Goal: Task Accomplishment & Management: Manage account settings

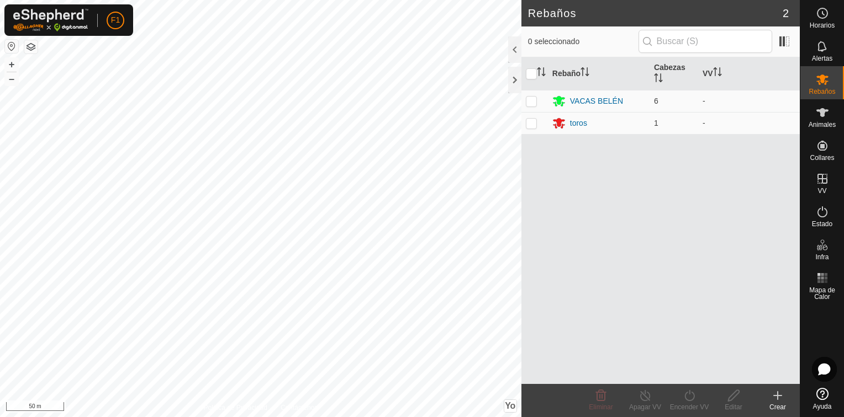
click at [409, 417] on html "F1 Horarios Alertas Rebaños Animales Collares VV Estado Infra Mapa de Calor Ayu…" at bounding box center [422, 208] width 844 height 417
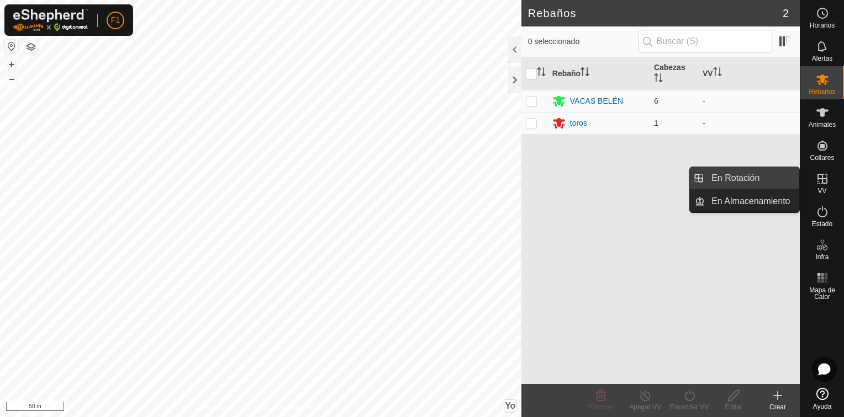
click at [757, 182] on link "En Rotación" at bounding box center [752, 178] width 94 height 22
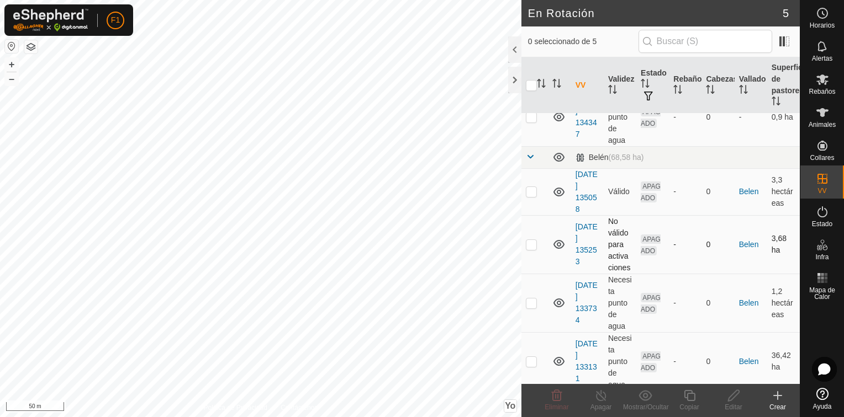
scroll to position [65, 0]
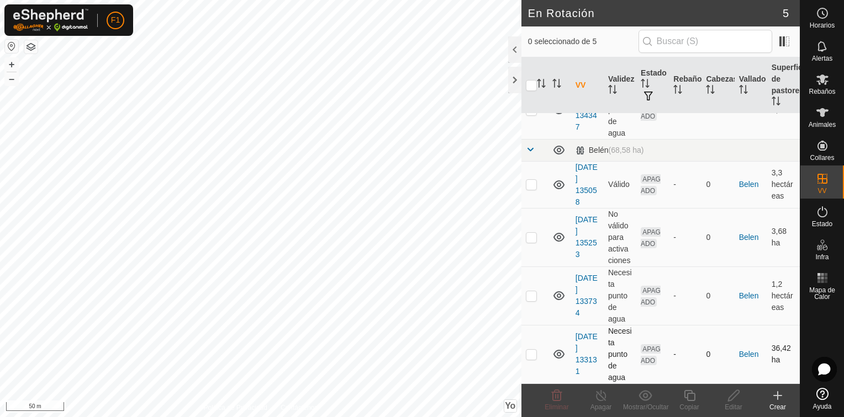
click at [531, 357] on p-checkbox at bounding box center [531, 354] width 11 height 9
checkbox input "true"
click at [730, 402] on div "Editar" at bounding box center [733, 407] width 44 height 10
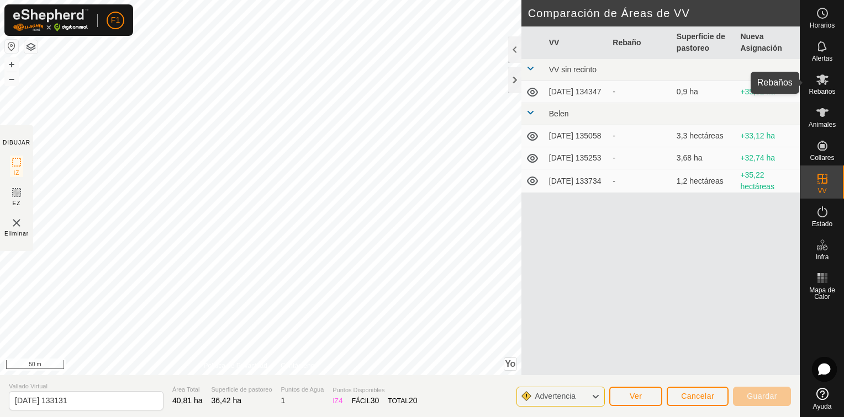
click at [829, 78] on es-mob-svg-icon at bounding box center [822, 80] width 20 height 18
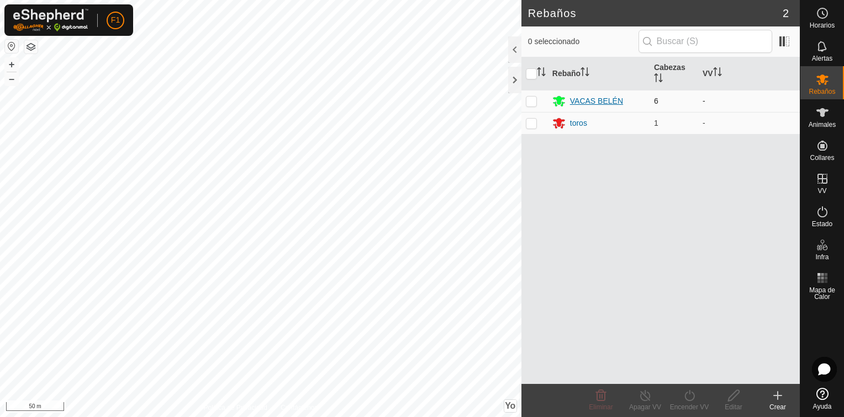
click at [585, 99] on div "VACAS BELÉN" at bounding box center [596, 102] width 53 height 12
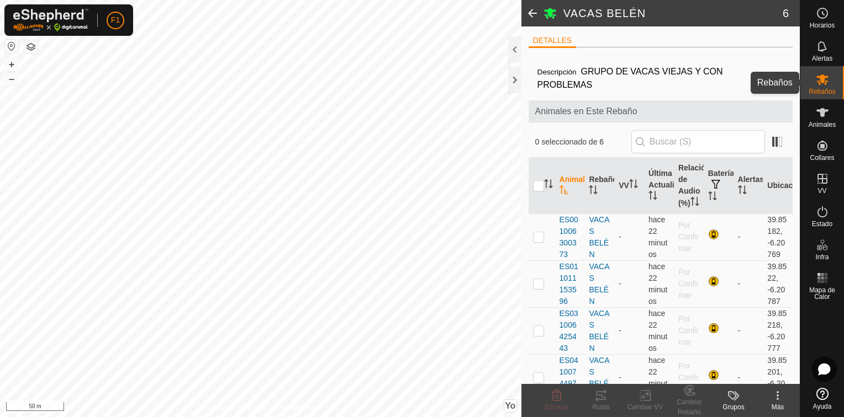
click at [815, 88] on span "Rebaños" at bounding box center [821, 91] width 27 height 7
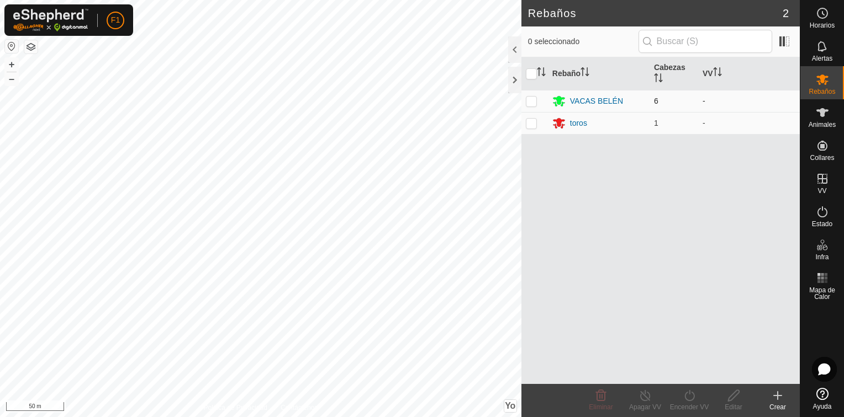
click at [531, 100] on p-checkbox at bounding box center [531, 101] width 11 height 9
checkbox input "true"
click at [532, 123] on p-checkbox at bounding box center [531, 123] width 11 height 9
checkbox input "true"
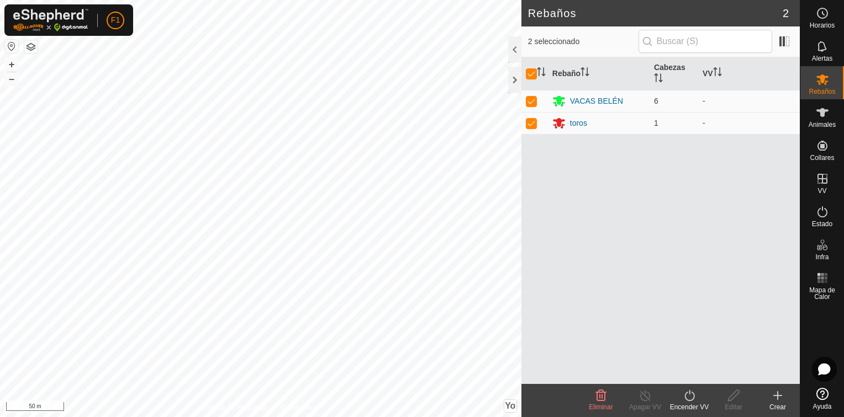
click at [691, 402] on div "Encender VV" at bounding box center [689, 407] width 44 height 10
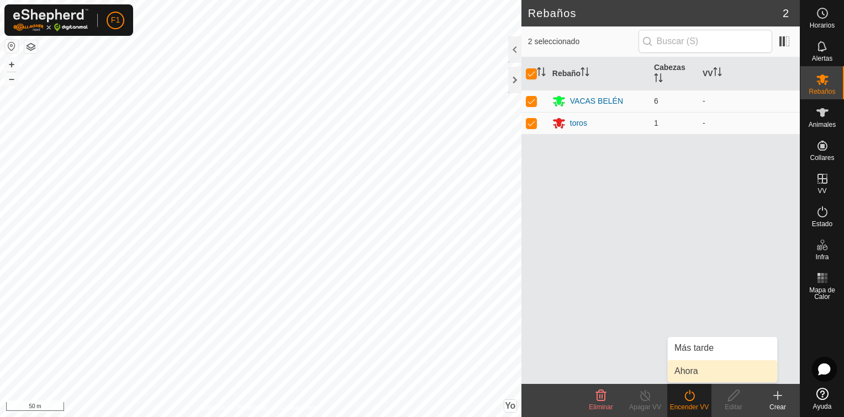
click at [684, 369] on link "Ahora" at bounding box center [722, 372] width 109 height 22
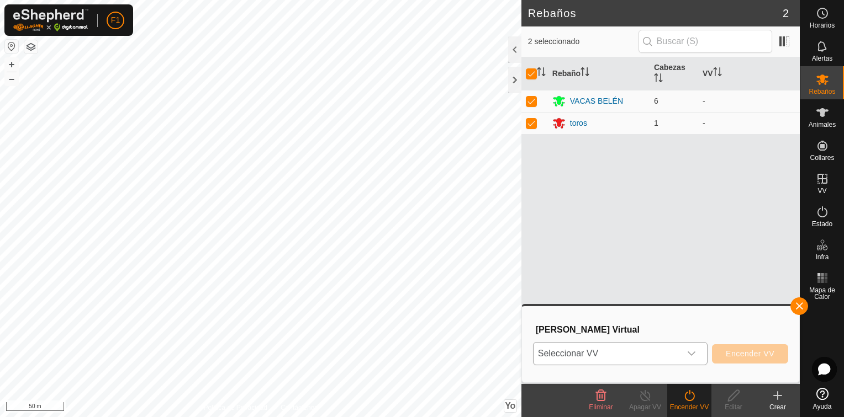
click at [695, 353] on icon "Disparador desplegable" at bounding box center [691, 354] width 8 height 4
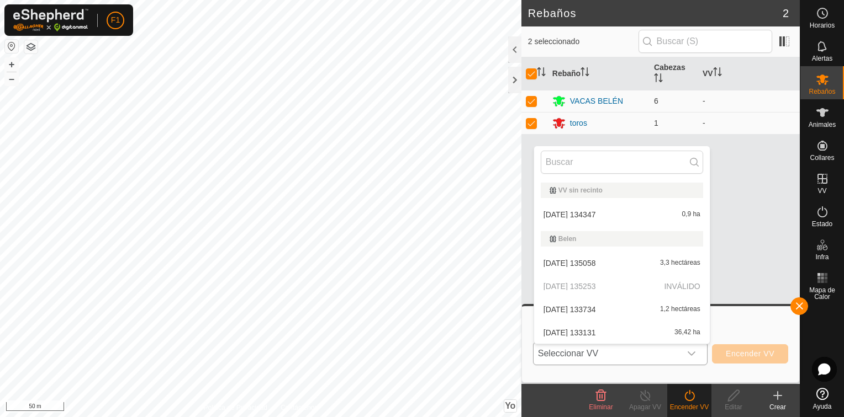
click at [680, 333] on li "[DATE] 133131 36,42 ha" at bounding box center [622, 333] width 176 height 22
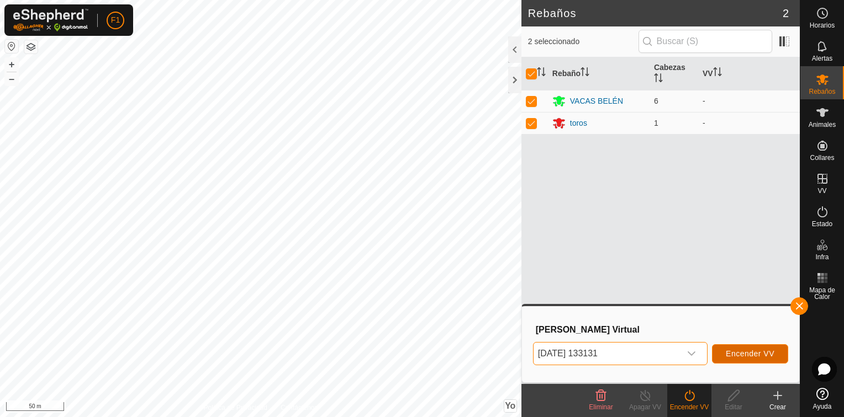
click at [743, 354] on span "Encender VV" at bounding box center [749, 353] width 49 height 9
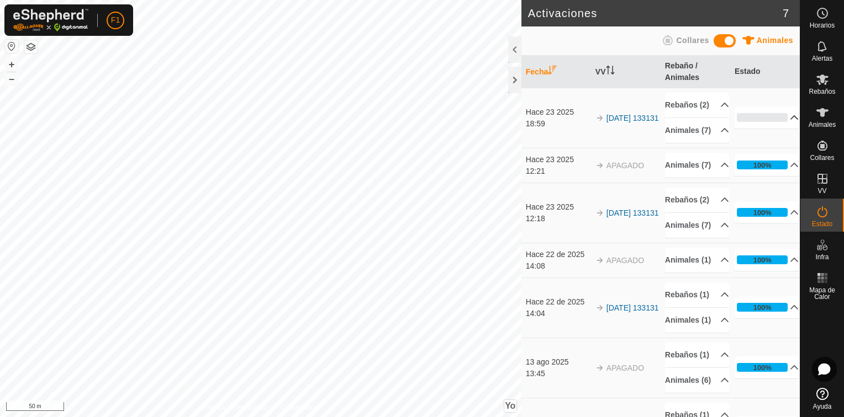
click at [781, 129] on p-accordion-header "0%" at bounding box center [766, 118] width 65 height 22
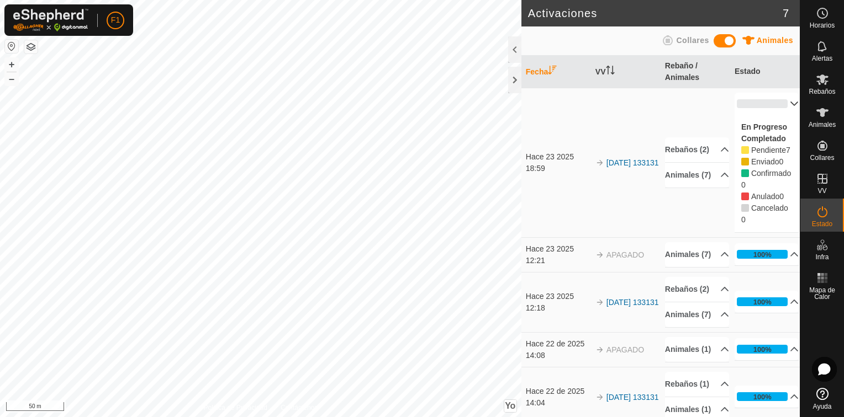
click at [777, 103] on p-accordion-header "0%" at bounding box center [766, 104] width 65 height 22
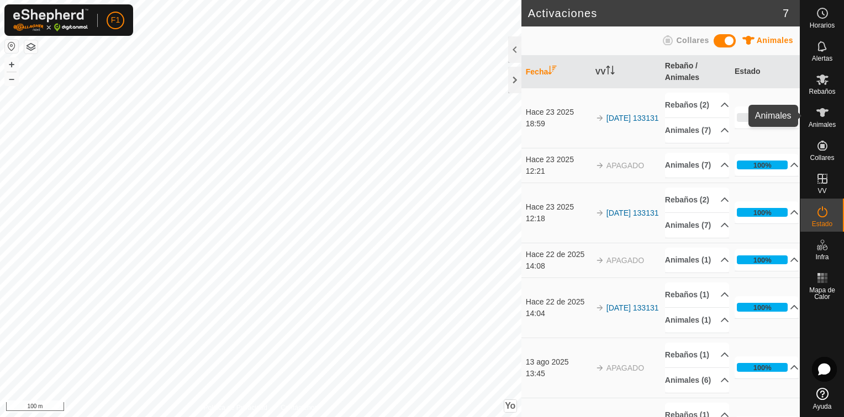
click at [820, 116] on icon at bounding box center [821, 112] width 13 height 13
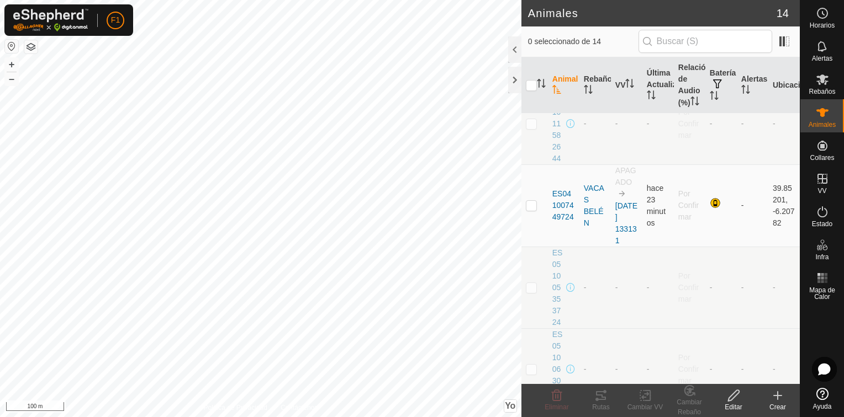
scroll to position [102, 0]
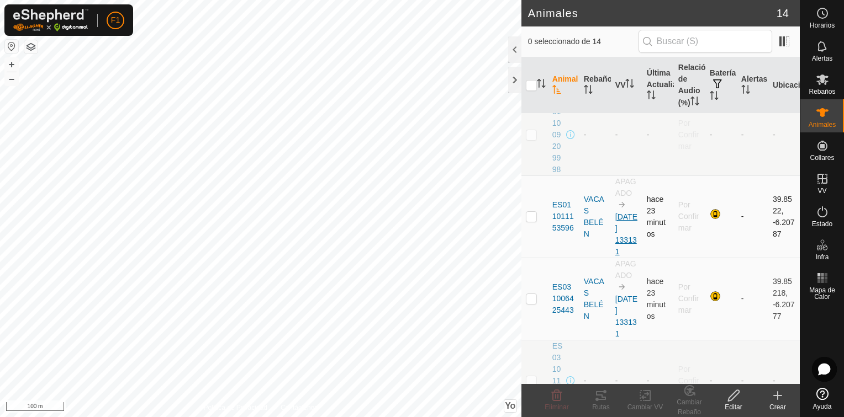
click at [617, 237] on link "[DATE] 133131" at bounding box center [626, 235] width 22 height 44
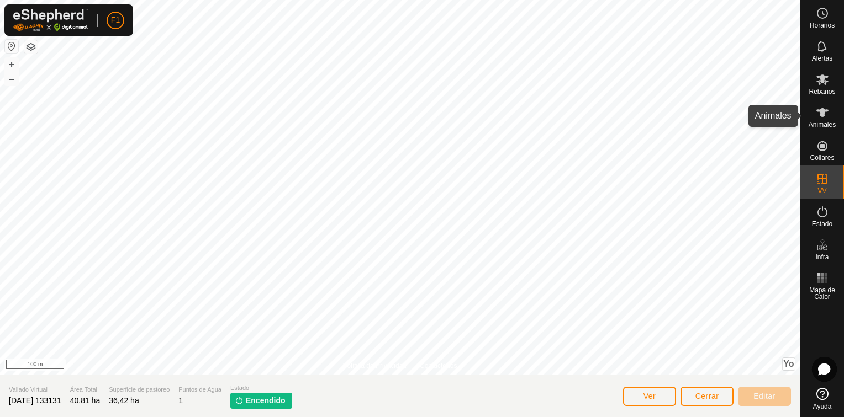
click at [819, 109] on icon at bounding box center [822, 112] width 12 height 9
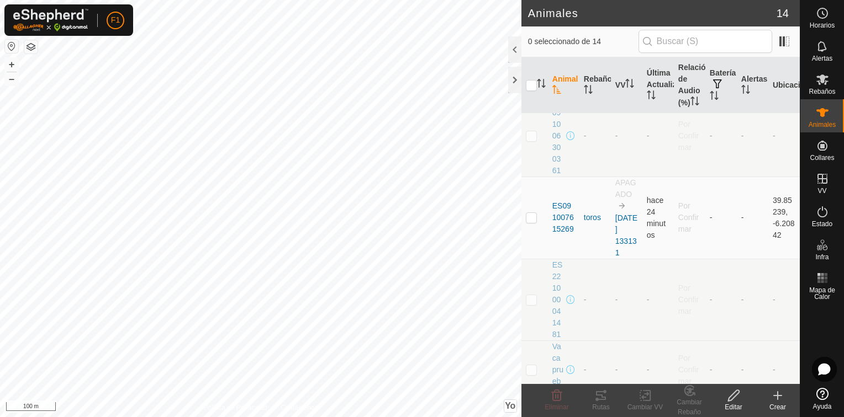
scroll to position [875, 0]
click at [624, 200] on link "[DATE] 133131" at bounding box center [626, 220] width 22 height 44
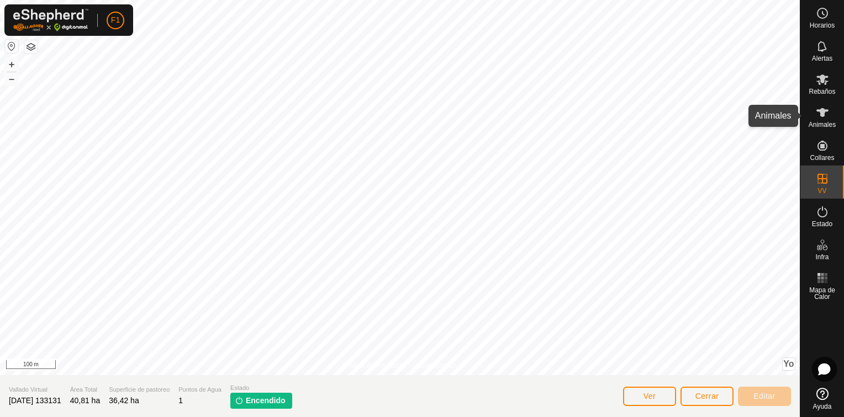
click at [820, 115] on icon at bounding box center [822, 112] width 12 height 9
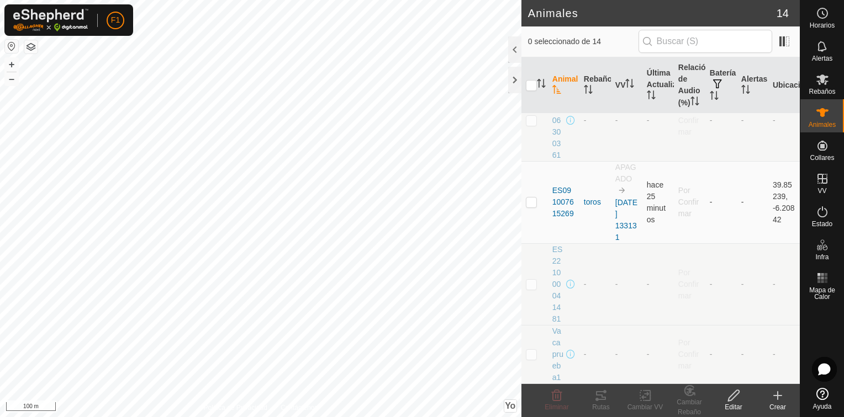
scroll to position [617, 0]
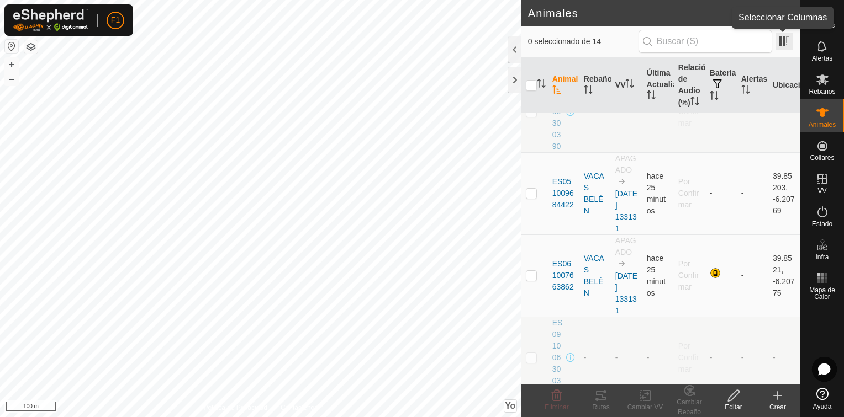
click at [788, 41] on span at bounding box center [784, 42] width 18 height 18
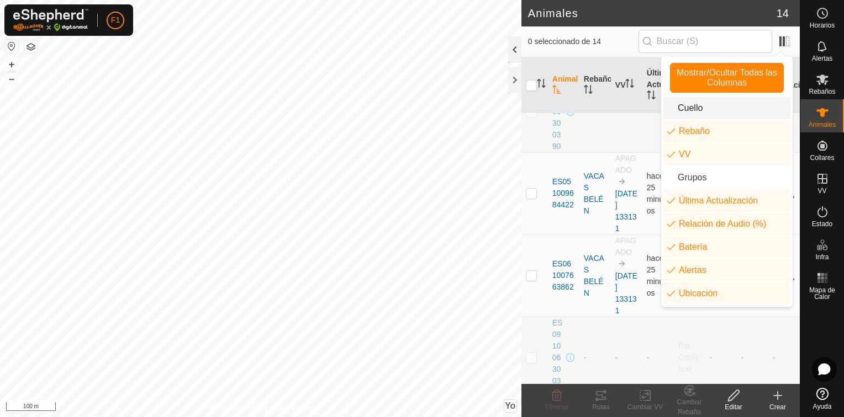
click at [516, 56] on div at bounding box center [514, 49] width 13 height 27
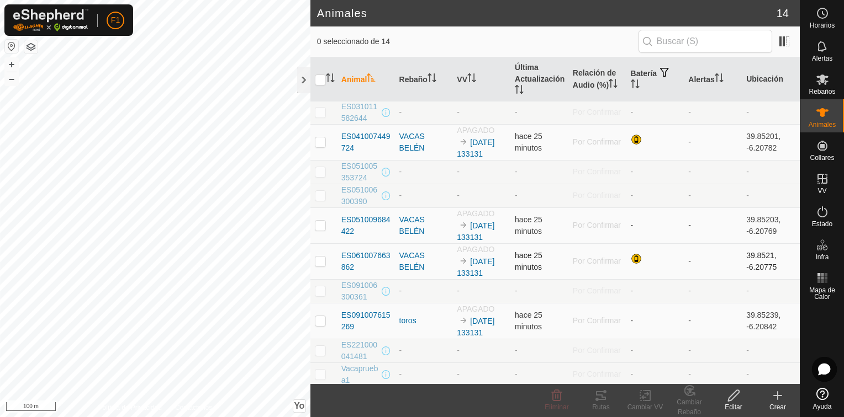
scroll to position [0, 0]
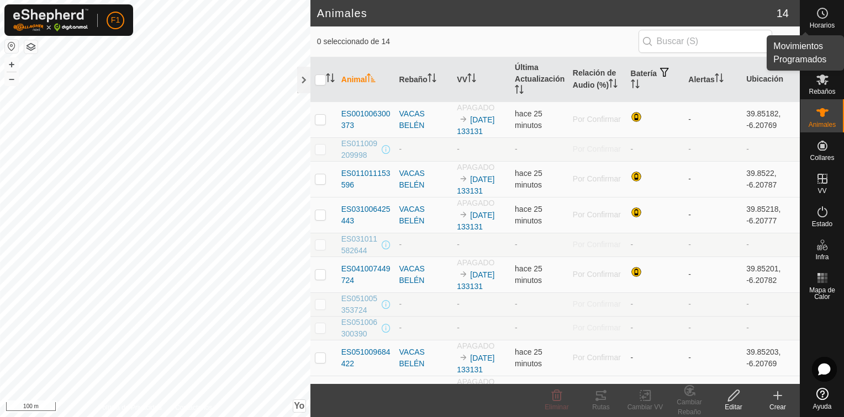
click at [822, 12] on icon at bounding box center [821, 13] width 13 height 13
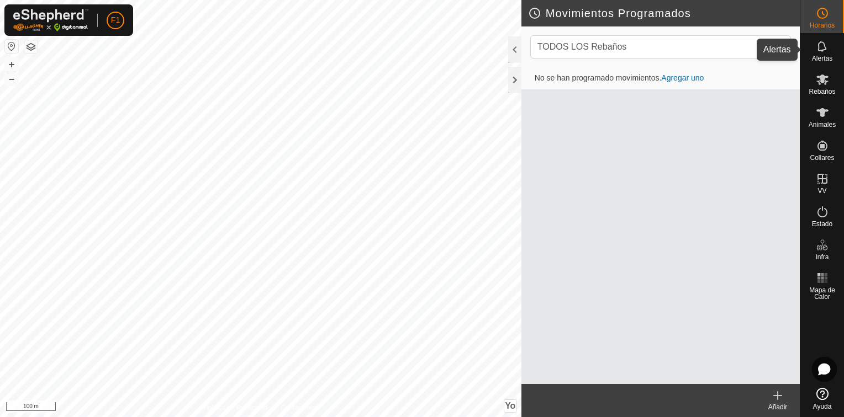
click at [825, 48] on icon at bounding box center [821, 46] width 9 height 10
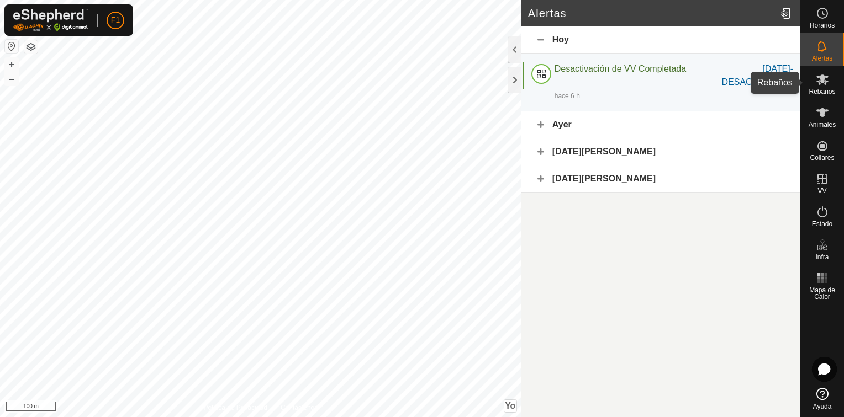
click at [820, 83] on icon at bounding box center [821, 79] width 13 height 13
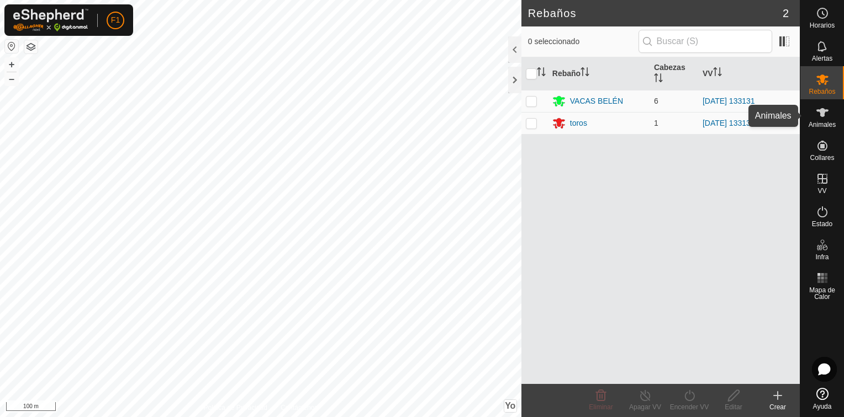
click at [817, 121] on span "Animales" at bounding box center [821, 124] width 27 height 7
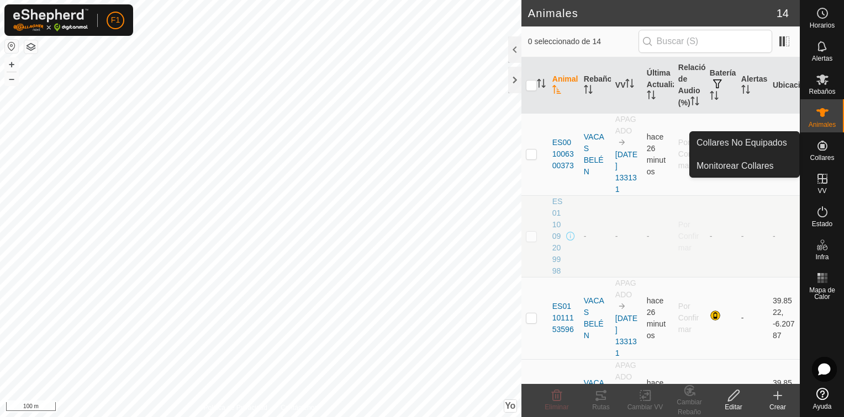
click at [820, 155] on span "Collares" at bounding box center [821, 158] width 24 height 7
click at [756, 165] on link "Monitorear Collares" at bounding box center [744, 166] width 109 height 22
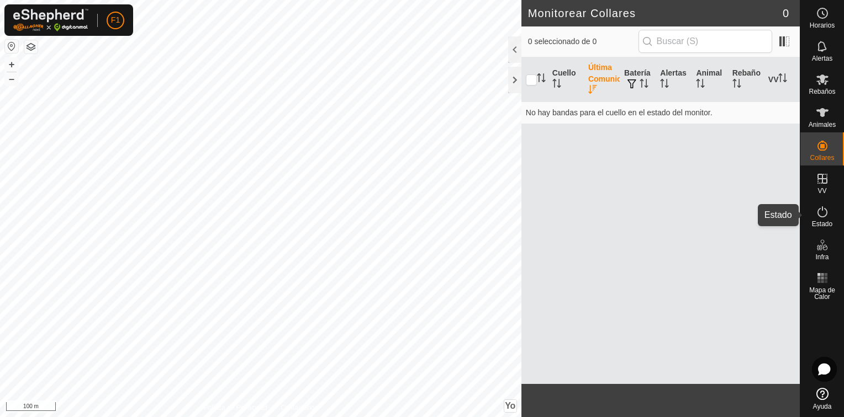
click at [823, 213] on icon at bounding box center [821, 211] width 13 height 13
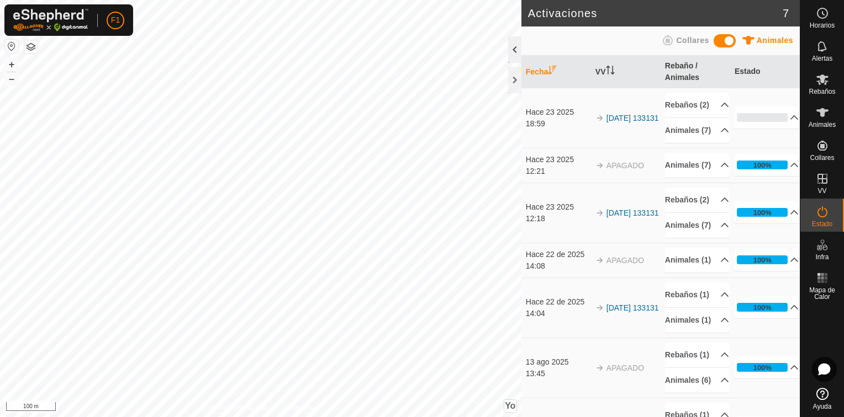
click at [516, 56] on div at bounding box center [514, 49] width 13 height 27
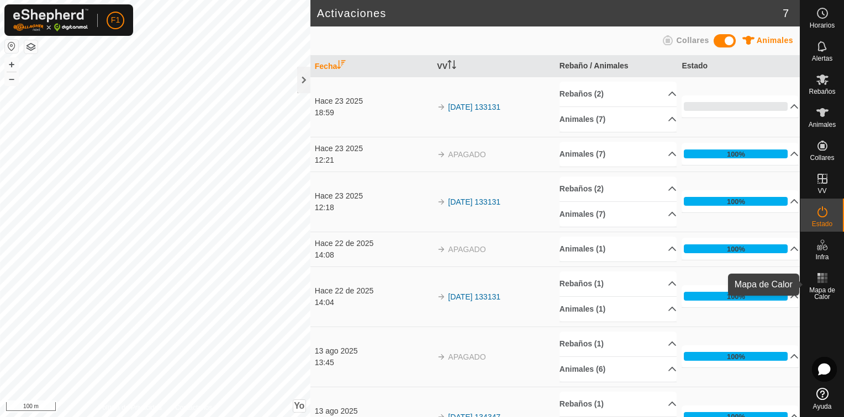
click at [822, 280] on icon at bounding box center [821, 278] width 13 height 13
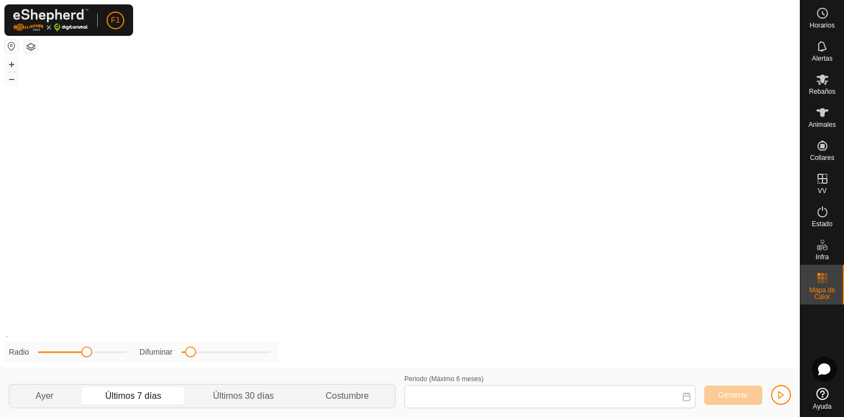
type input "[DATE] - [DATE]"
click at [29, 43] on button "button" at bounding box center [30, 46] width 13 height 13
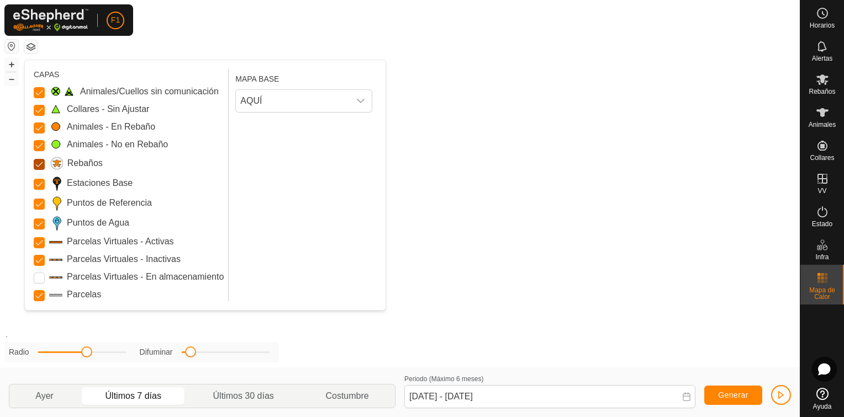
click at [38, 162] on input "Rebaños" at bounding box center [39, 164] width 11 height 11
click at [31, 45] on button "button" at bounding box center [30, 46] width 13 height 13
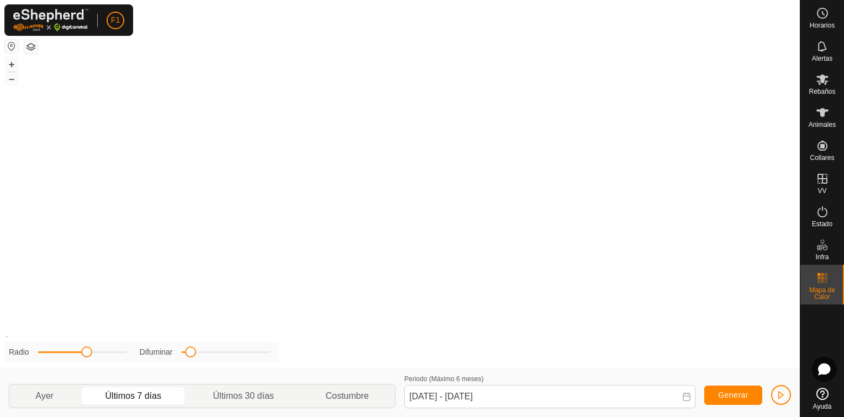
click at [31, 45] on button "button" at bounding box center [30, 46] width 13 height 13
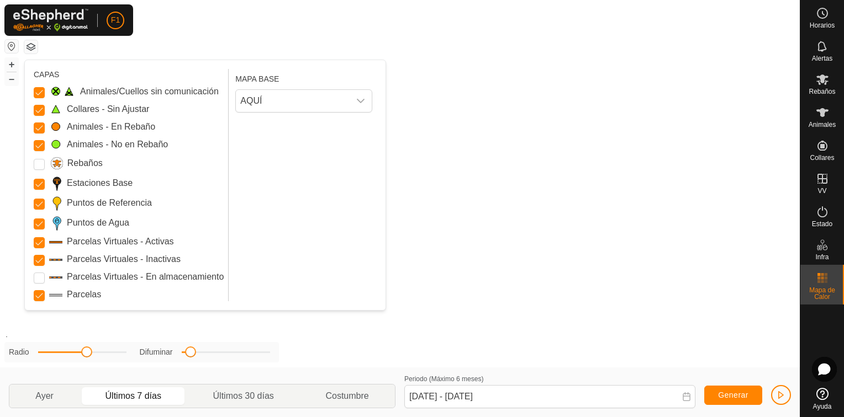
click at [263, 233] on div "MAPA BASE AQUÍ" at bounding box center [305, 185] width 141 height 232
drag, startPoint x: 190, startPoint y: 357, endPoint x: 226, endPoint y: 358, distance: 35.9
click at [226, 358] on div "Radio Difuminar" at bounding box center [141, 352] width 274 height 20
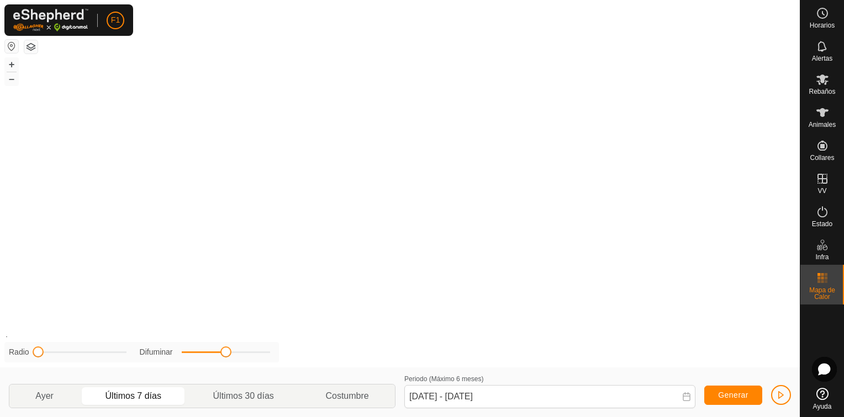
drag, startPoint x: 86, startPoint y: 357, endPoint x: 33, endPoint y: 363, distance: 53.4
click at [33, 363] on div "Política de Privacidad Contáctenos + – ⇧ Yo Radio Difuminar [DATE] Últimos 7 dí…" at bounding box center [399, 208] width 799 height 417
drag, startPoint x: 39, startPoint y: 354, endPoint x: 85, endPoint y: 355, distance: 46.4
click at [81, 355] on span at bounding box center [75, 352] width 11 height 11
click at [729, 395] on span "Generar" at bounding box center [733, 395] width 30 height 9
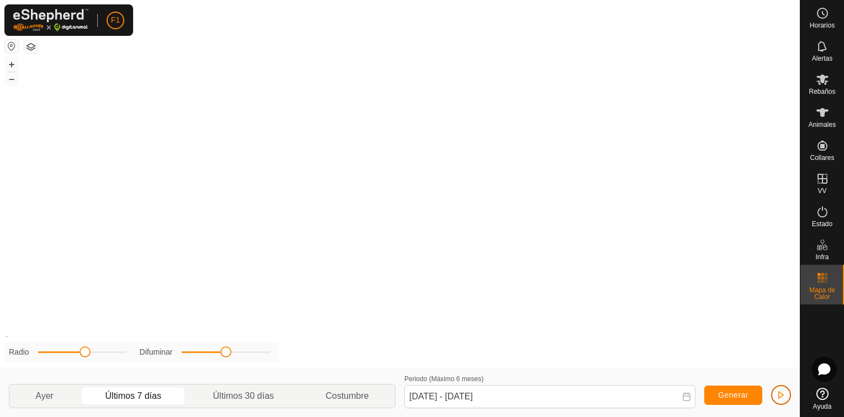
click at [781, 394] on span "button" at bounding box center [780, 395] width 9 height 9
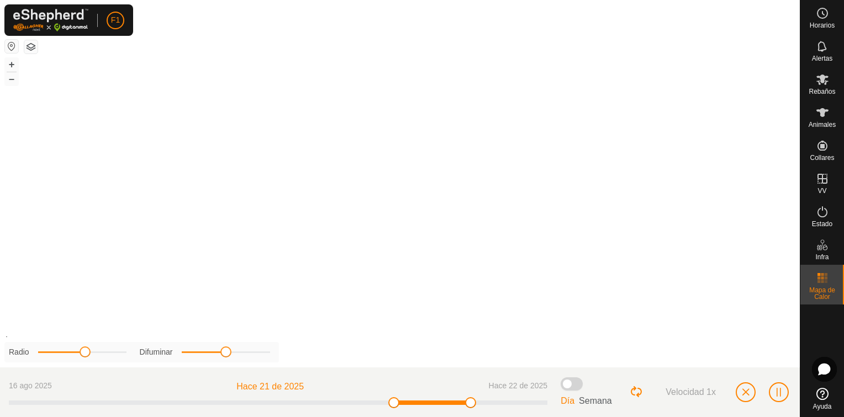
click at [570, 384] on span at bounding box center [571, 384] width 22 height 13
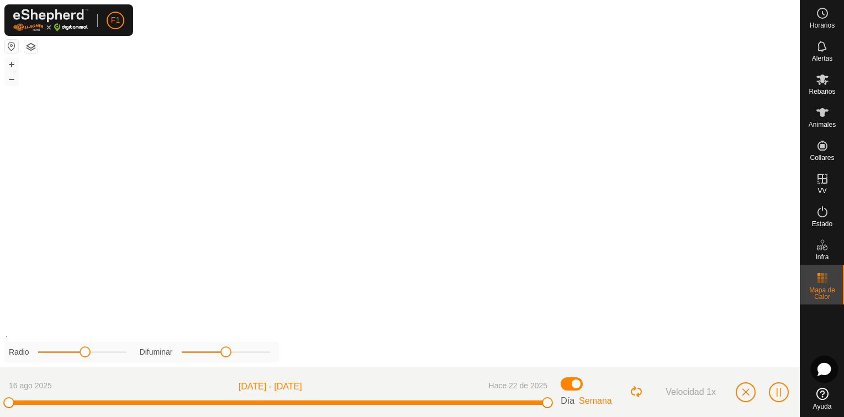
click at [825, 370] on icon at bounding box center [824, 370] width 12 height 12
click at [547, 313] on div "+ – ⇧ Yo" at bounding box center [399, 184] width 799 height 368
click at [745, 391] on span "button" at bounding box center [745, 392] width 9 height 9
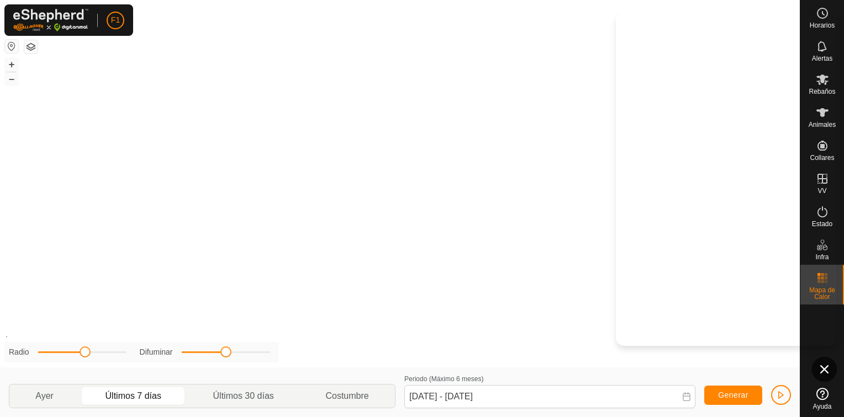
click at [536, 319] on div "+ – ⇧ Yo" at bounding box center [399, 184] width 799 height 368
click at [11, 44] on button "button" at bounding box center [11, 46] width 13 height 13
click at [13, 80] on button "–" at bounding box center [11, 78] width 13 height 13
click at [14, 65] on button "+" at bounding box center [11, 64] width 13 height 13
click at [29, 47] on button "button" at bounding box center [30, 46] width 13 height 13
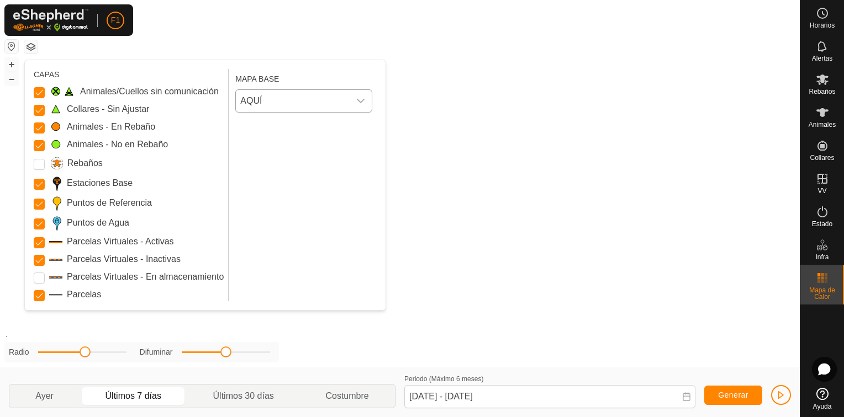
click at [357, 103] on icon "Disparador desplegable" at bounding box center [360, 101] width 9 height 9
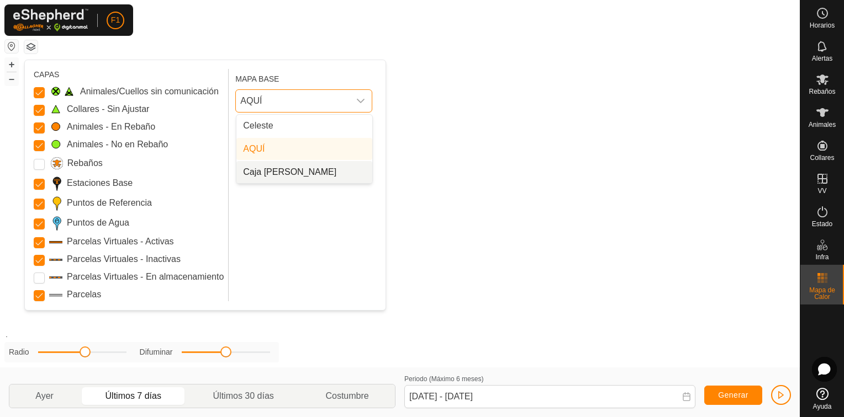
click at [299, 173] on li "Caja [PERSON_NAME]" at bounding box center [304, 172] width 136 height 22
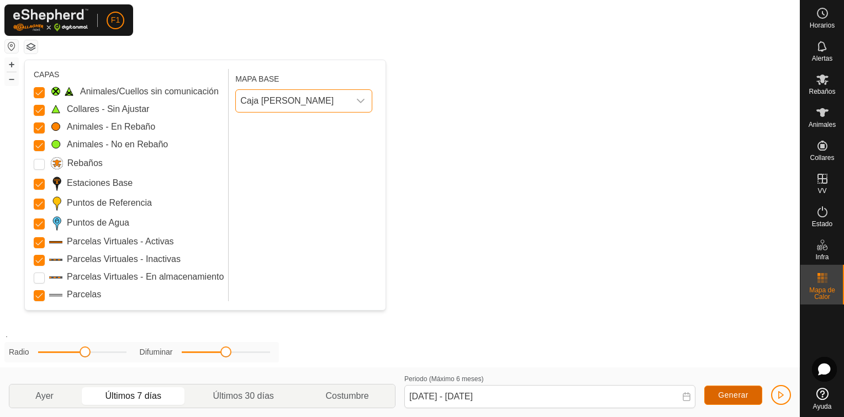
click at [725, 394] on span "Generar" at bounding box center [733, 395] width 30 height 9
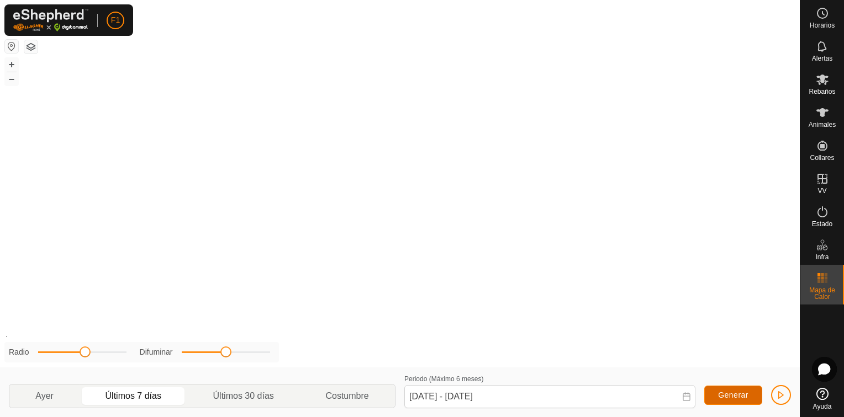
click at [724, 393] on span "Generar" at bounding box center [733, 395] width 30 height 9
click at [32, 49] on button "button" at bounding box center [30, 46] width 13 height 13
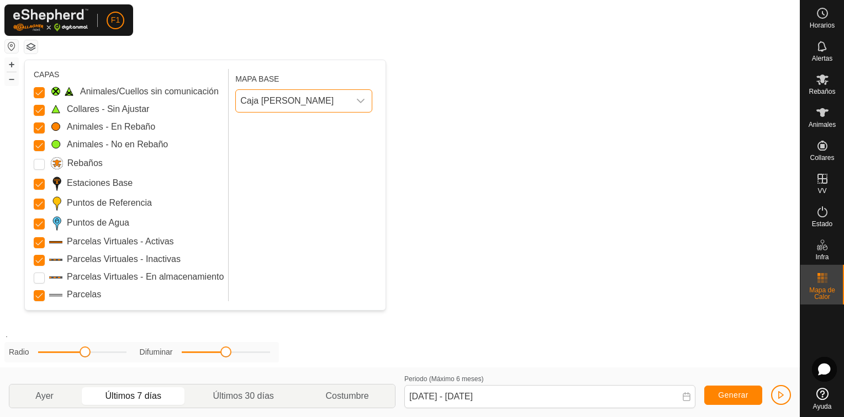
click at [287, 99] on font "Caja [PERSON_NAME]" at bounding box center [286, 100] width 93 height 9
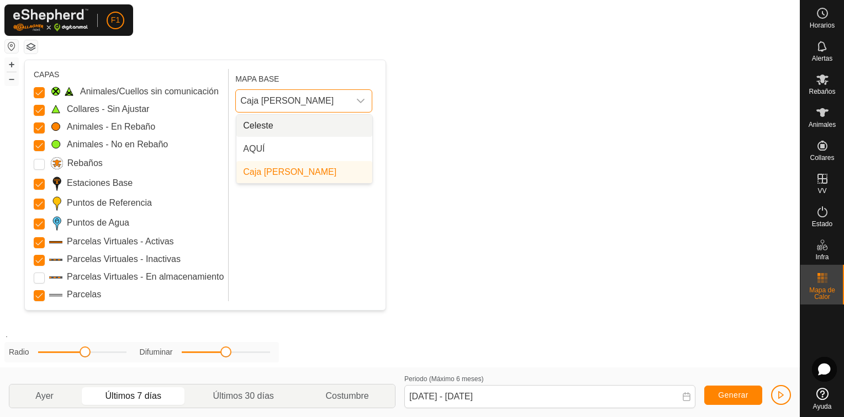
click at [269, 120] on li "Celeste" at bounding box center [304, 126] width 136 height 22
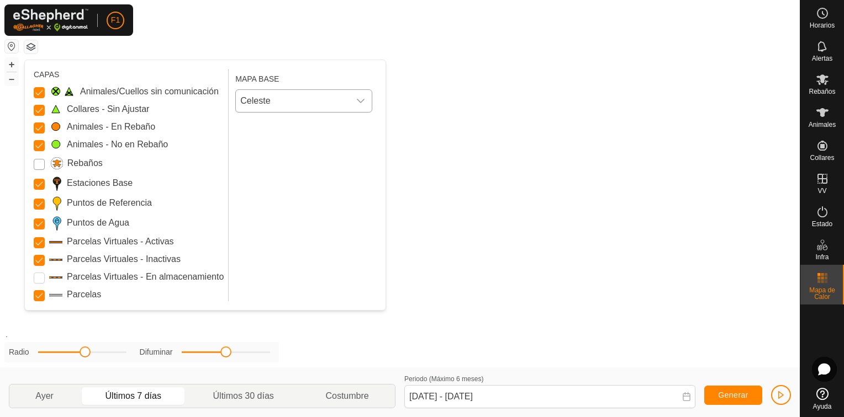
click at [36, 162] on input "Rebaños" at bounding box center [39, 164] width 11 height 11
click at [43, 276] on Storage "Parcelas Virtuales - En almacenamiento" at bounding box center [39, 278] width 11 height 11
click at [14, 47] on button "button" at bounding box center [11, 46] width 13 height 13
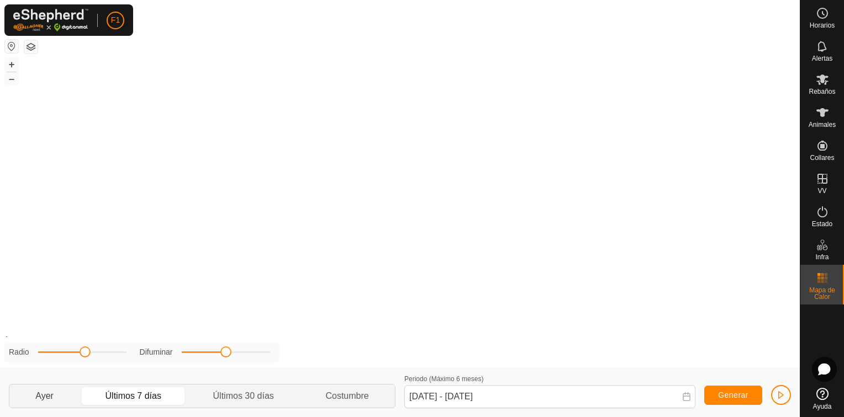
click at [50, 394] on p-togglebutton "Ayer" at bounding box center [44, 396] width 70 height 23
type input "[DATE] - [DATE]"
click at [746, 393] on span "Generar" at bounding box center [733, 395] width 30 height 9
click at [253, 353] on div "Difuminar" at bounding box center [205, 353] width 130 height 12
drag, startPoint x: 226, startPoint y: 353, endPoint x: 292, endPoint y: 351, distance: 65.8
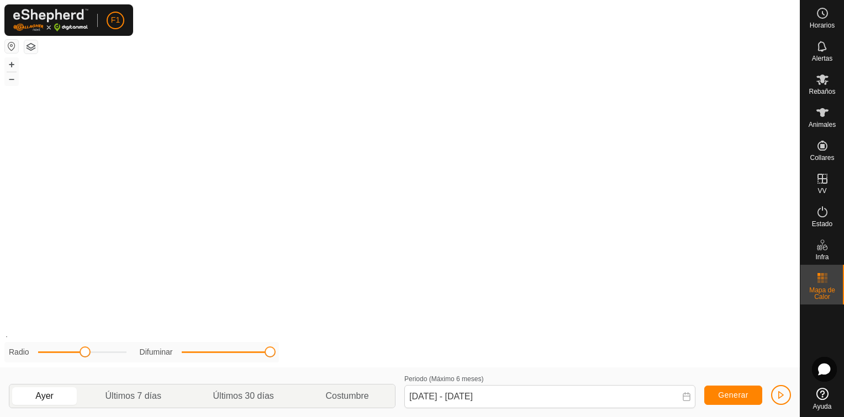
click at [292, 351] on div "Política de Privacidad Contáctenos + – ⇧ Yo Radio Difuminar [DATE] Últimos 7 dí…" at bounding box center [399, 208] width 799 height 417
drag, startPoint x: 84, startPoint y: 352, endPoint x: 123, endPoint y: 352, distance: 38.6
click at [123, 352] on span at bounding box center [121, 352] width 11 height 11
click at [720, 400] on button "Generar" at bounding box center [733, 395] width 58 height 19
click at [29, 47] on button "button" at bounding box center [30, 46] width 13 height 13
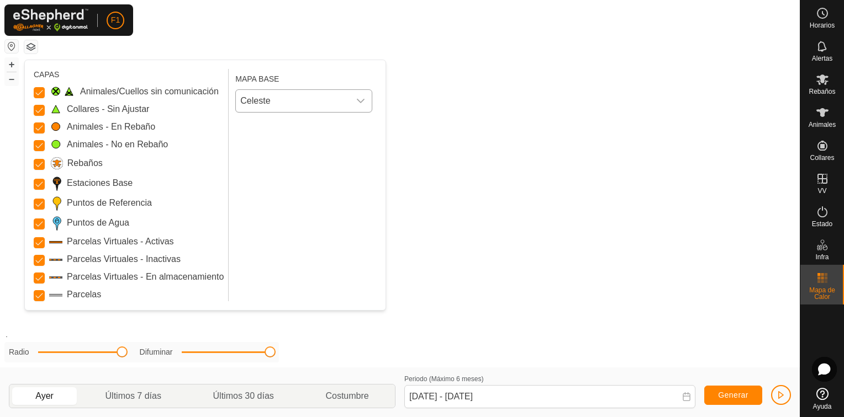
click at [294, 98] on span "Celeste" at bounding box center [293, 101] width 114 height 22
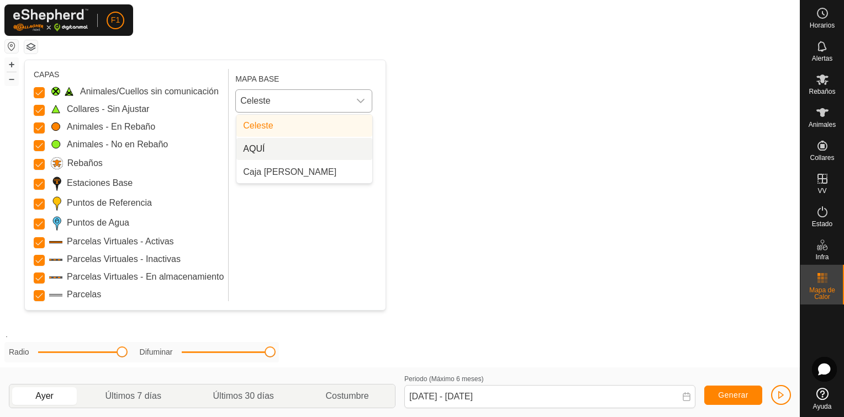
click at [292, 145] on li "AQUÍ" at bounding box center [304, 149] width 136 height 22
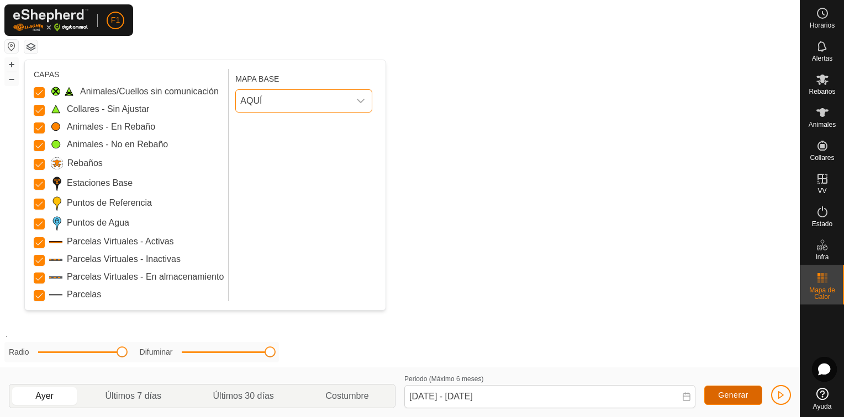
click at [736, 395] on span "Generar" at bounding box center [733, 395] width 30 height 9
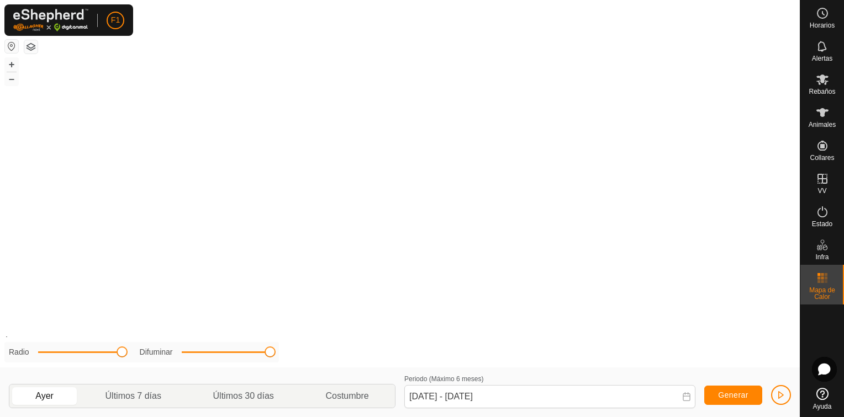
click at [31, 48] on button "button" at bounding box center [30, 46] width 13 height 13
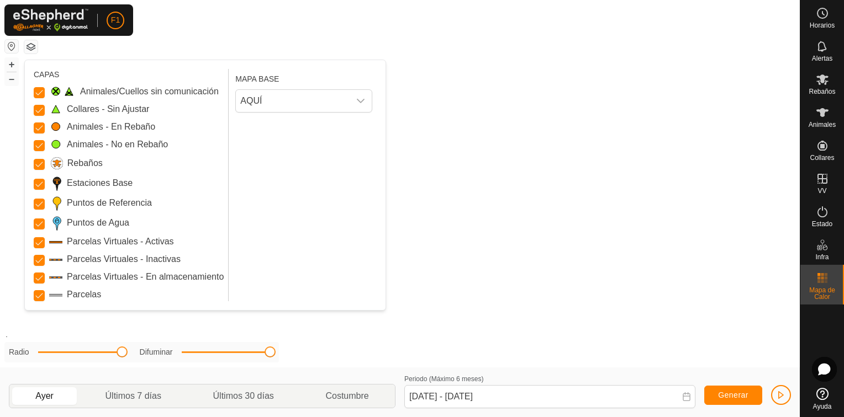
click at [315, 221] on div "MAPA BASE AQUÍ" at bounding box center [305, 185] width 141 height 232
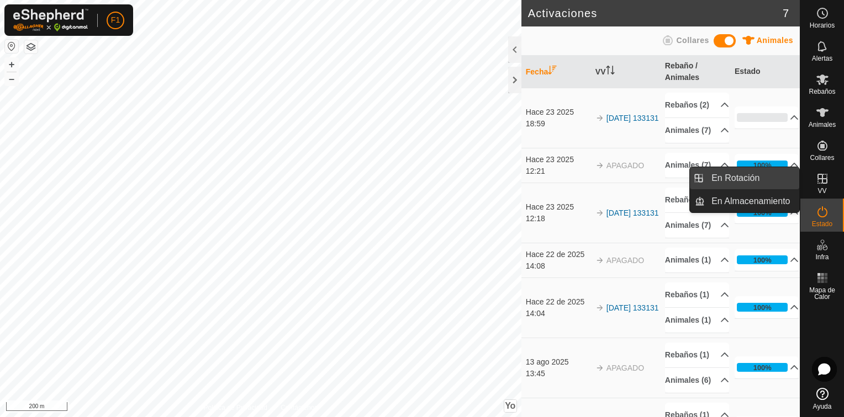
click at [758, 172] on link "En Rotación" at bounding box center [752, 178] width 94 height 22
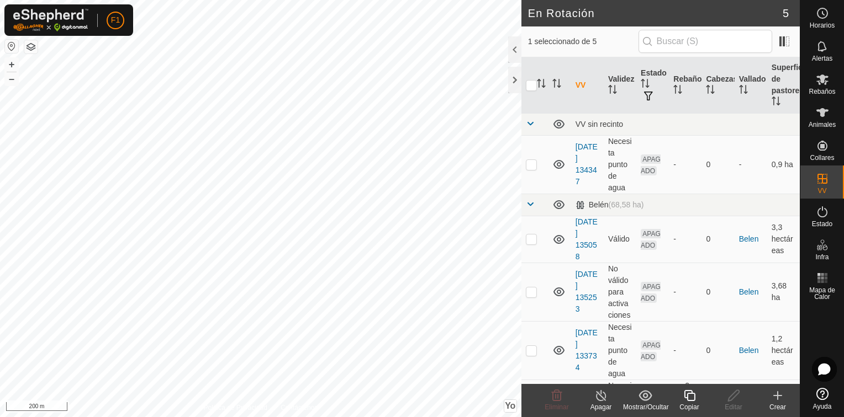
click at [775, 401] on icon at bounding box center [777, 395] width 13 height 13
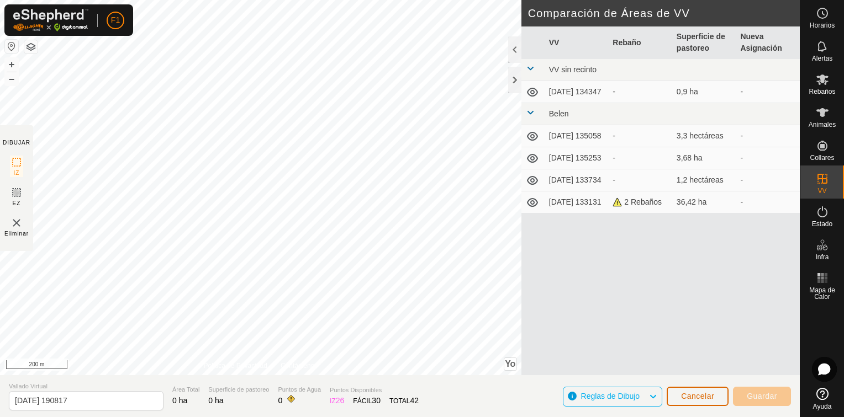
click at [690, 398] on span "Cancelar" at bounding box center [697, 396] width 33 height 9
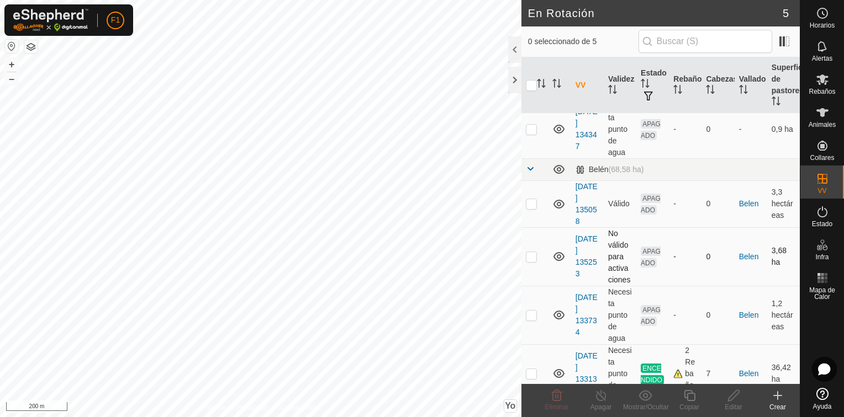
scroll to position [65, 0]
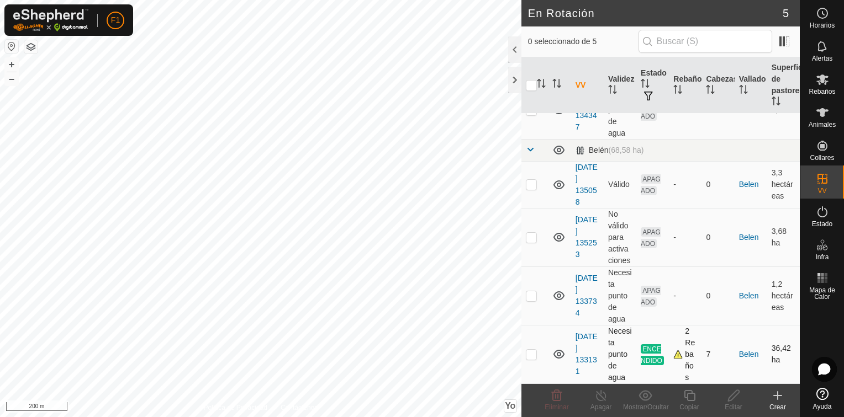
click at [529, 354] on p-checkbox at bounding box center [531, 354] width 11 height 9
checkbox input "true"
click at [778, 400] on icon at bounding box center [777, 395] width 13 height 13
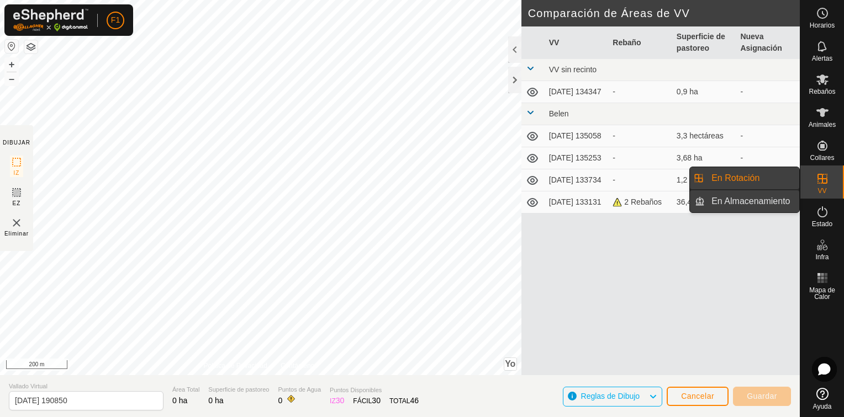
click at [778, 201] on link "En Almacenamiento" at bounding box center [752, 201] width 94 height 22
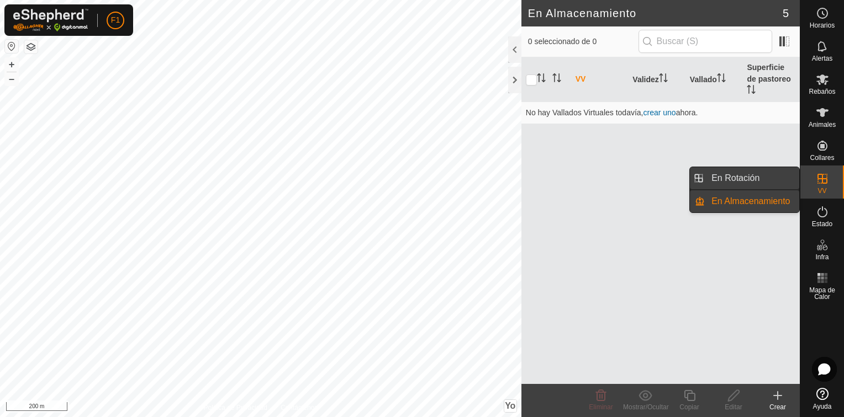
click at [770, 180] on link "En Rotación" at bounding box center [752, 178] width 94 height 22
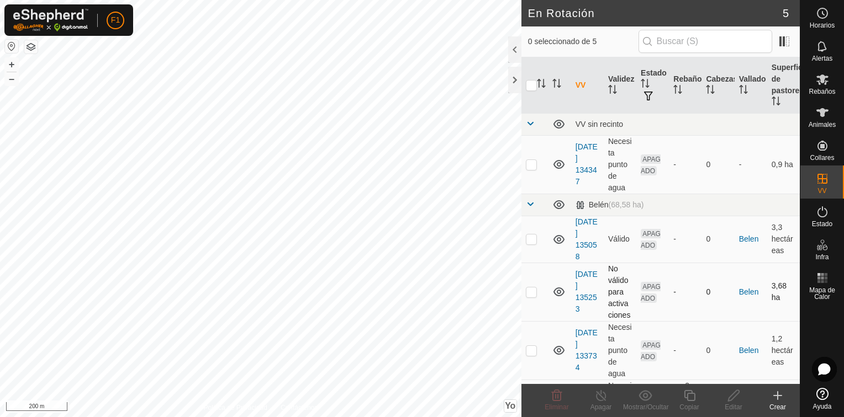
scroll to position [65, 0]
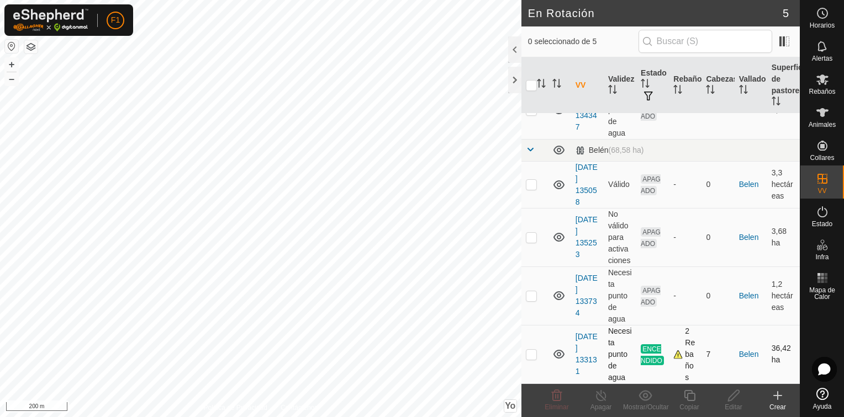
click at [532, 353] on p-checkbox at bounding box center [531, 354] width 11 height 9
checkbox input "true"
click at [586, 358] on link "[DATE] 133131" at bounding box center [586, 354] width 22 height 44
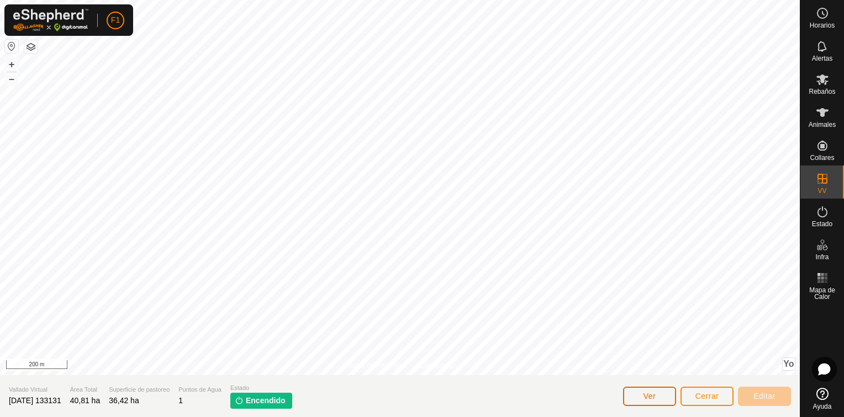
click at [647, 399] on span "Ver" at bounding box center [649, 396] width 13 height 9
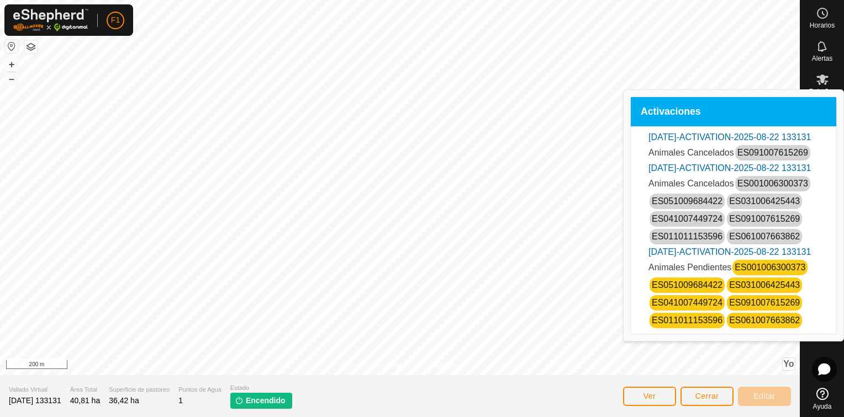
click at [488, 405] on section "Vallado Virtual [DATE] 133131 Área Total 40,81 ha Superficie de pastoreo 36,42 …" at bounding box center [399, 396] width 799 height 42
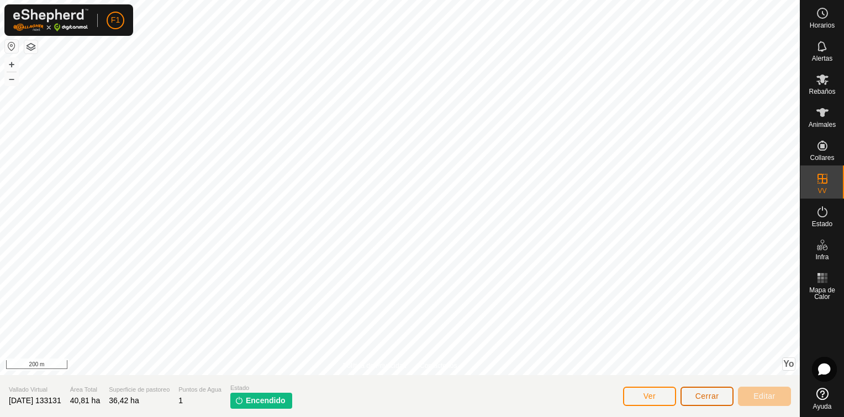
click at [720, 397] on button "Cerrar" at bounding box center [706, 396] width 53 height 19
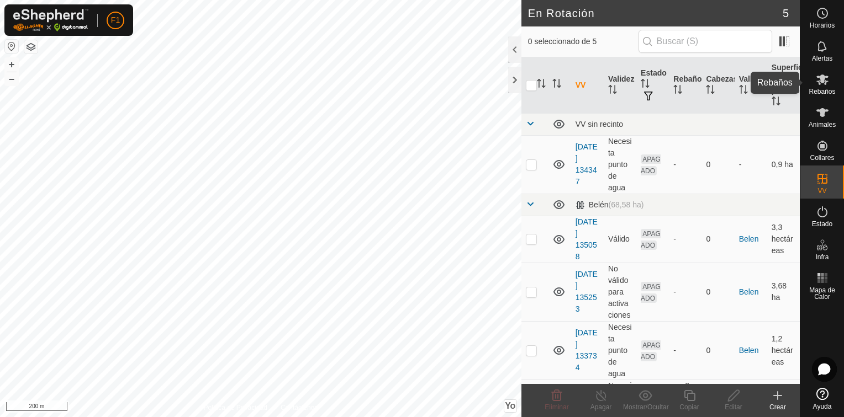
click at [815, 84] on icon at bounding box center [821, 79] width 13 height 13
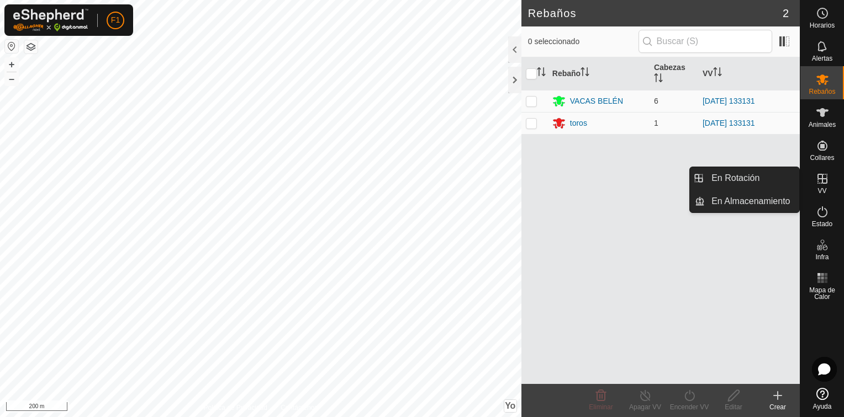
click at [820, 176] on icon at bounding box center [821, 178] width 13 height 13
click at [746, 180] on link "En Rotación" at bounding box center [752, 178] width 94 height 22
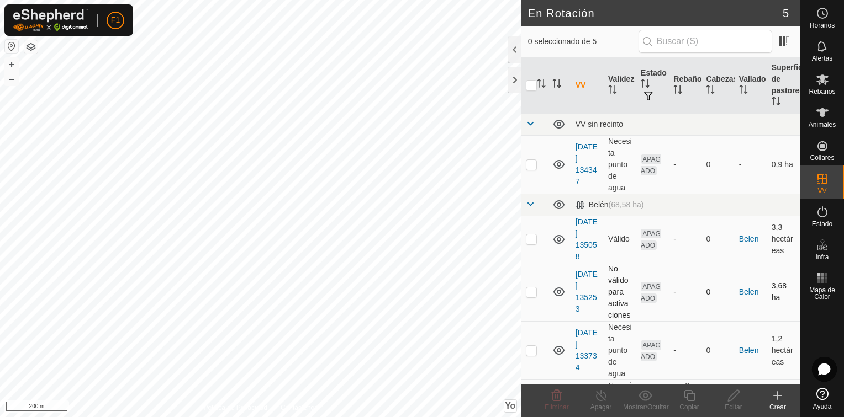
scroll to position [65, 0]
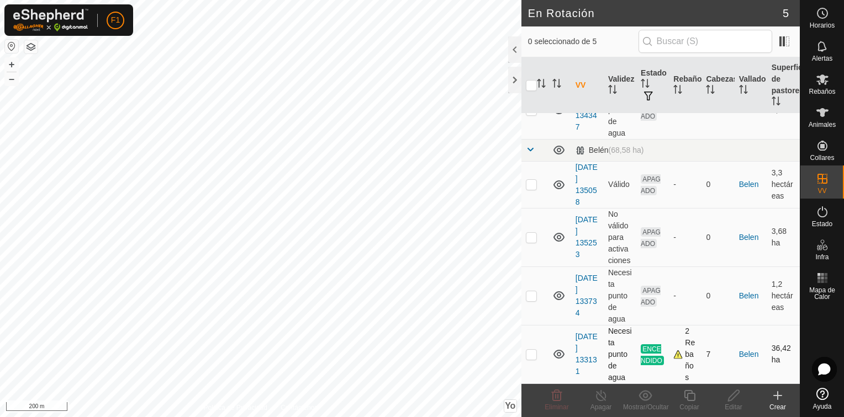
click at [529, 356] on p-checkbox at bounding box center [531, 354] width 11 height 9
checkbox input "true"
click at [777, 399] on icon at bounding box center [777, 396] width 0 height 8
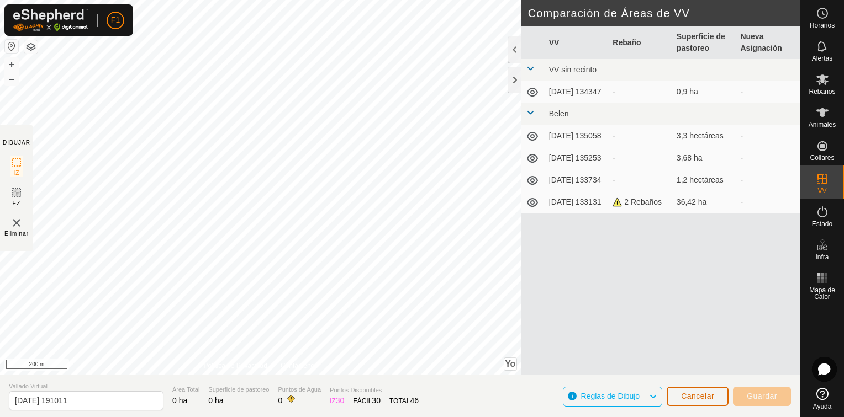
click at [702, 393] on span "Cancelar" at bounding box center [697, 396] width 33 height 9
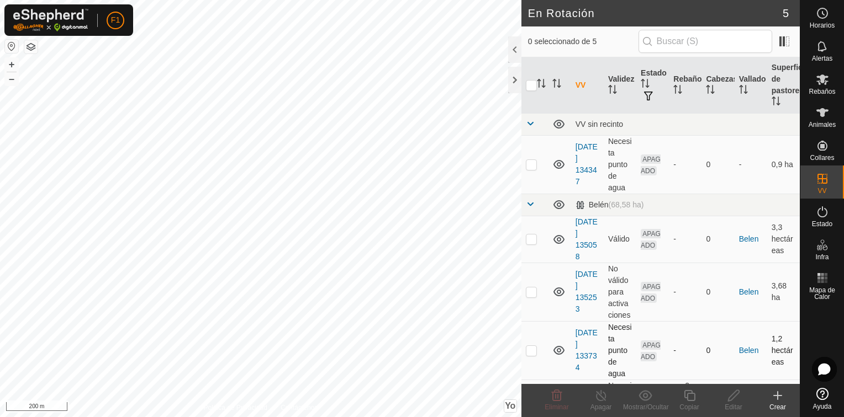
scroll to position [65, 0]
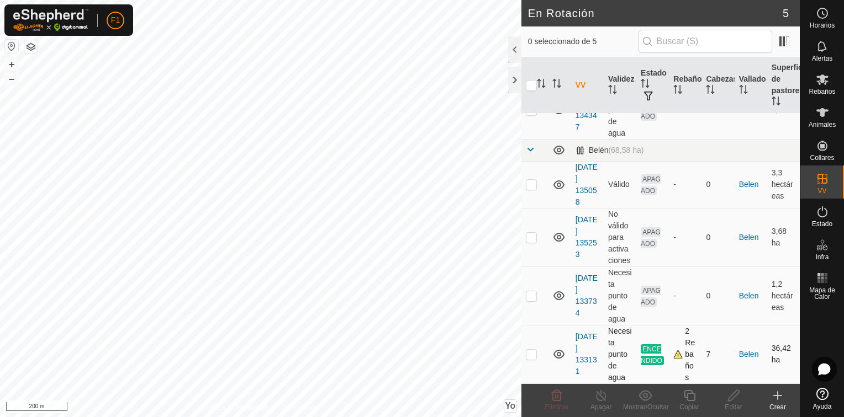
click at [531, 351] on p-checkbox at bounding box center [531, 354] width 11 height 9
checkbox input "true"
click at [601, 397] on icon at bounding box center [601, 395] width 14 height 13
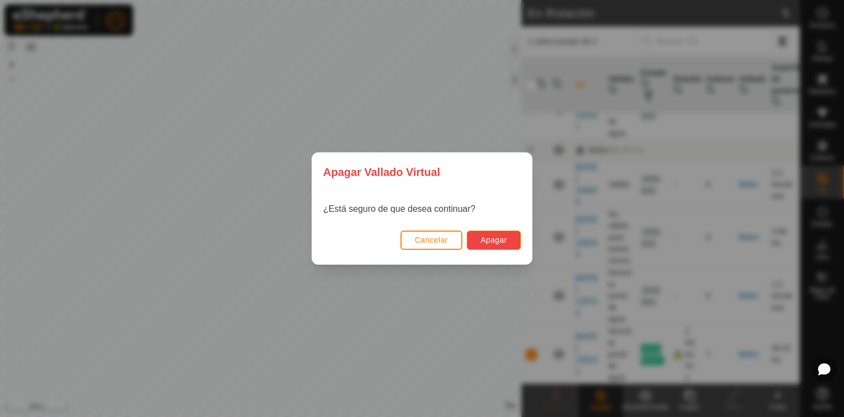
click at [496, 240] on span "Apagar" at bounding box center [493, 240] width 27 height 9
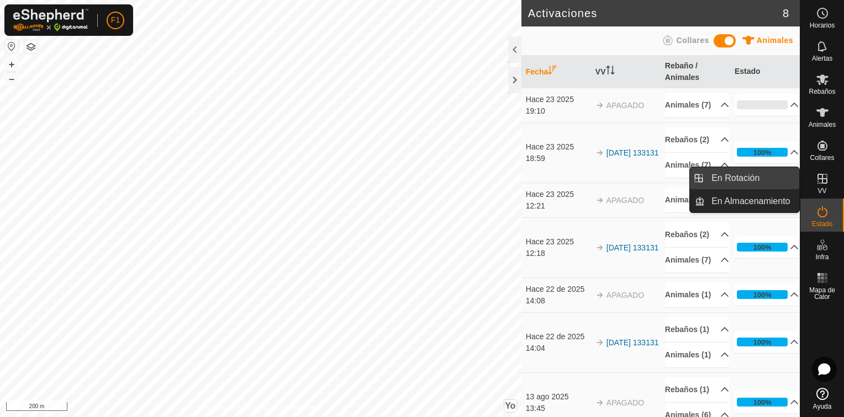
click at [764, 177] on link "En Rotación" at bounding box center [752, 178] width 94 height 22
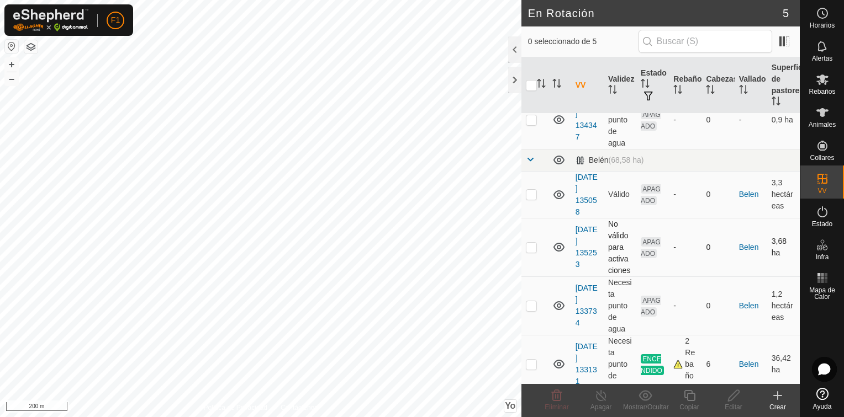
scroll to position [65, 0]
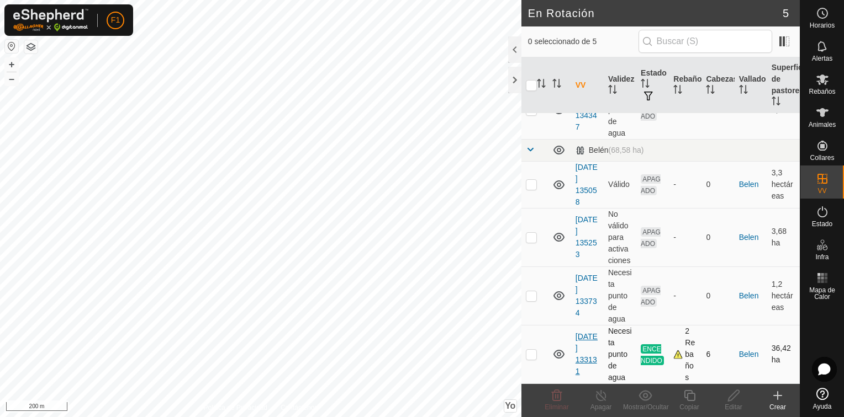
click at [584, 352] on link "[DATE] 133131" at bounding box center [586, 354] width 22 height 44
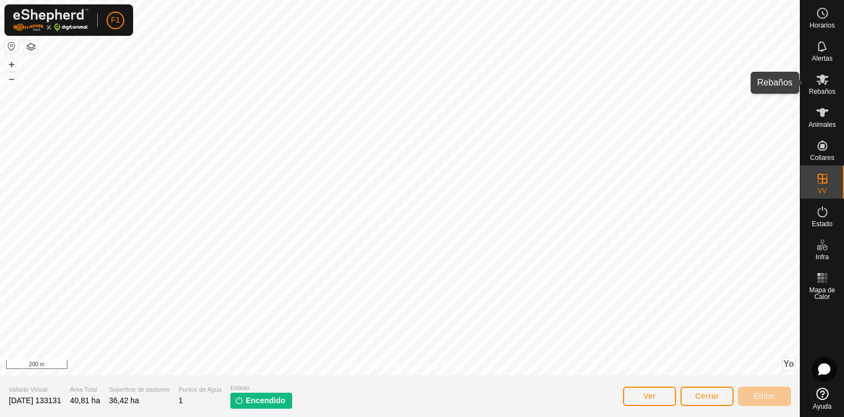
click at [819, 88] on span "Rebaños" at bounding box center [821, 91] width 27 height 7
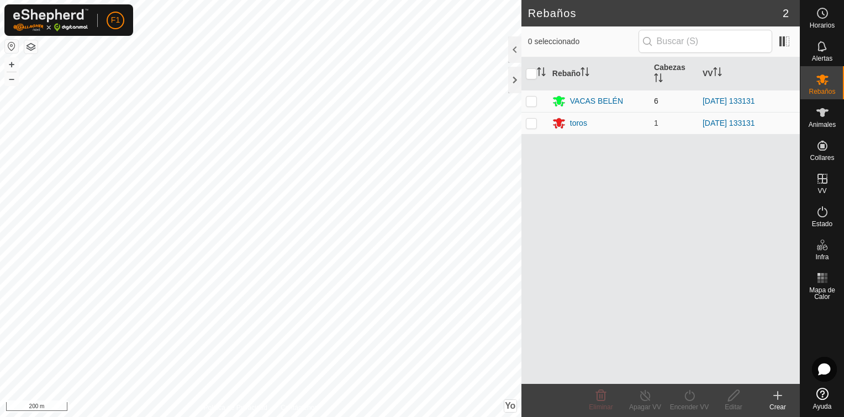
click at [531, 100] on p-checkbox at bounding box center [531, 101] width 11 height 9
checkbox input "true"
click at [531, 123] on p-checkbox at bounding box center [531, 123] width 11 height 9
checkbox input "true"
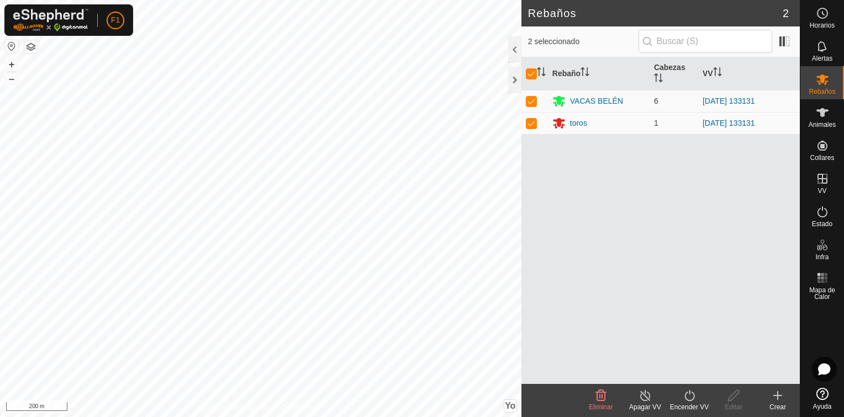
click at [780, 399] on icon at bounding box center [777, 395] width 13 height 13
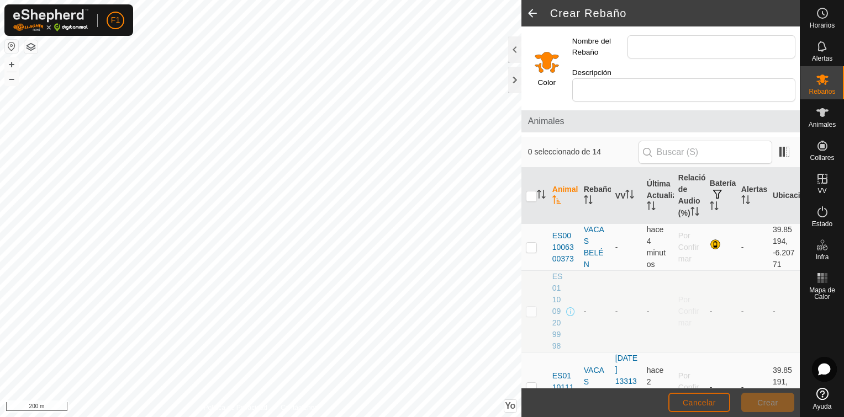
click at [695, 403] on span "Cancelar" at bounding box center [698, 403] width 33 height 9
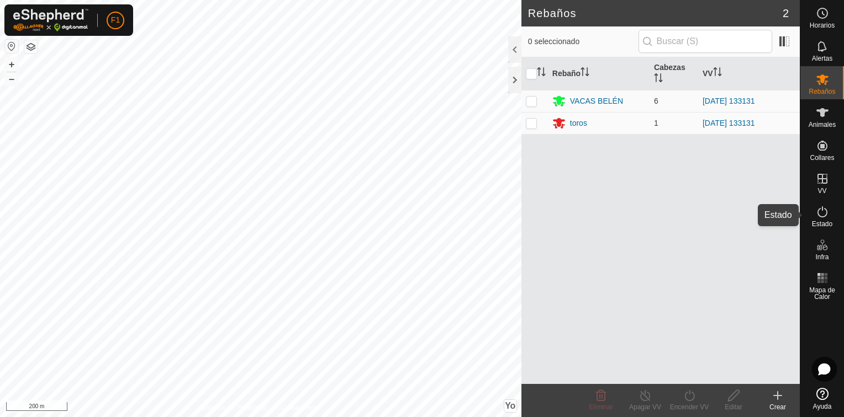
click at [822, 216] on icon at bounding box center [822, 211] width 10 height 11
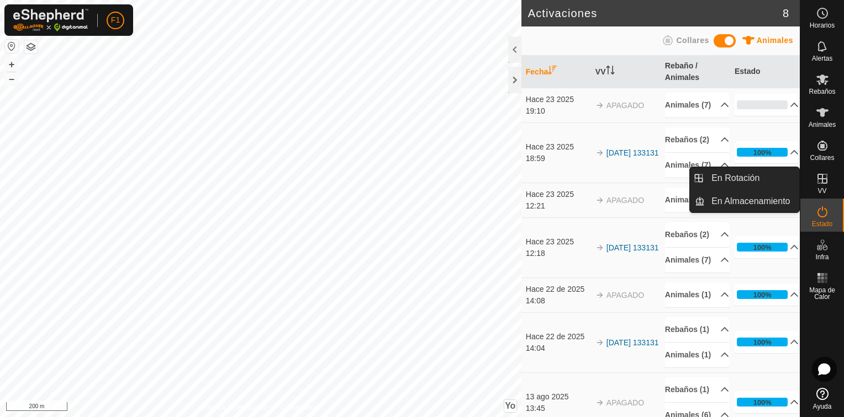
click at [815, 180] on icon at bounding box center [821, 178] width 13 height 13
click at [758, 176] on link "En Rotación" at bounding box center [752, 178] width 94 height 22
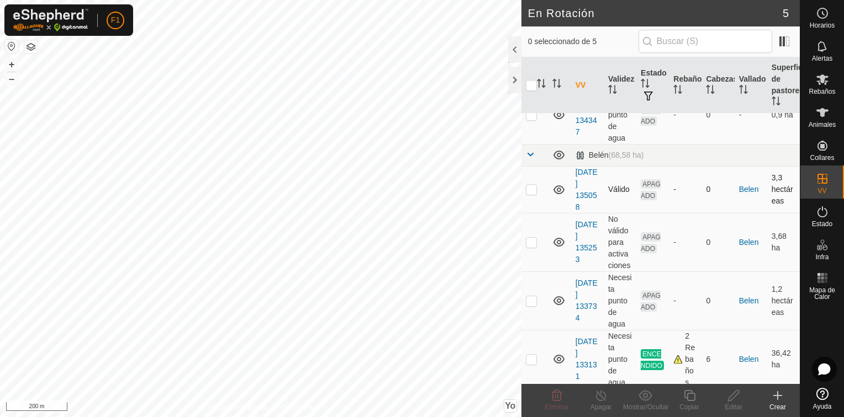
scroll to position [65, 0]
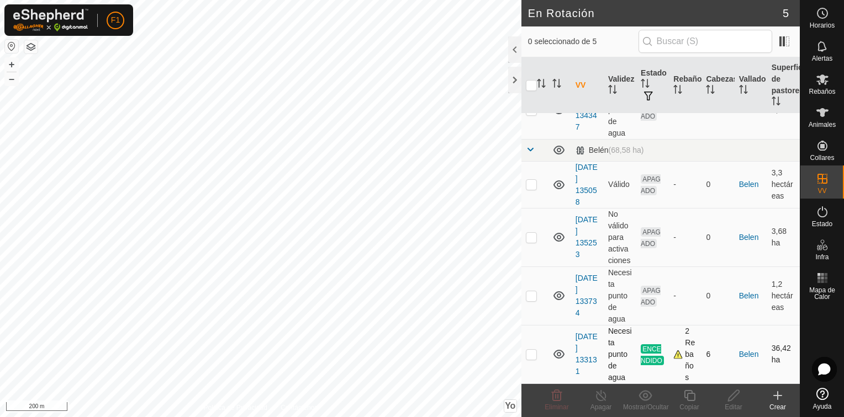
click at [533, 354] on p-checkbox at bounding box center [531, 354] width 11 height 9
checkbox input "true"
click at [584, 348] on link "[DATE] 133131" at bounding box center [586, 354] width 22 height 44
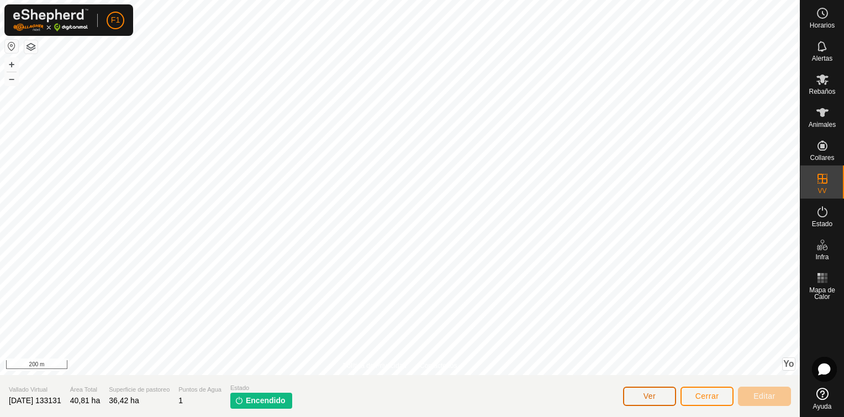
click at [654, 399] on span "Ver" at bounding box center [649, 396] width 13 height 9
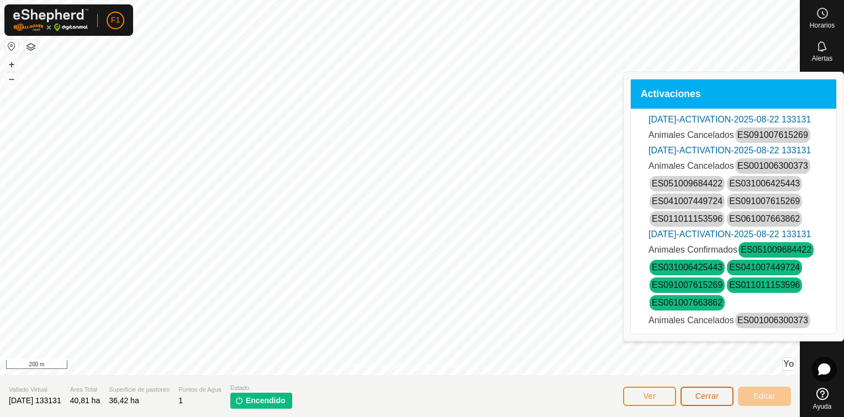
click at [708, 392] on span "Cerrar" at bounding box center [707, 396] width 24 height 9
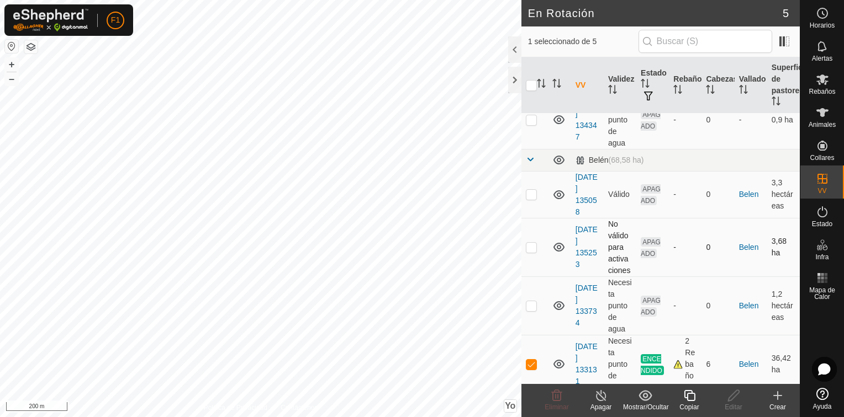
scroll to position [65, 0]
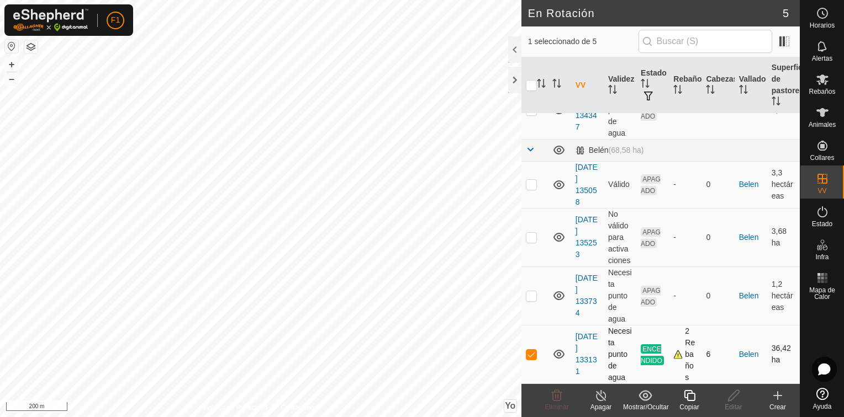
click at [532, 355] on p-checkbox at bounding box center [531, 354] width 11 height 9
checkbox input "false"
click at [584, 348] on link "[DATE] 133131" at bounding box center [586, 354] width 22 height 44
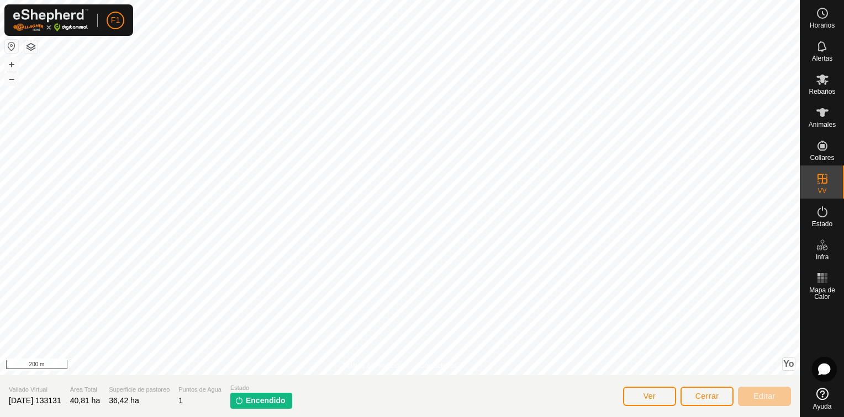
click at [278, 404] on span "Encendido" at bounding box center [266, 401] width 40 height 12
click at [708, 395] on span "Cerrar" at bounding box center [707, 396] width 24 height 9
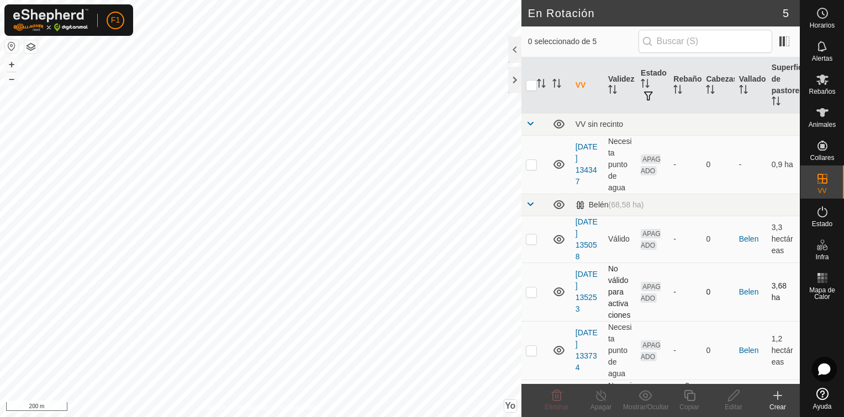
scroll to position [65, 0]
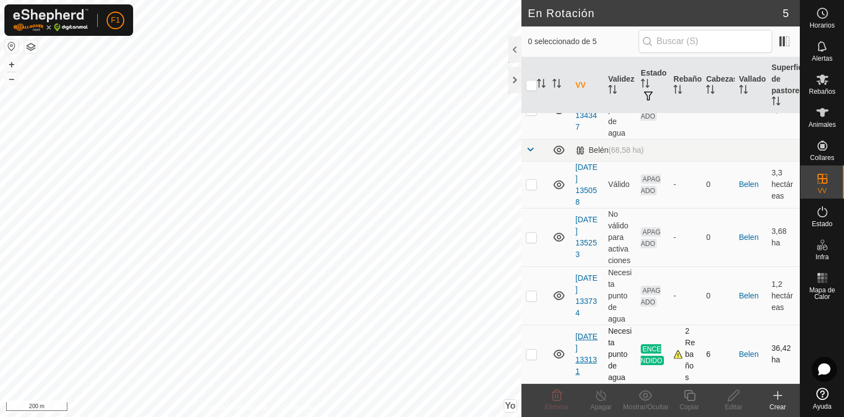
click at [582, 351] on link "[DATE] 133131" at bounding box center [586, 354] width 22 height 44
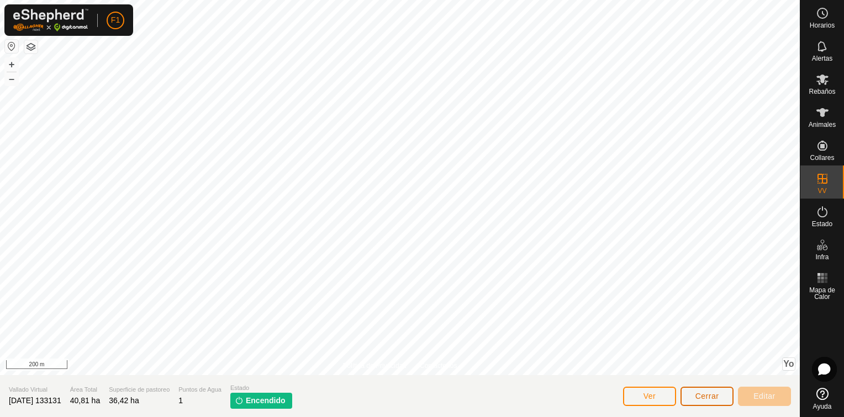
click at [703, 397] on span "Cerrar" at bounding box center [707, 396] width 24 height 9
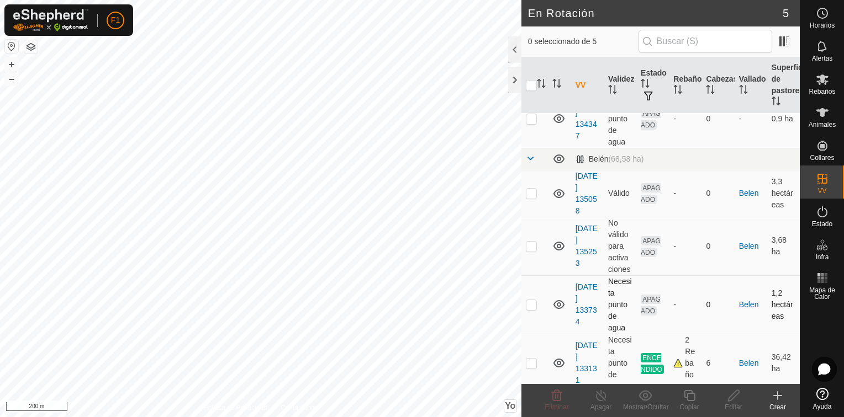
scroll to position [65, 0]
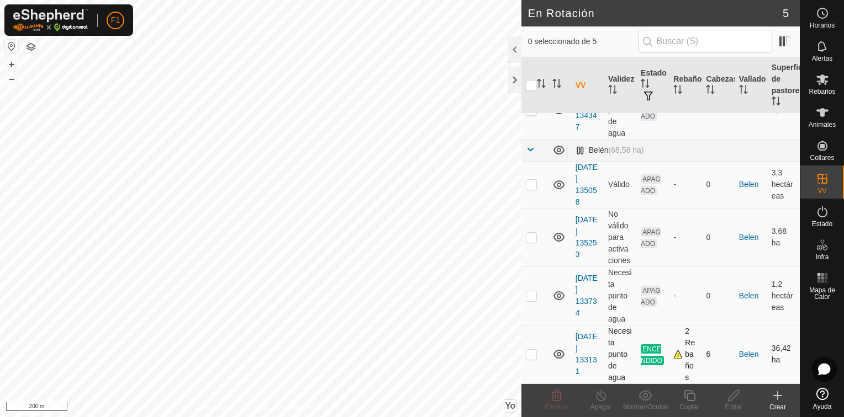
click at [531, 355] on p-checkbox at bounding box center [531, 354] width 11 height 9
checkbox input "true"
click at [601, 395] on icon at bounding box center [601, 395] width 14 height 13
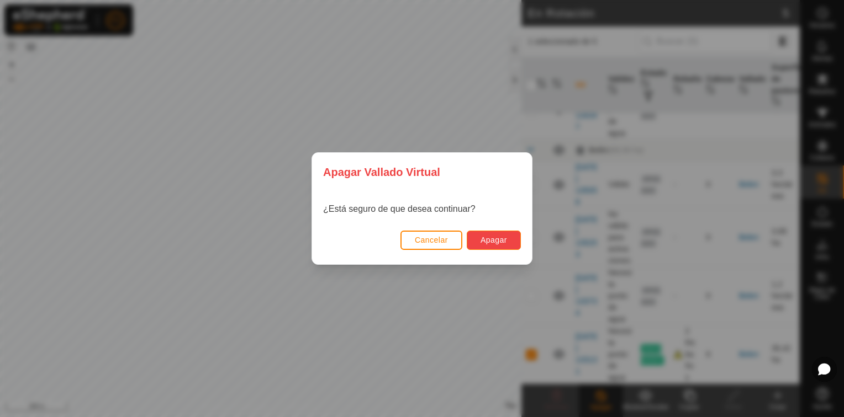
click at [499, 236] on span "Apagar" at bounding box center [493, 240] width 27 height 9
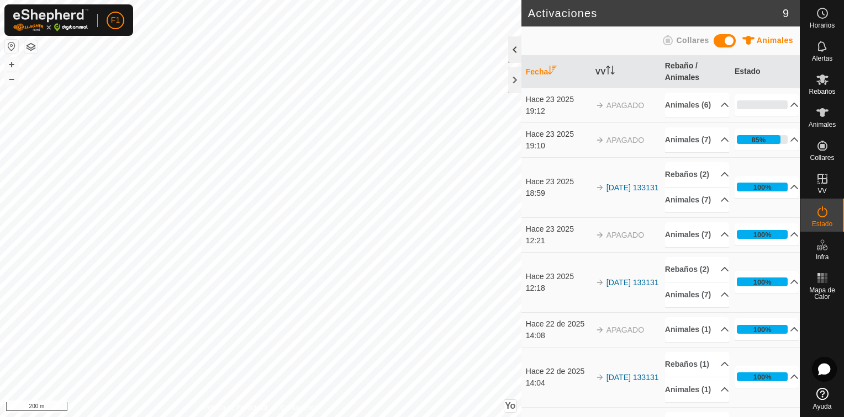
click at [518, 47] on div at bounding box center [514, 49] width 13 height 27
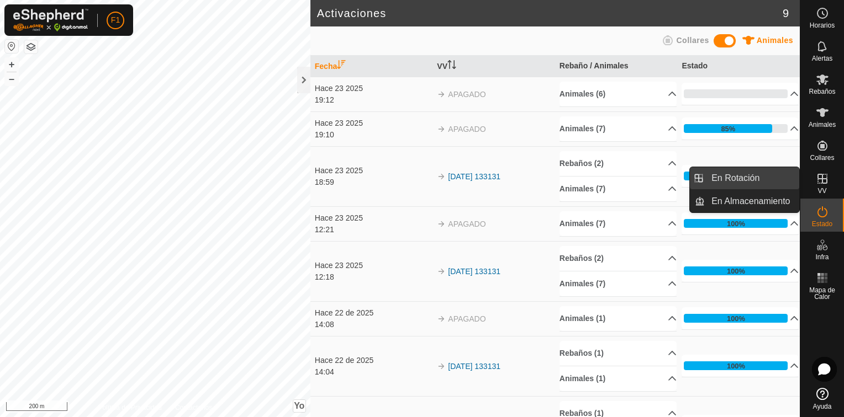
click at [758, 176] on link "En Rotación" at bounding box center [752, 178] width 94 height 22
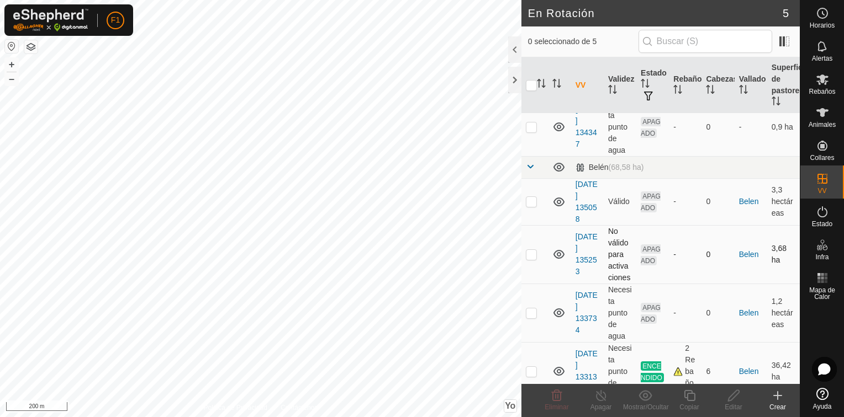
scroll to position [65, 0]
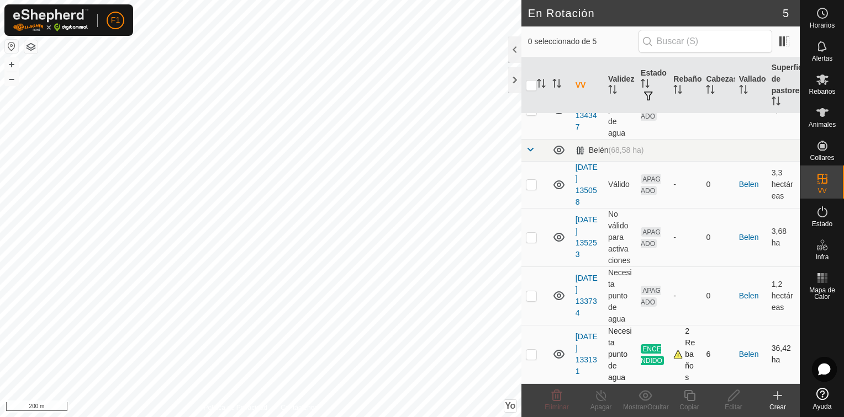
click at [675, 354] on div "2 Rebaños" at bounding box center [685, 355] width 24 height 58
click at [560, 352] on icon at bounding box center [558, 354] width 13 height 13
click at [584, 351] on link "[DATE] 133131" at bounding box center [586, 354] width 22 height 44
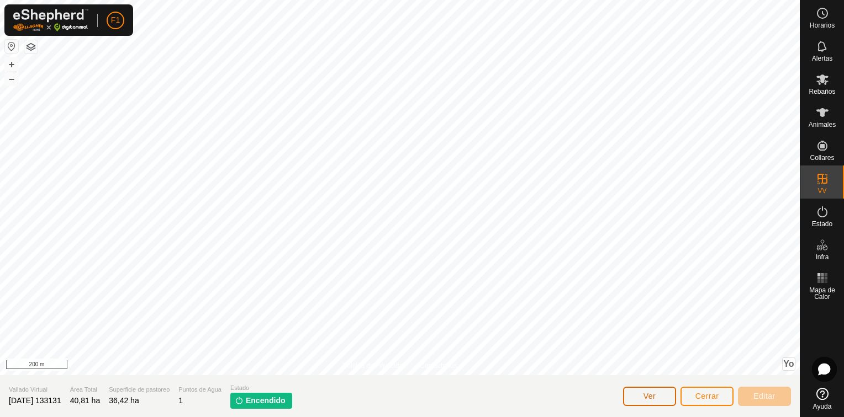
click at [640, 396] on button "Ver" at bounding box center [649, 396] width 53 height 19
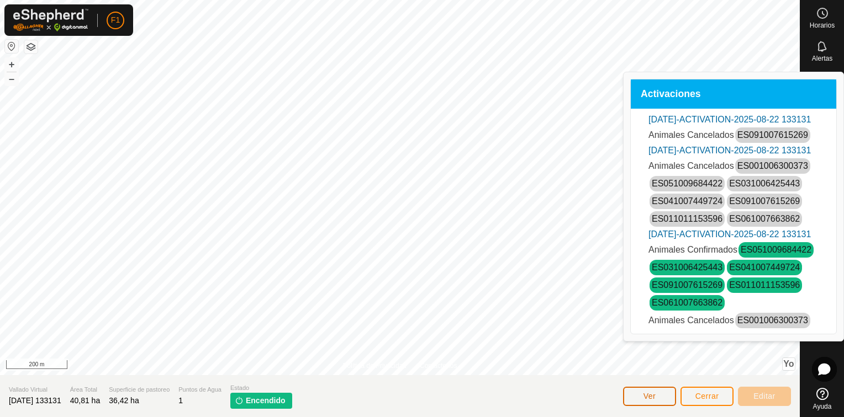
click at [640, 396] on button "Ver" at bounding box center [649, 396] width 53 height 19
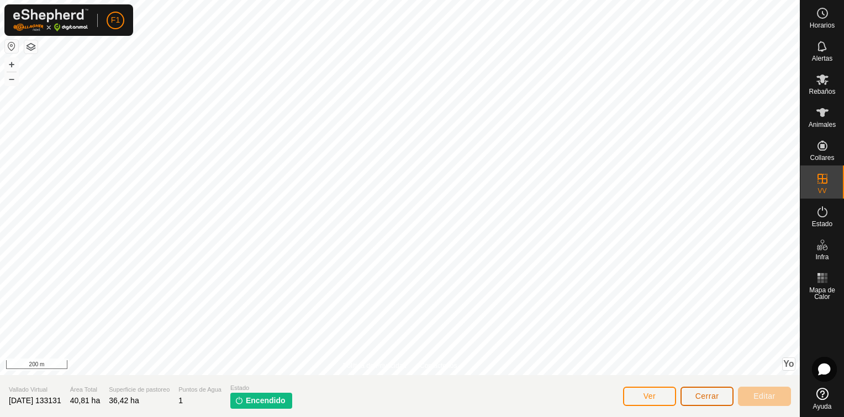
click at [701, 401] on button "Cerrar" at bounding box center [706, 396] width 53 height 19
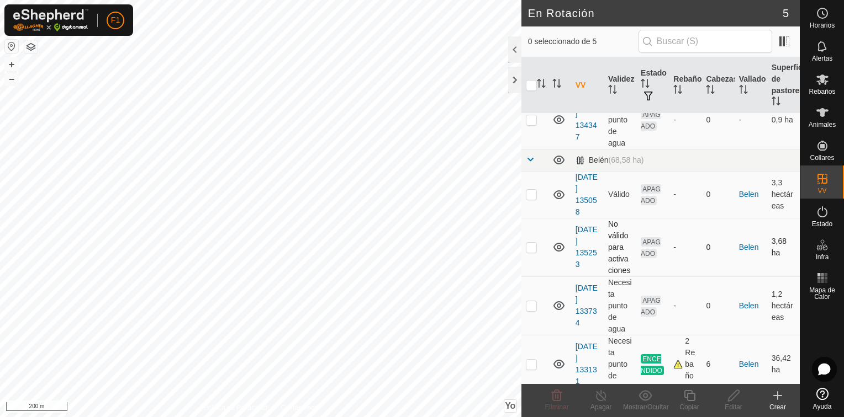
scroll to position [65, 0]
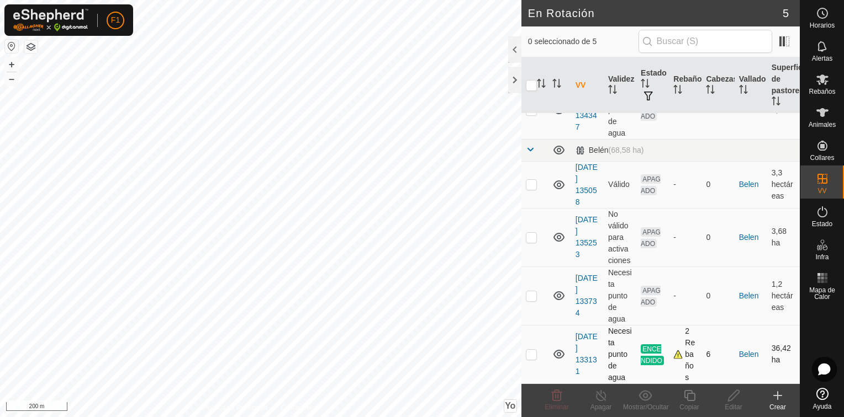
click at [528, 358] on p-checkbox at bounding box center [531, 354] width 11 height 9
checkbox input "true"
click at [780, 397] on icon at bounding box center [777, 395] width 13 height 13
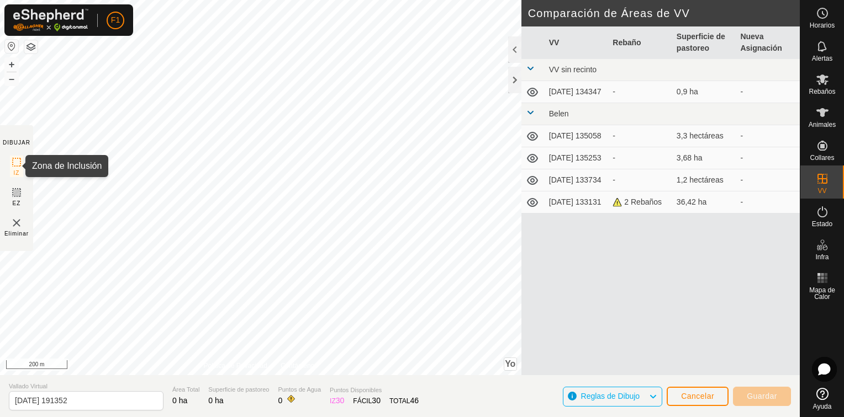
click at [15, 160] on icon at bounding box center [16, 162] width 13 height 13
click at [716, 393] on button "Cancelar" at bounding box center [697, 396] width 62 height 19
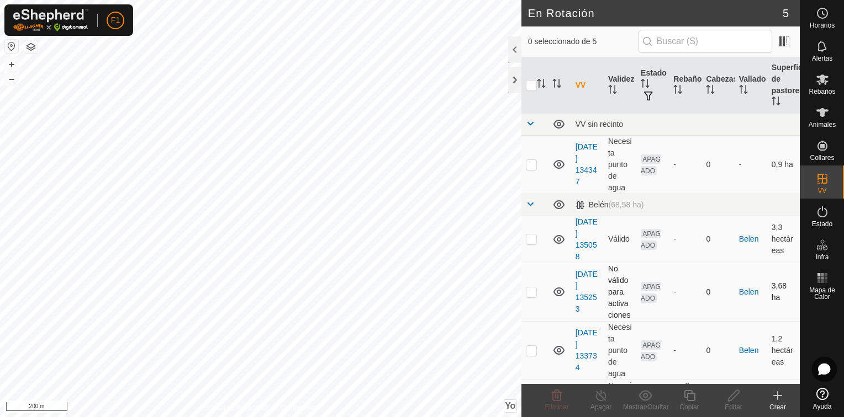
scroll to position [65, 0]
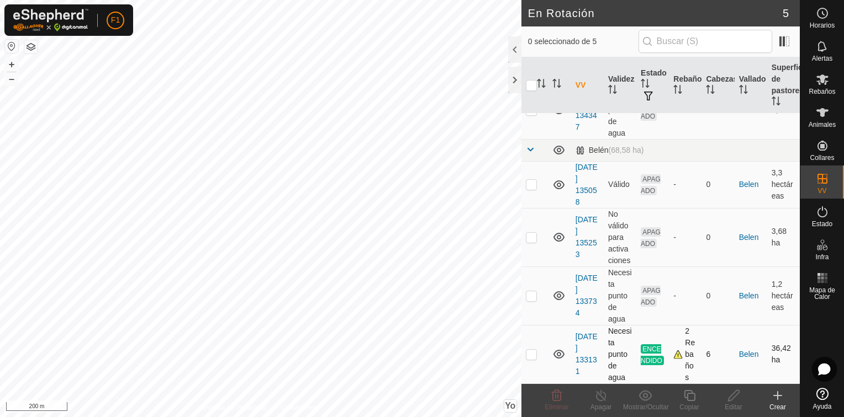
click at [534, 355] on p-checkbox at bounding box center [531, 354] width 11 height 9
checkbox input "true"
click at [583, 352] on link "[DATE] 133131" at bounding box center [586, 354] width 22 height 44
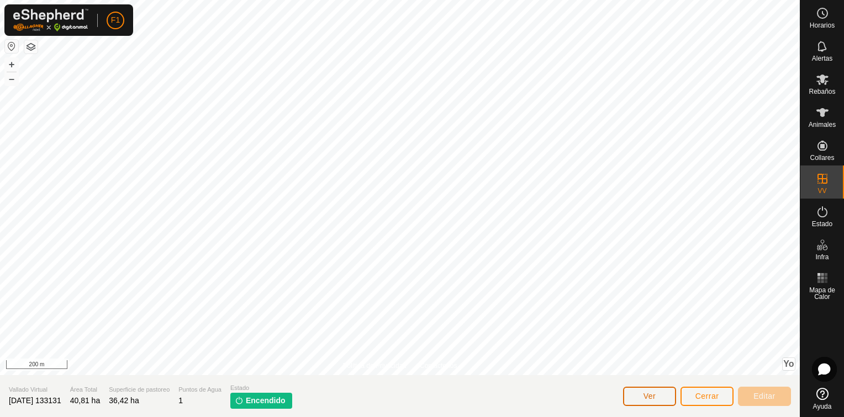
click at [658, 394] on button "Ver" at bounding box center [649, 396] width 53 height 19
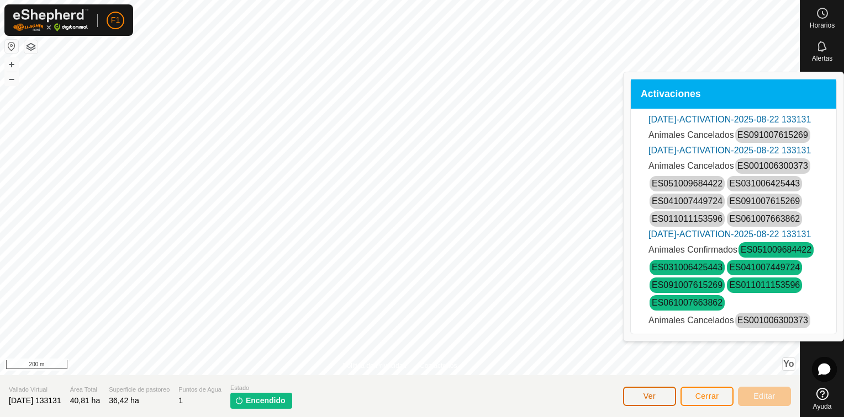
click at [658, 394] on button "Ver" at bounding box center [649, 396] width 53 height 19
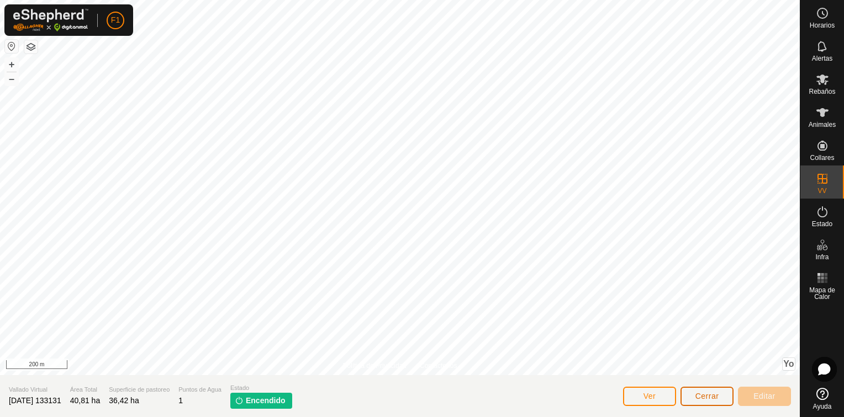
click at [690, 394] on button "Cerrar" at bounding box center [706, 396] width 53 height 19
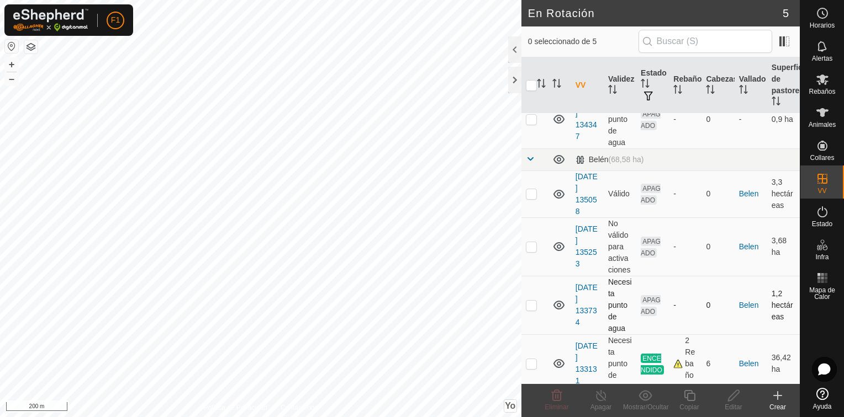
scroll to position [65, 0]
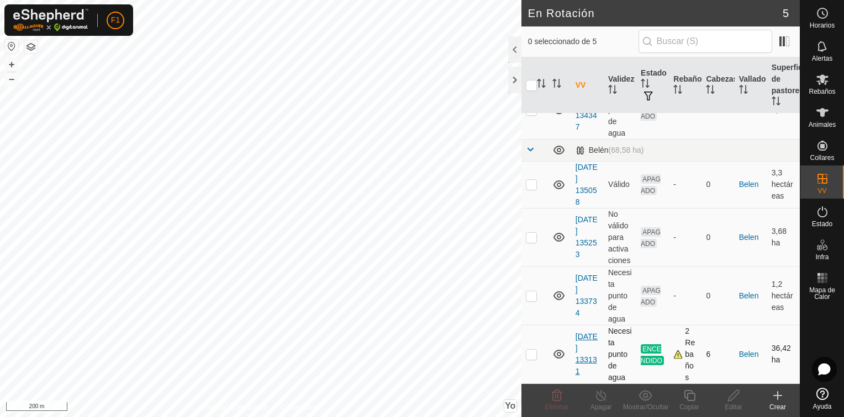
click at [580, 358] on link "[DATE] 133131" at bounding box center [586, 354] width 22 height 44
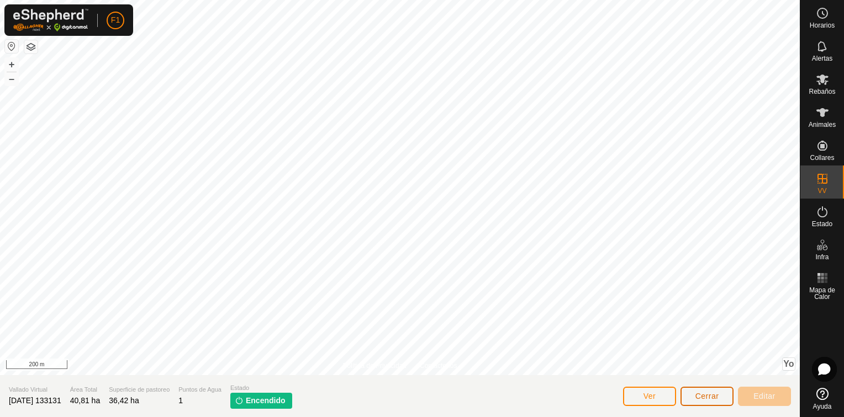
click at [702, 396] on span "Cerrar" at bounding box center [707, 396] width 24 height 9
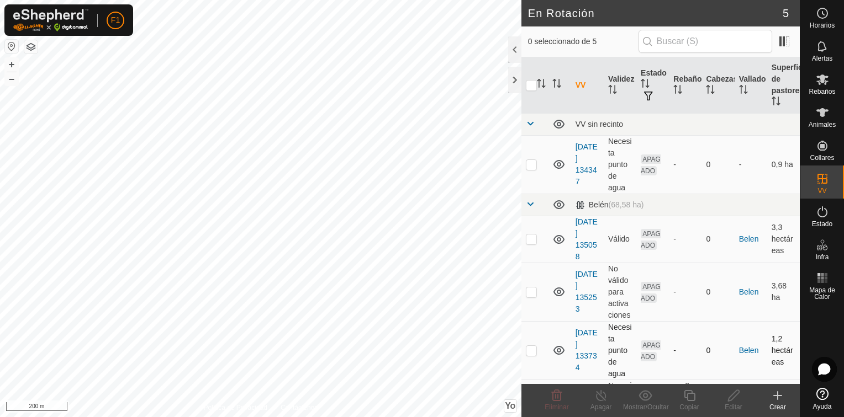
scroll to position [65, 0]
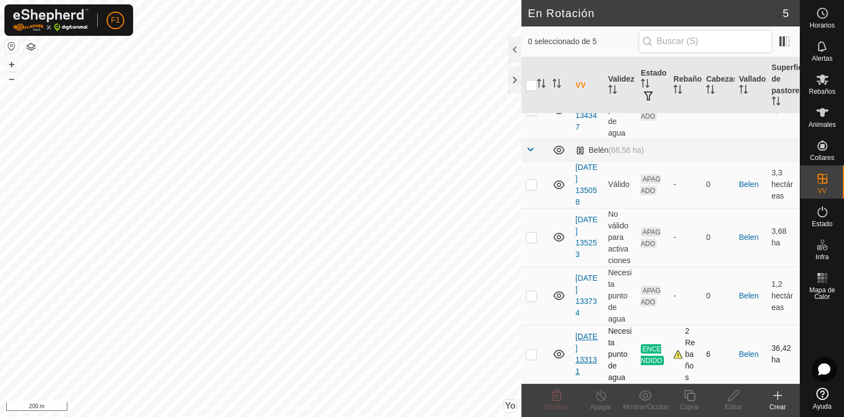
click at [583, 348] on link "[DATE] 133131" at bounding box center [586, 354] width 22 height 44
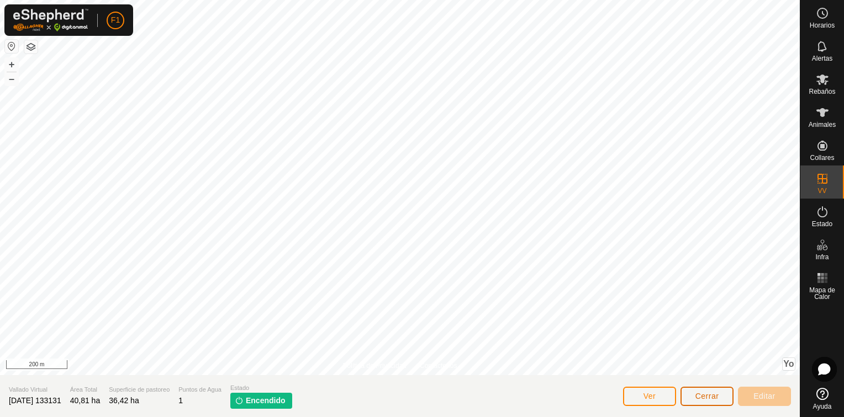
click at [708, 395] on span "Cerrar" at bounding box center [707, 396] width 24 height 9
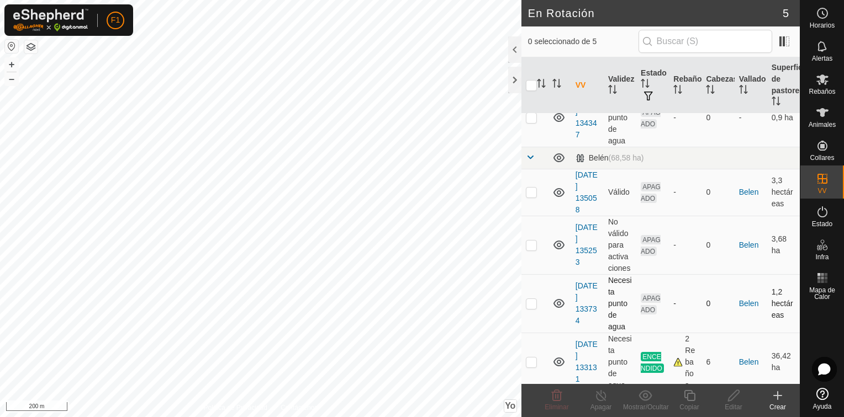
scroll to position [65, 0]
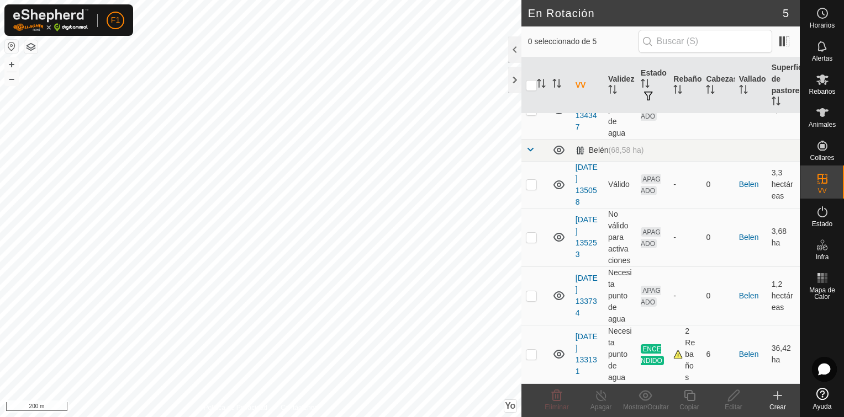
click at [778, 396] on icon at bounding box center [777, 395] width 13 height 13
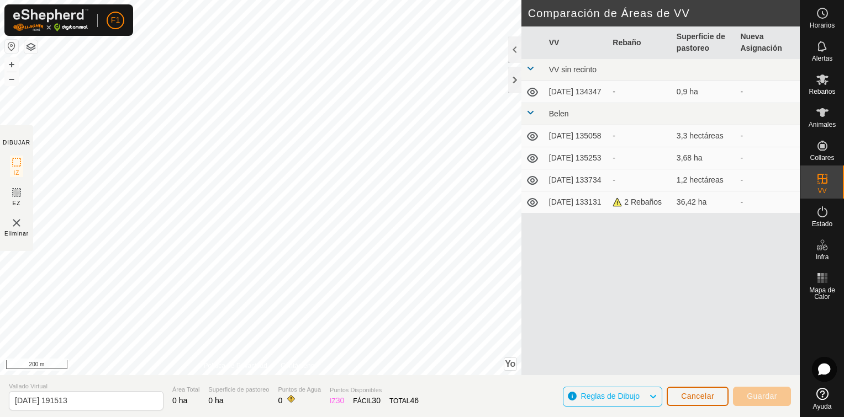
click at [695, 399] on span "Cancelar" at bounding box center [697, 396] width 33 height 9
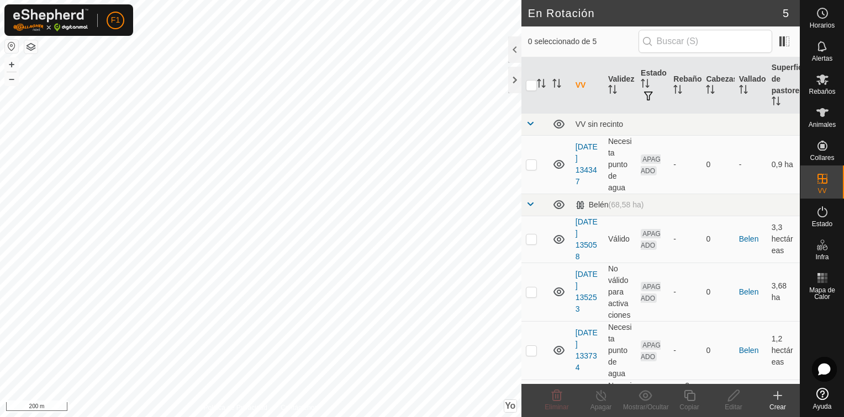
scroll to position [65, 0]
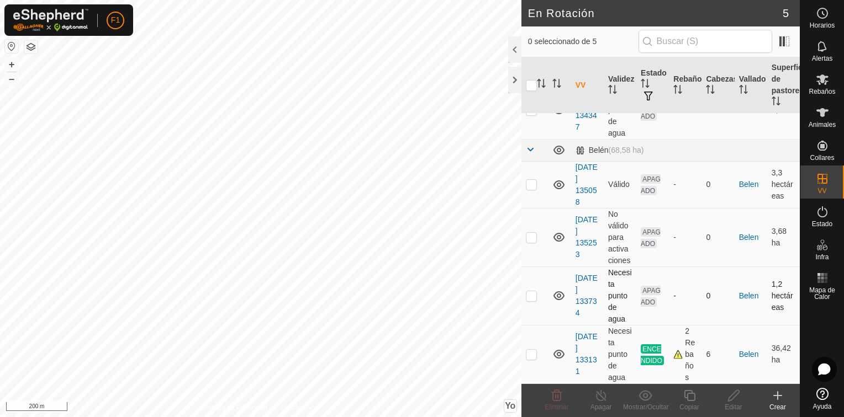
checkbox input "true"
click at [776, 396] on icon at bounding box center [778, 396] width 8 height 0
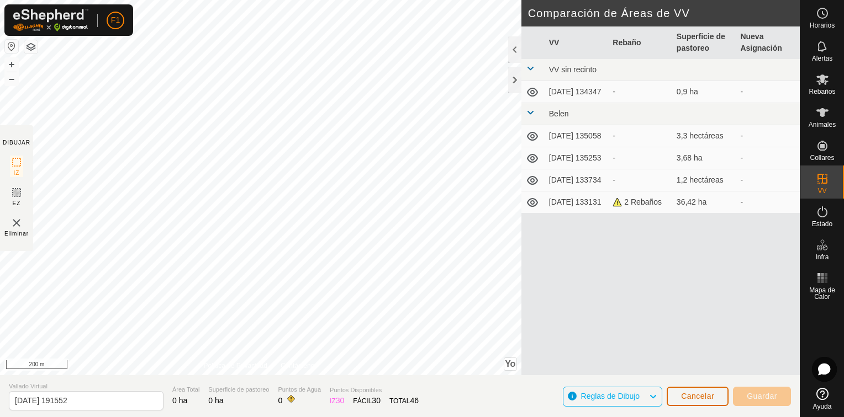
click at [716, 401] on button "Cancelar" at bounding box center [697, 396] width 62 height 19
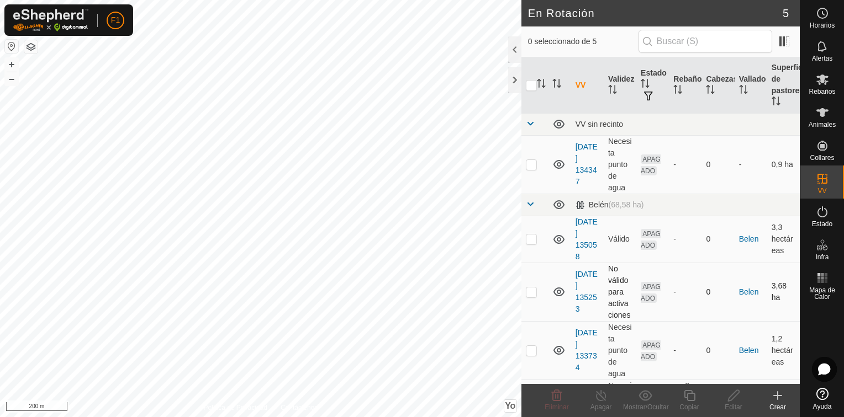
scroll to position [65, 0]
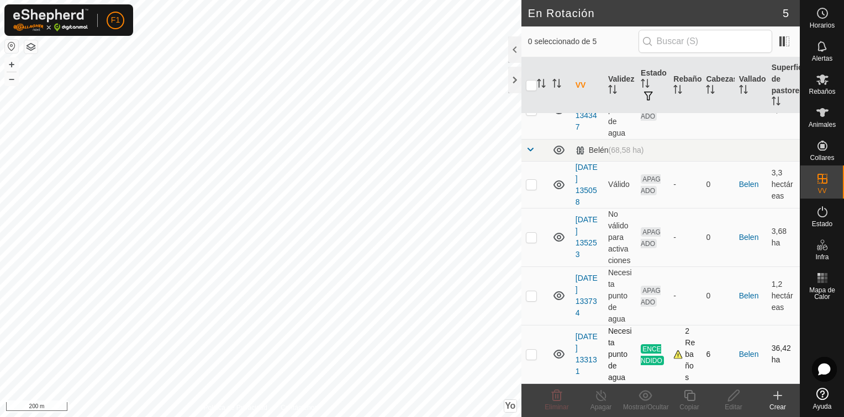
click at [533, 354] on p-checkbox at bounding box center [531, 354] width 11 height 9
checkbox input "true"
click at [819, 85] on icon at bounding box center [821, 79] width 13 height 13
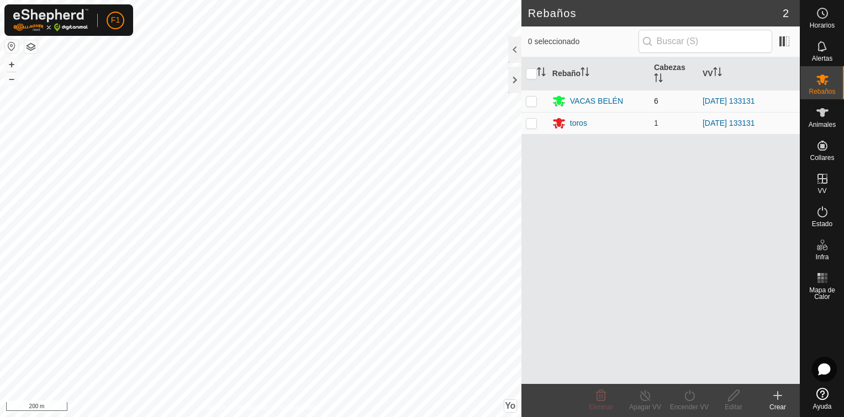
click at [533, 100] on p-checkbox at bounding box center [531, 101] width 11 height 9
checkbox input "true"
click at [529, 123] on p-checkbox at bounding box center [531, 123] width 11 height 9
checkbox input "true"
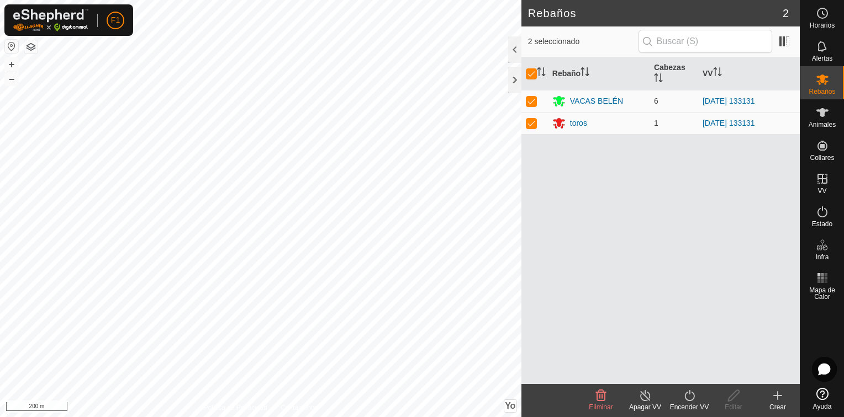
click at [642, 400] on icon at bounding box center [645, 395] width 10 height 11
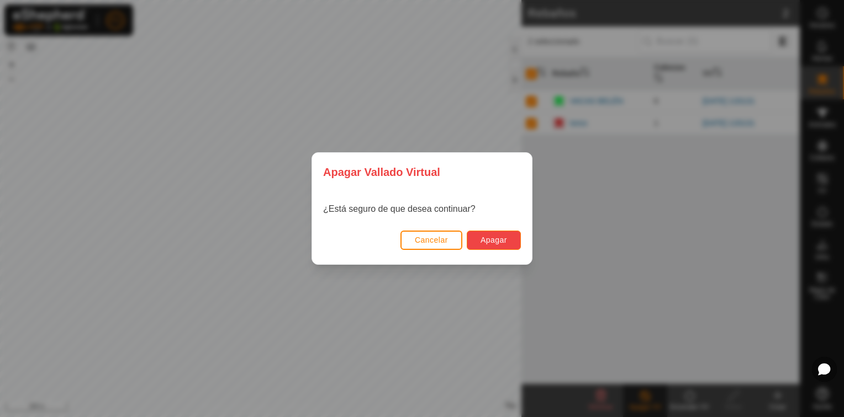
click at [490, 236] on span "Apagar" at bounding box center [493, 240] width 27 height 9
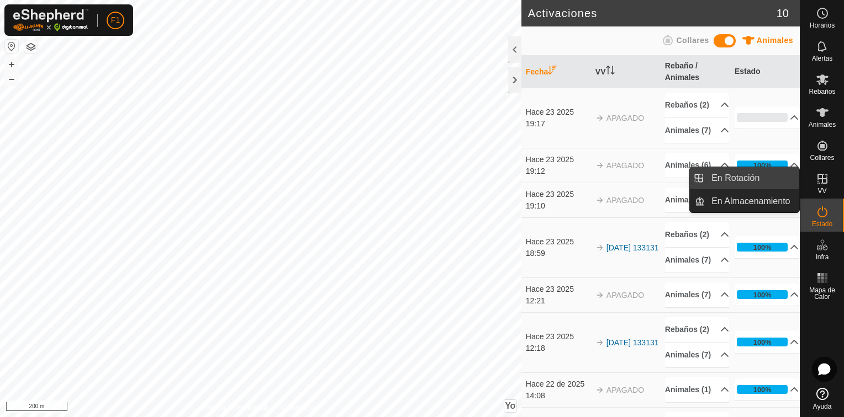
click at [733, 177] on link "En Rotación" at bounding box center [752, 178] width 94 height 22
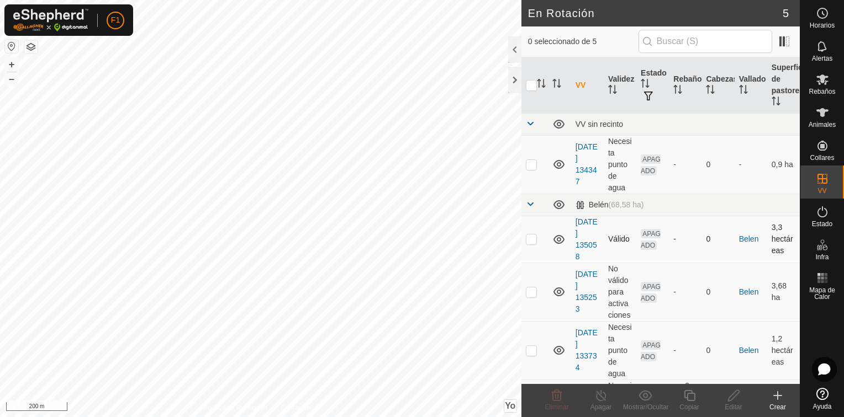
scroll to position [65, 0]
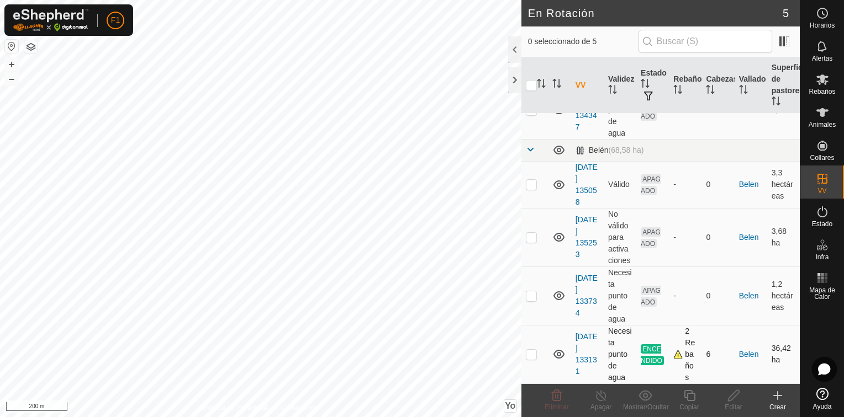
click at [528, 357] on p-checkbox at bounding box center [531, 354] width 11 height 9
checkbox input "true"
click at [777, 395] on icon at bounding box center [777, 396] width 0 height 8
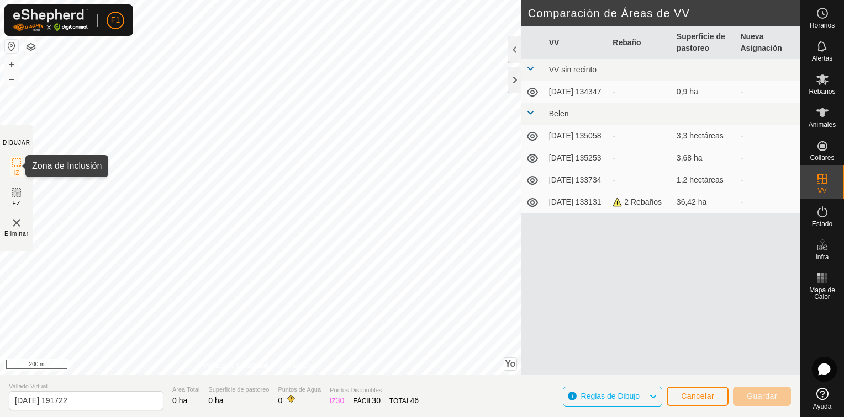
click at [17, 162] on icon at bounding box center [16, 162] width 13 height 13
click at [693, 401] on span "Cancelar" at bounding box center [697, 396] width 33 height 9
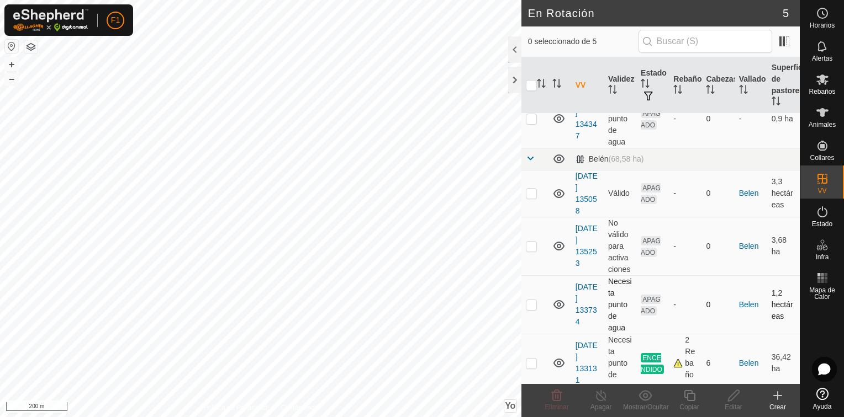
scroll to position [65, 0]
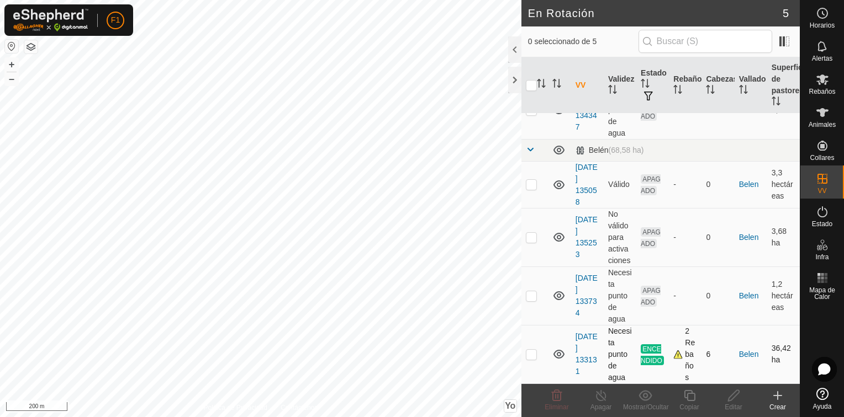
click at [531, 354] on p-checkbox at bounding box center [531, 354] width 11 height 9
checkbox input "true"
click at [776, 396] on icon at bounding box center [778, 396] width 8 height 0
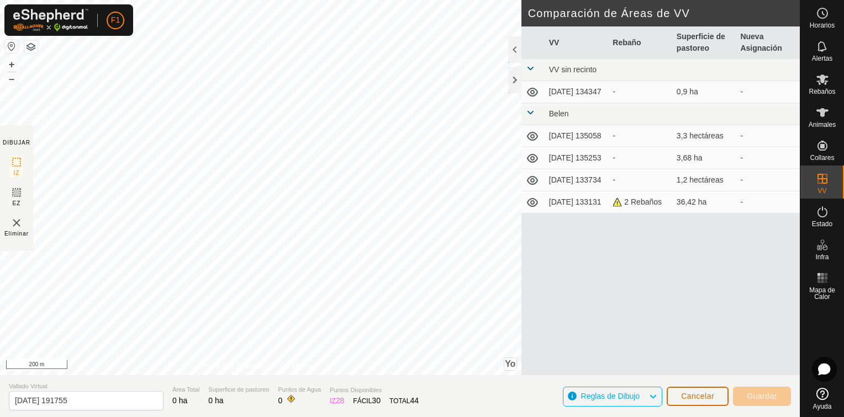
click at [708, 398] on span "Cancelar" at bounding box center [697, 396] width 33 height 9
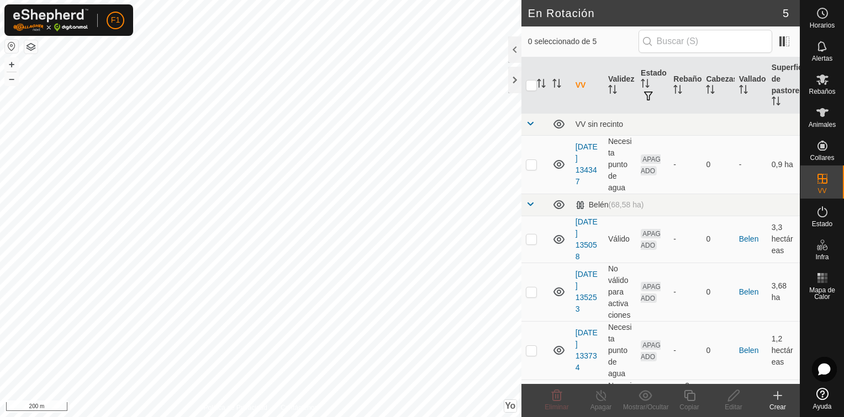
click at [778, 396] on icon at bounding box center [778, 396] width 8 height 0
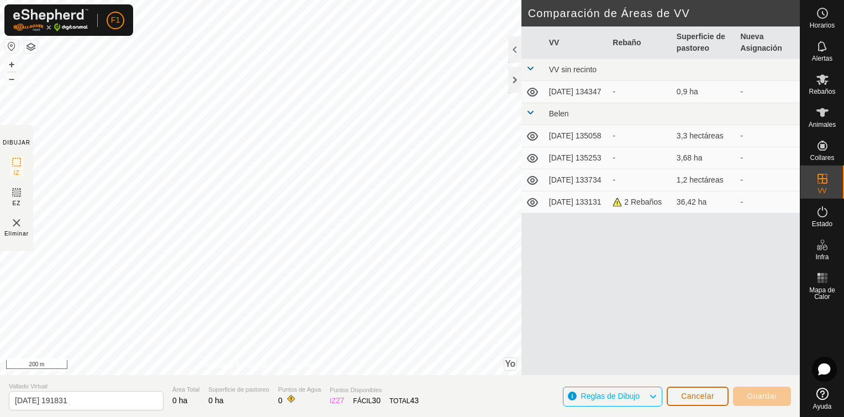
click at [696, 396] on span "Cancelar" at bounding box center [697, 396] width 33 height 9
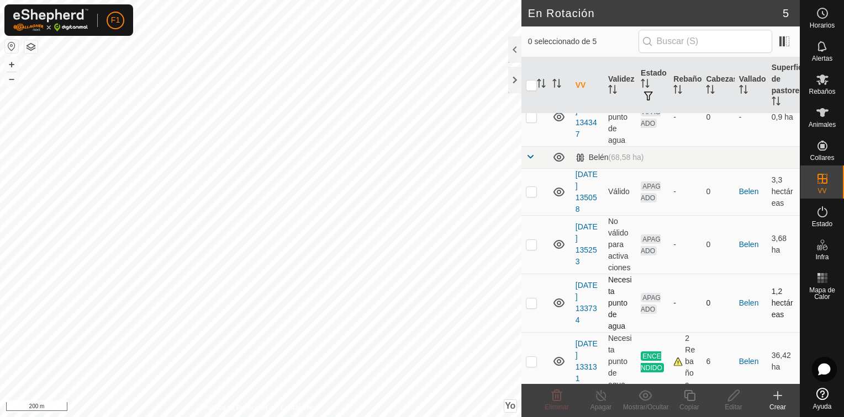
scroll to position [65, 0]
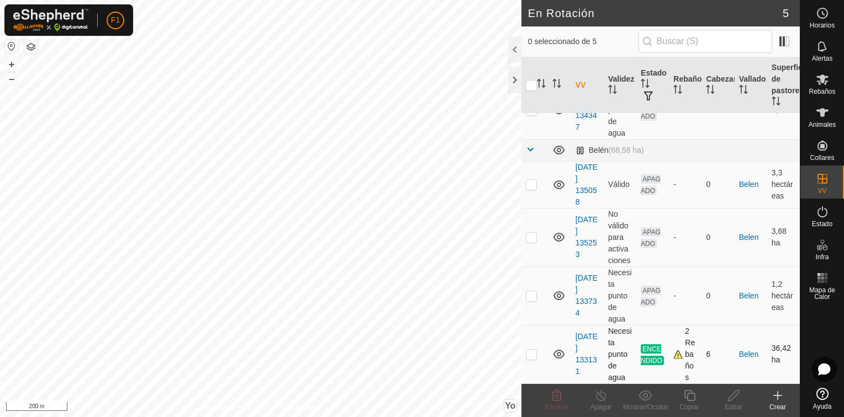
click at [530, 354] on p-checkbox at bounding box center [531, 354] width 11 height 9
checkbox input "true"
click at [778, 394] on icon at bounding box center [777, 395] width 13 height 13
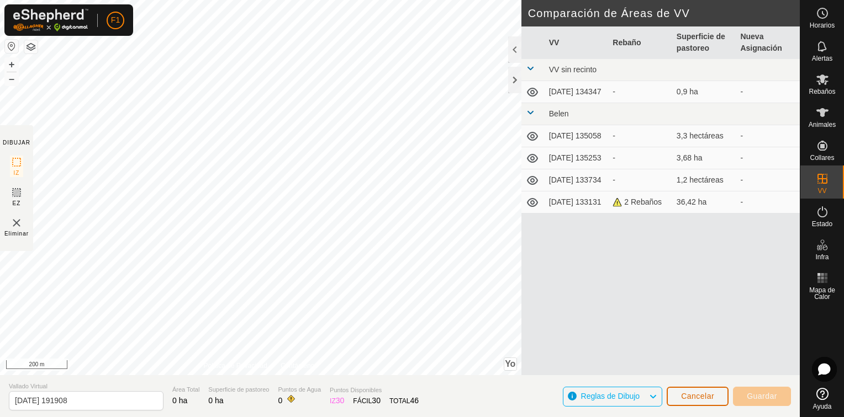
click at [689, 399] on span "Cancelar" at bounding box center [697, 396] width 33 height 9
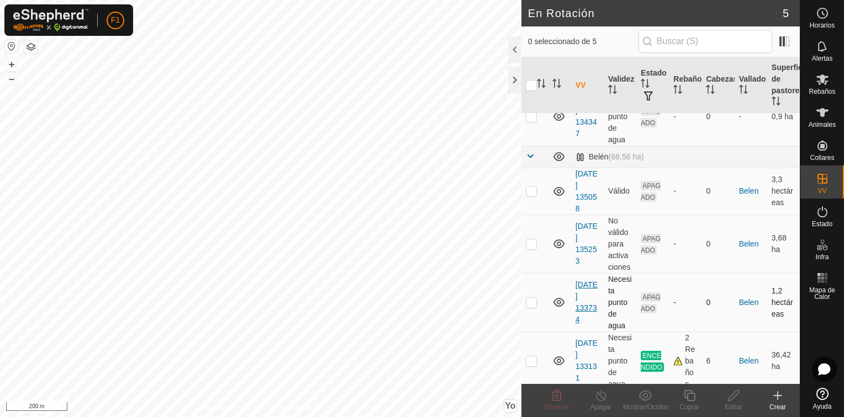
scroll to position [65, 0]
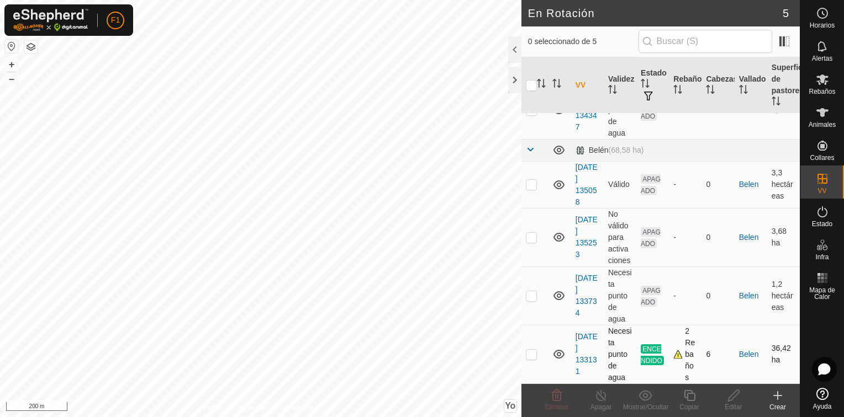
click at [530, 357] on p-checkbox at bounding box center [531, 354] width 11 height 9
checkbox input "true"
click at [825, 85] on icon at bounding box center [821, 79] width 13 height 13
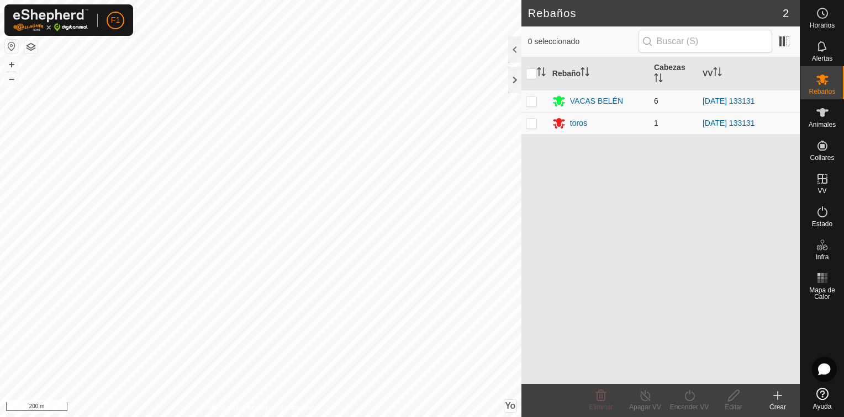
click at [534, 100] on p-checkbox at bounding box center [531, 101] width 11 height 9
checkbox input "true"
click at [530, 125] on p-checkbox at bounding box center [531, 123] width 11 height 9
checkbox input "true"
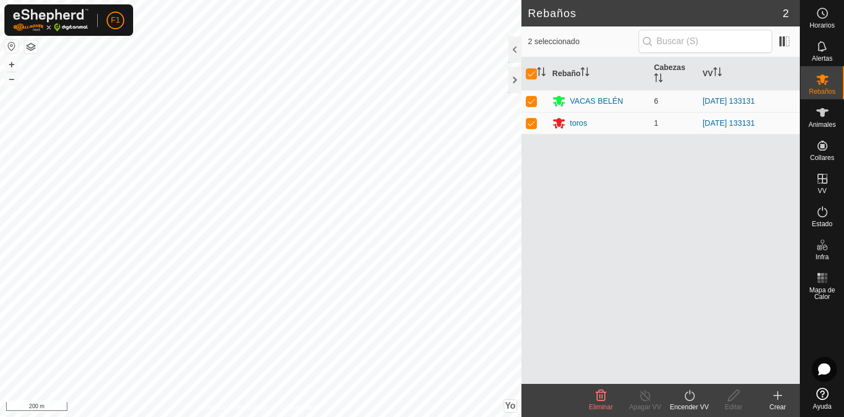
click at [773, 399] on icon at bounding box center [777, 395] width 13 height 13
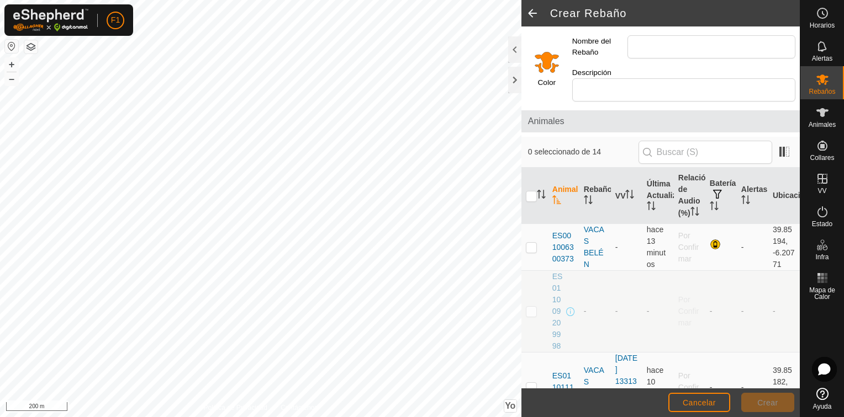
click at [780, 412] on footer "Cancelar Crear" at bounding box center [660, 403] width 278 height 29
click at [532, 14] on span at bounding box center [532, 13] width 22 height 27
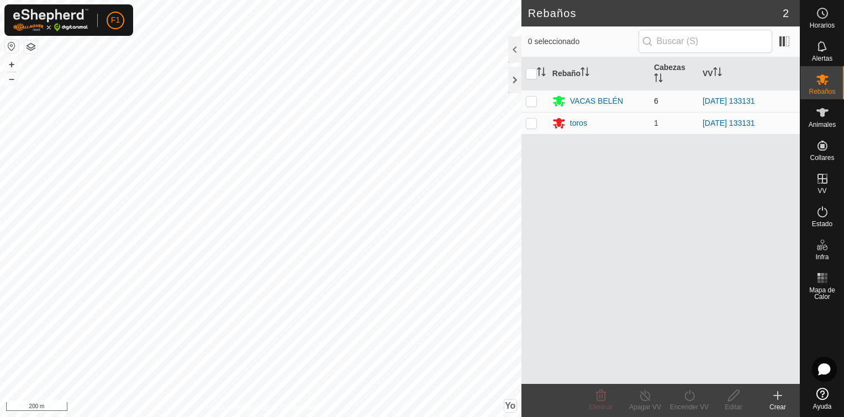
click at [529, 100] on p-checkbox at bounding box center [531, 101] width 11 height 9
checkbox input "true"
click at [528, 123] on p-checkbox at bounding box center [531, 123] width 11 height 9
checkbox input "true"
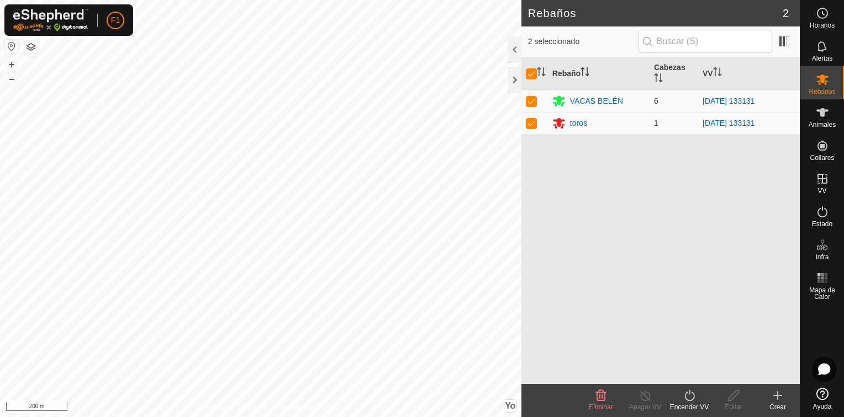
click at [690, 398] on icon at bounding box center [689, 395] width 14 height 13
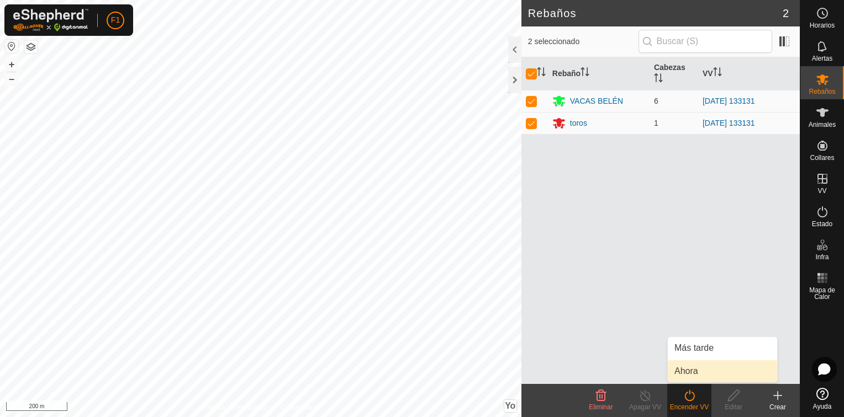
click at [689, 373] on link "Ahora" at bounding box center [722, 372] width 109 height 22
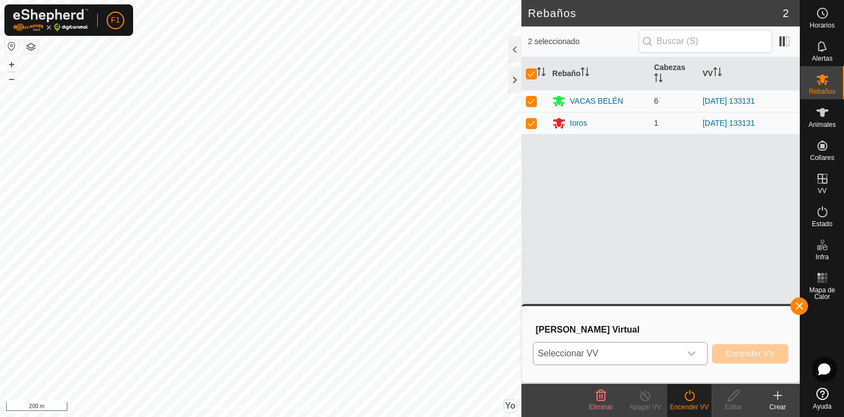
click at [693, 357] on icon "Disparador desplegable" at bounding box center [691, 353] width 9 height 9
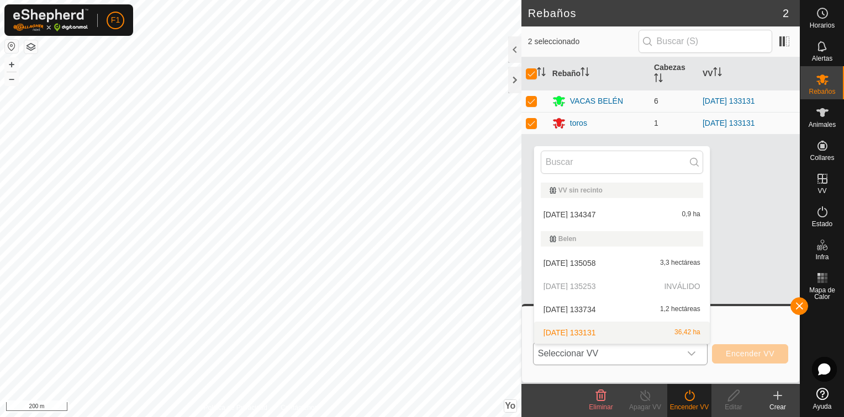
click at [692, 330] on li "[DATE] 133131 36,42 ha" at bounding box center [622, 333] width 176 height 22
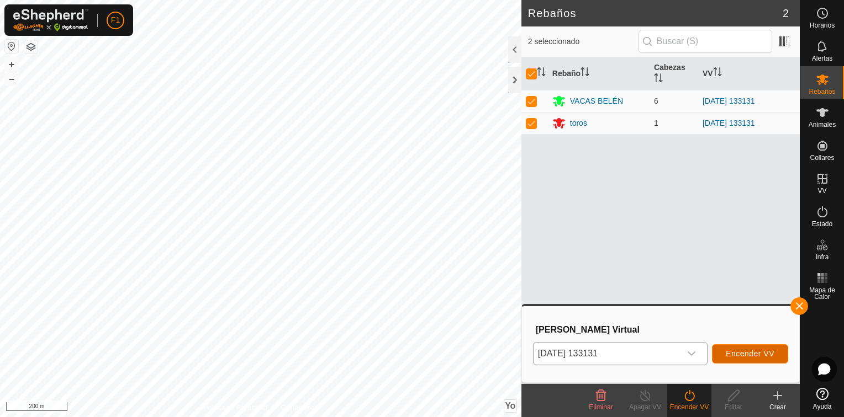
click at [758, 352] on span "Encender VV" at bounding box center [749, 353] width 49 height 9
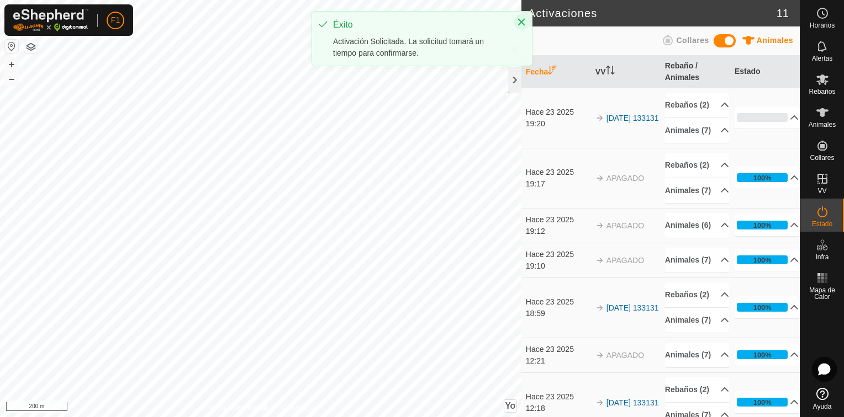
click at [523, 22] on icon "Cerrar" at bounding box center [521, 22] width 9 height 9
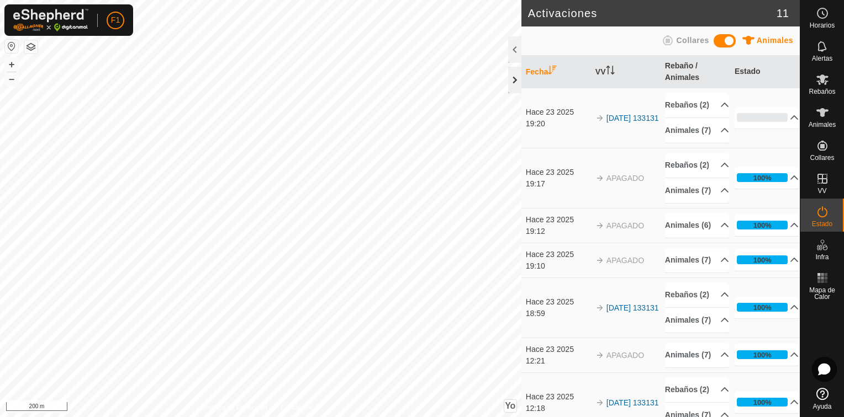
click at [511, 80] on div at bounding box center [514, 80] width 13 height 27
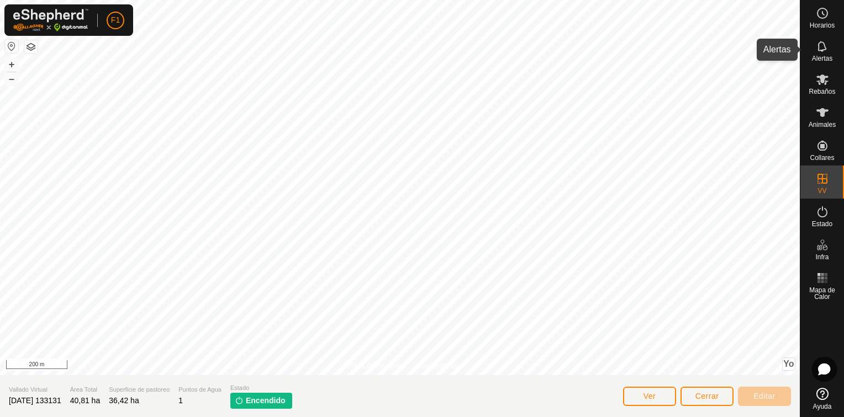
click at [824, 50] on icon at bounding box center [821, 46] width 9 height 10
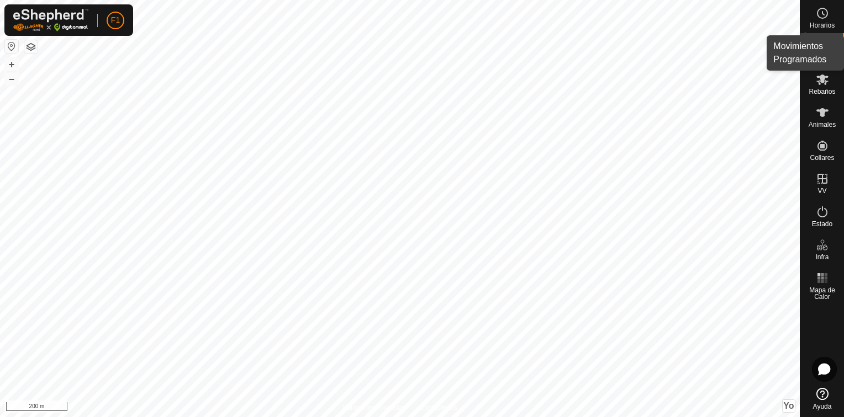
click at [823, 19] on icon at bounding box center [821, 13] width 13 height 13
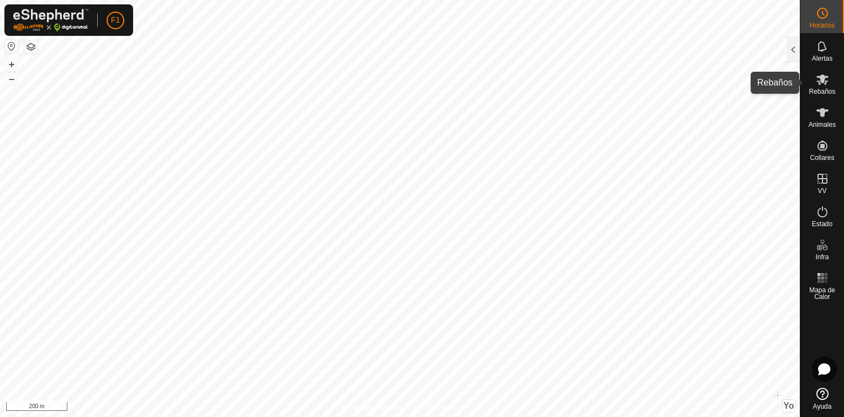
click at [820, 83] on icon at bounding box center [822, 80] width 12 height 10
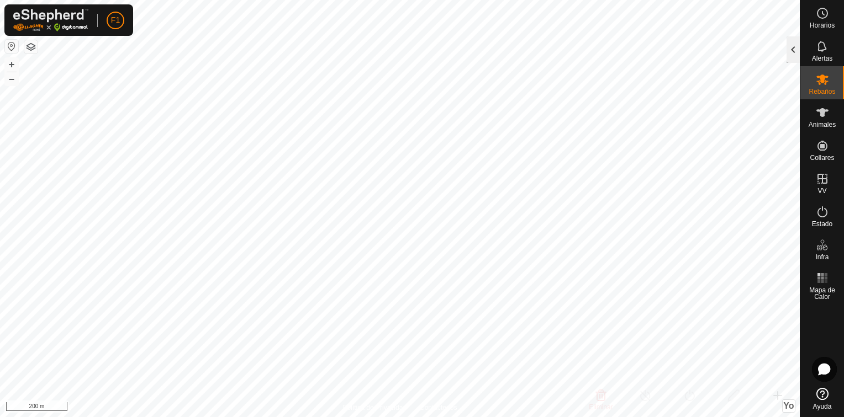
click at [792, 47] on div at bounding box center [792, 49] width 13 height 27
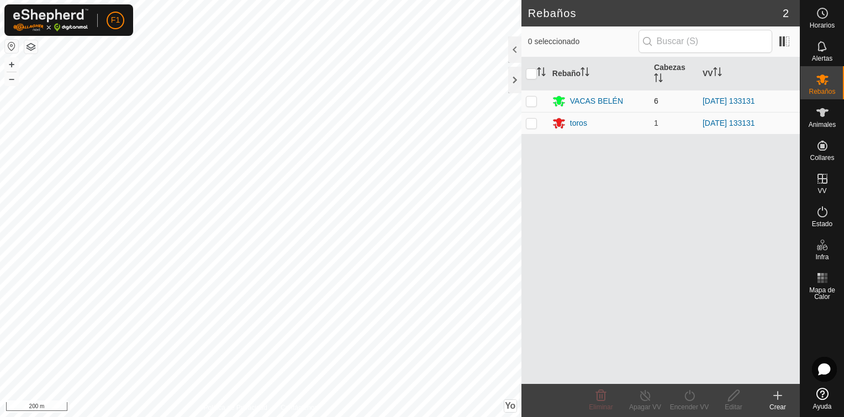
click at [533, 102] on p-checkbox at bounding box center [531, 101] width 11 height 9
checkbox input "true"
click at [532, 125] on p-checkbox at bounding box center [531, 123] width 11 height 9
checkbox input "true"
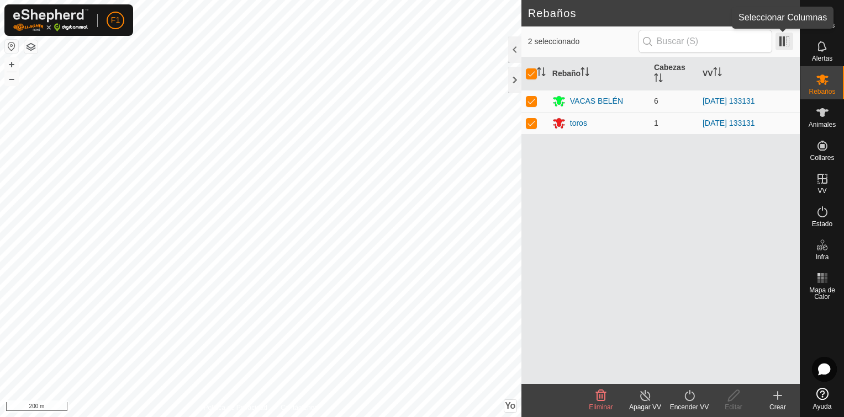
click at [784, 41] on span at bounding box center [784, 42] width 18 height 18
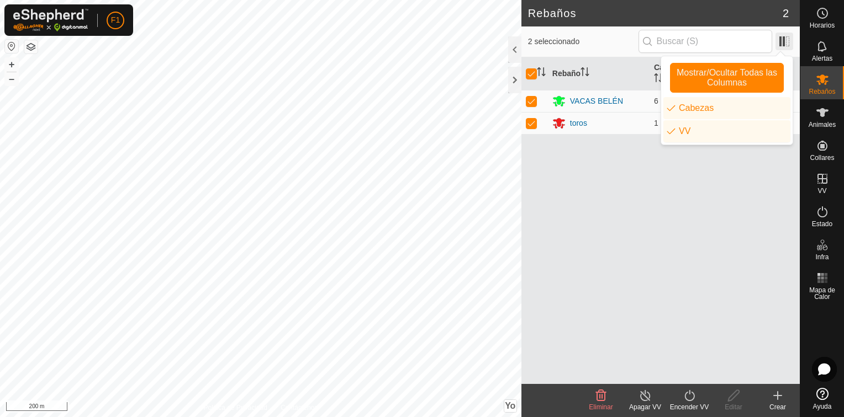
click at [784, 41] on span at bounding box center [784, 42] width 18 height 18
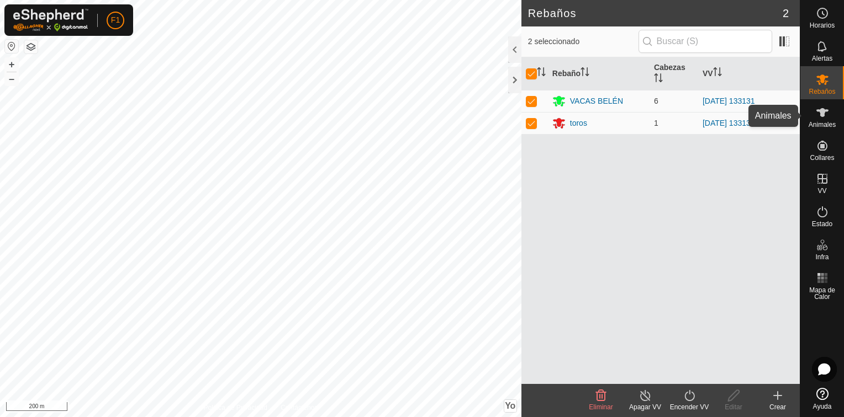
click at [825, 109] on icon at bounding box center [821, 112] width 13 height 13
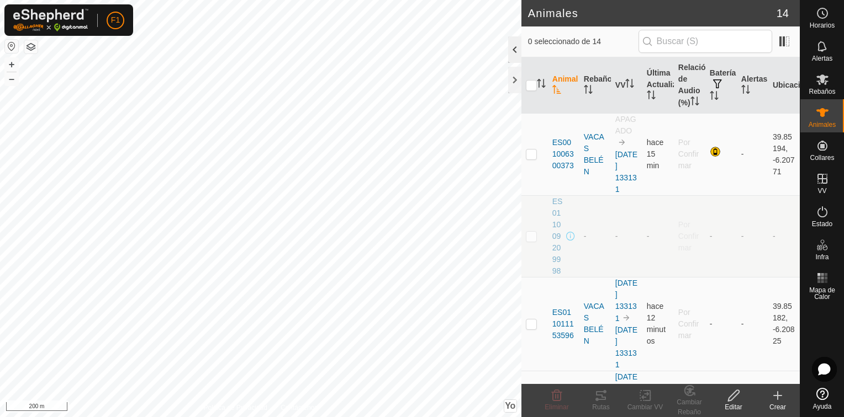
click at [515, 43] on div at bounding box center [514, 49] width 13 height 27
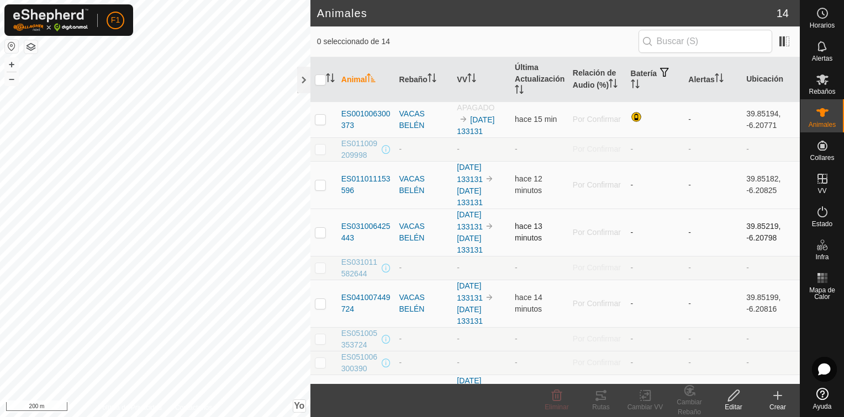
scroll to position [202, 0]
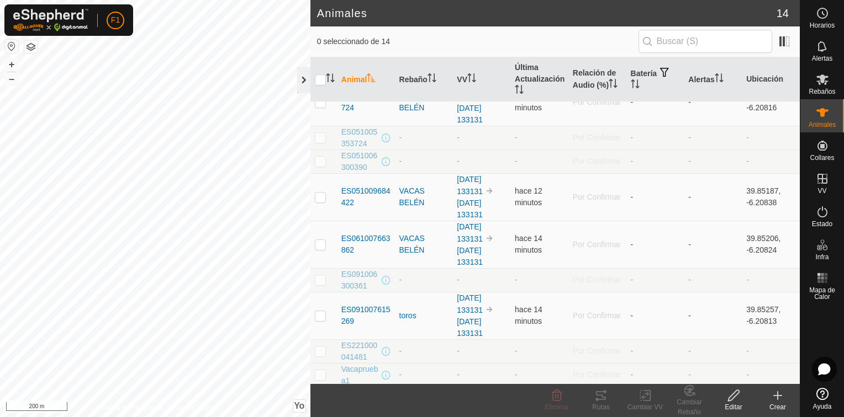
click at [298, 81] on div at bounding box center [303, 80] width 13 height 27
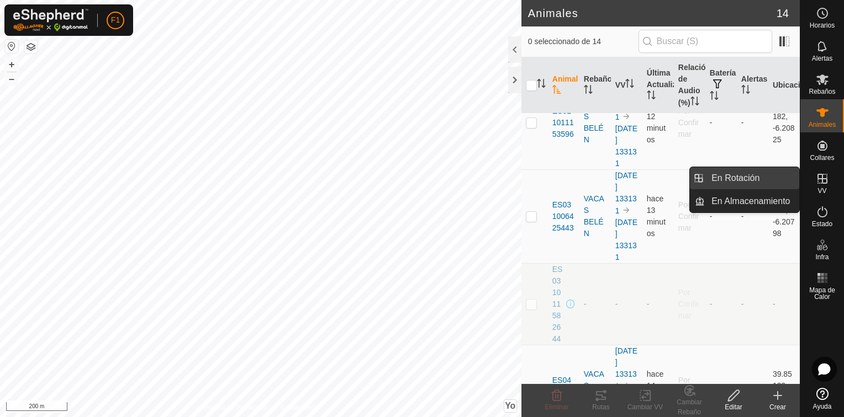
click at [744, 181] on link "En Rotación" at bounding box center [752, 178] width 94 height 22
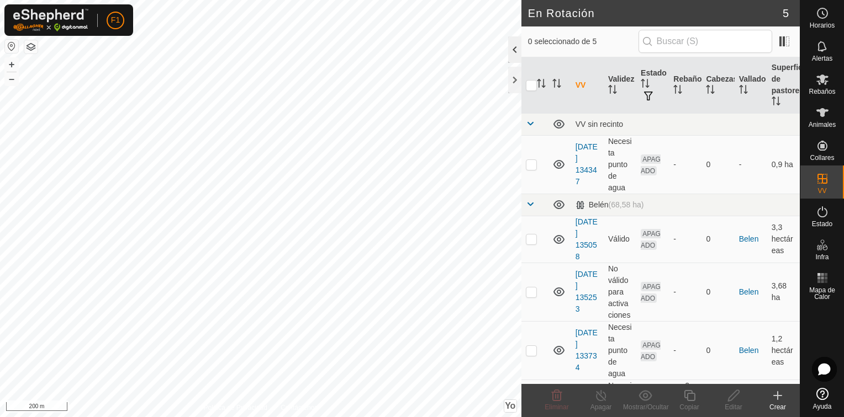
click at [517, 50] on div at bounding box center [514, 49] width 13 height 27
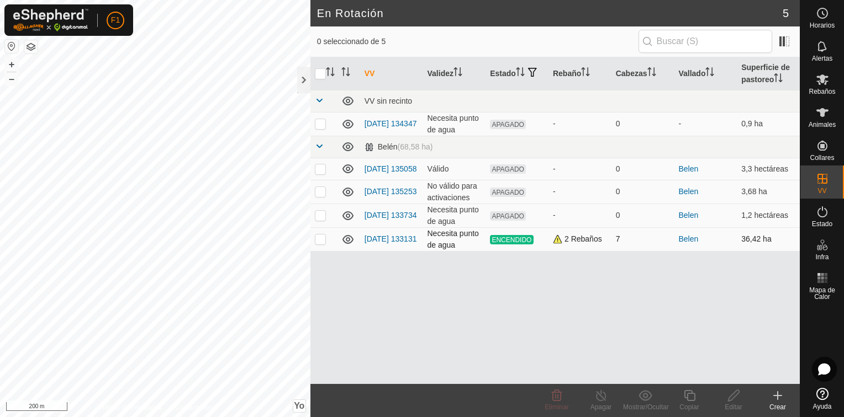
click at [320, 240] on p-checkbox at bounding box center [320, 239] width 11 height 9
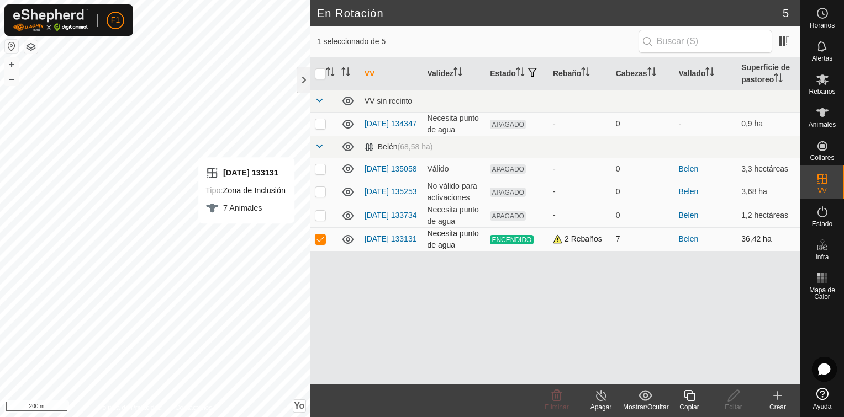
click at [321, 242] on p-checkbox at bounding box center [320, 239] width 11 height 9
checkbox input "false"
click at [379, 235] on link "[DATE] 133131" at bounding box center [390, 239] width 52 height 9
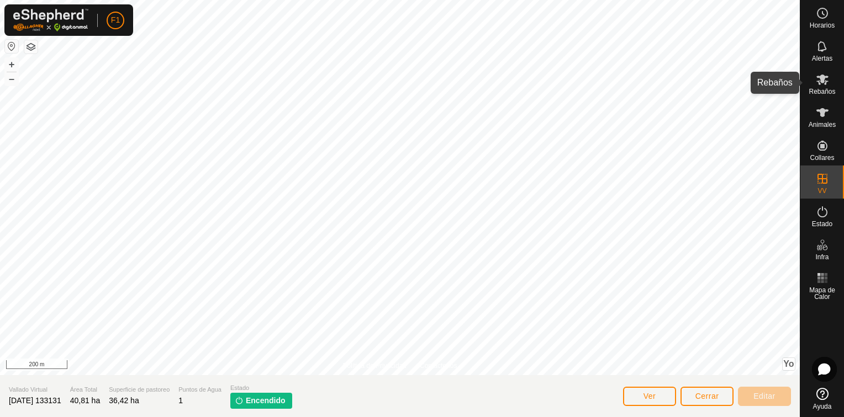
click at [819, 90] on span "Rebaños" at bounding box center [821, 91] width 27 height 7
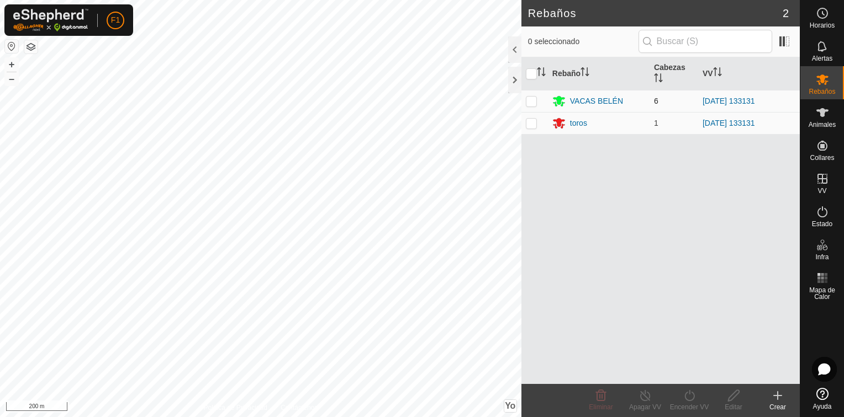
click at [532, 99] on p-checkbox at bounding box center [531, 101] width 11 height 9
checkbox input "true"
click at [529, 123] on p-checkbox at bounding box center [531, 123] width 11 height 9
checkbox input "true"
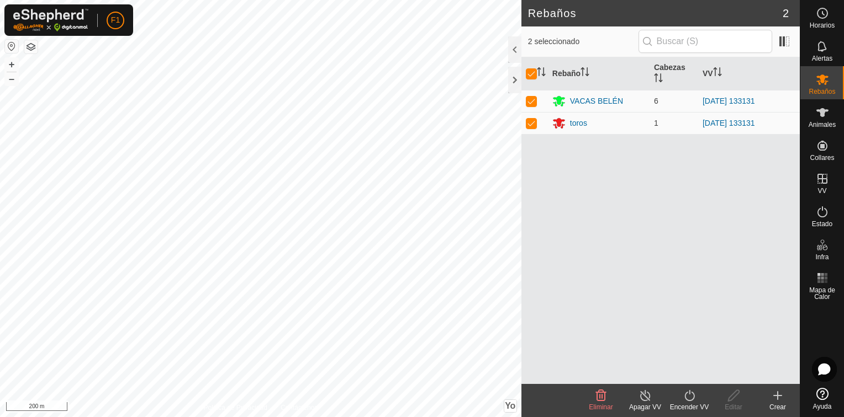
click at [684, 399] on icon at bounding box center [689, 395] width 14 height 13
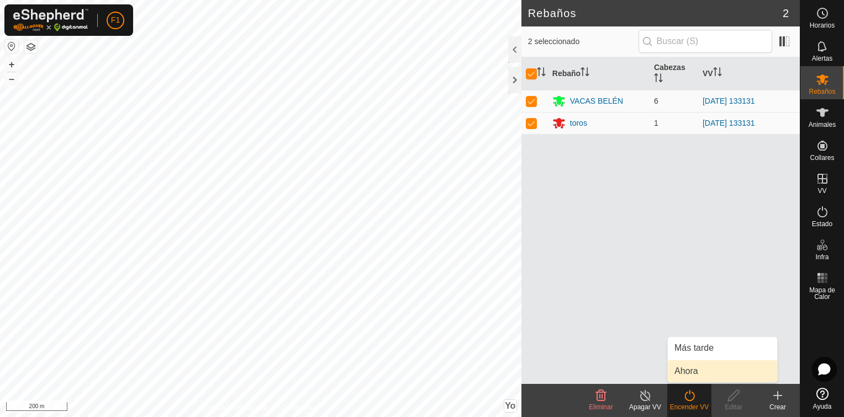
click at [682, 374] on link "Ahora" at bounding box center [722, 372] width 109 height 22
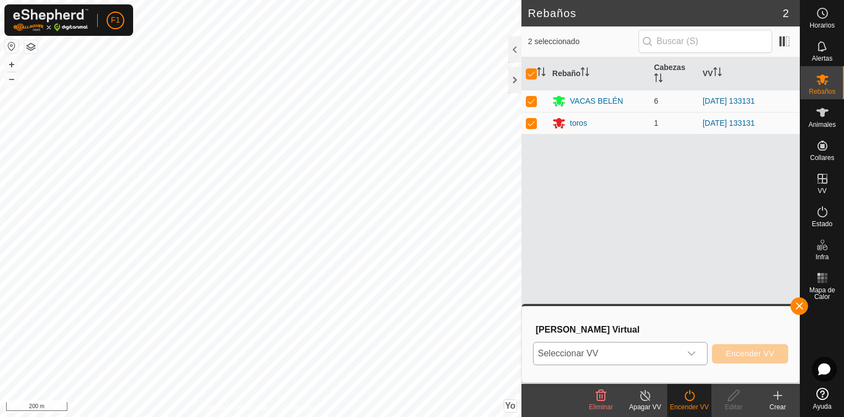
click at [693, 353] on icon "Disparador desplegable" at bounding box center [691, 353] width 9 height 9
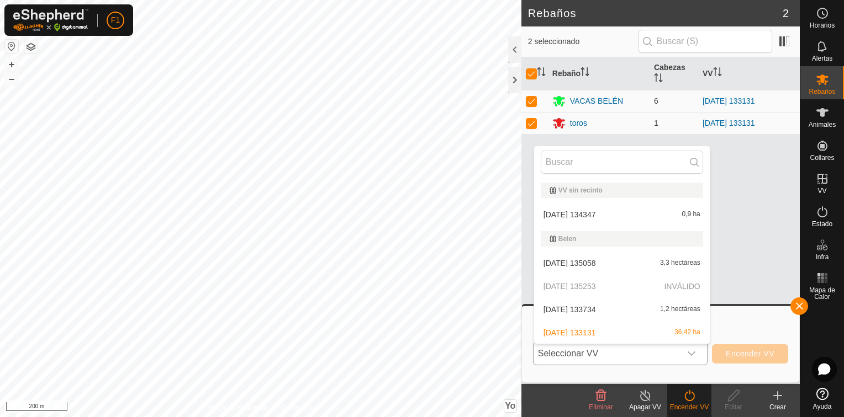
click at [677, 331] on li "[DATE] 133131 36,42 ha" at bounding box center [622, 333] width 176 height 22
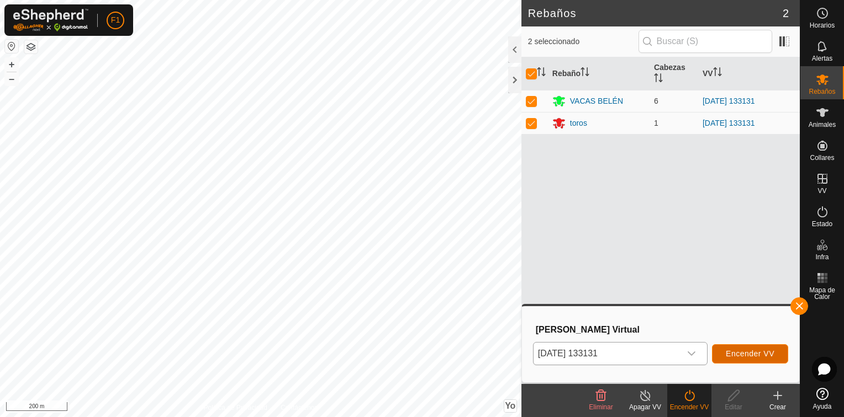
click at [756, 348] on button "Encender VV" at bounding box center [750, 354] width 76 height 19
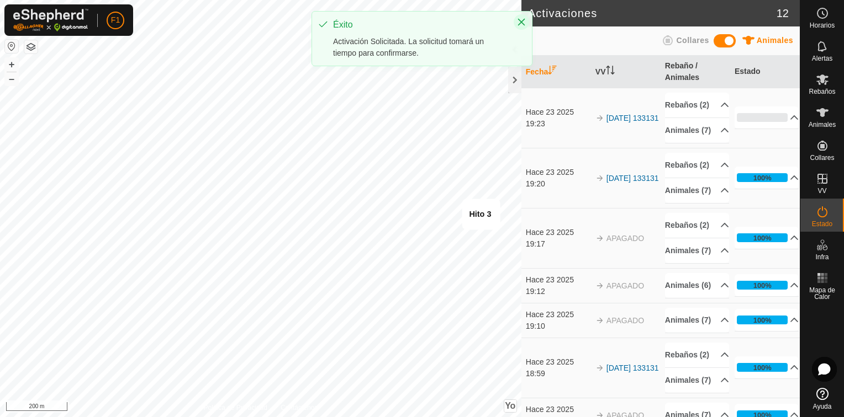
click at [521, 20] on icon "Cerrar" at bounding box center [521, 22] width 9 height 9
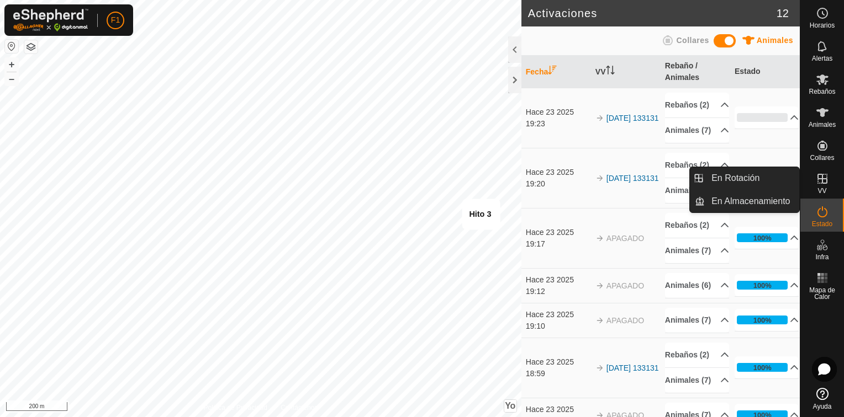
click at [823, 183] on icon at bounding box center [822, 179] width 10 height 10
click at [735, 180] on link "En Rotación" at bounding box center [752, 178] width 94 height 22
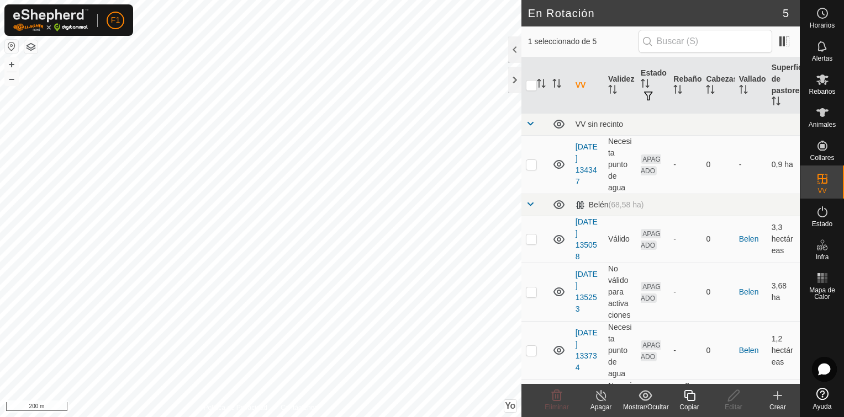
scroll to position [65, 0]
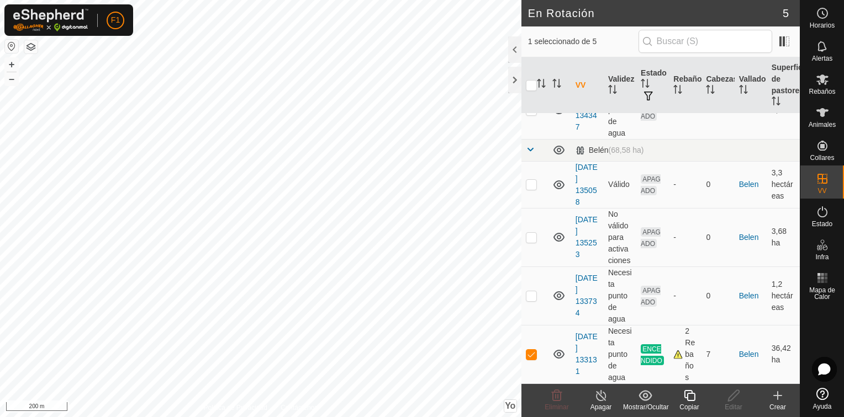
click at [599, 394] on line at bounding box center [600, 396] width 9 height 9
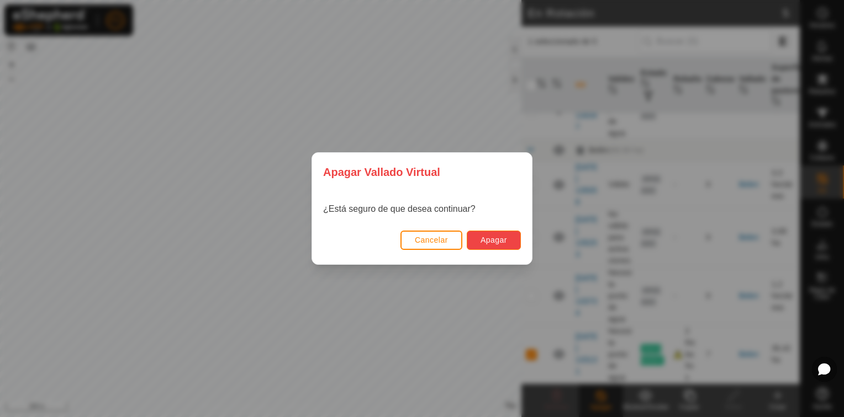
click at [500, 237] on span "Apagar" at bounding box center [493, 240] width 27 height 9
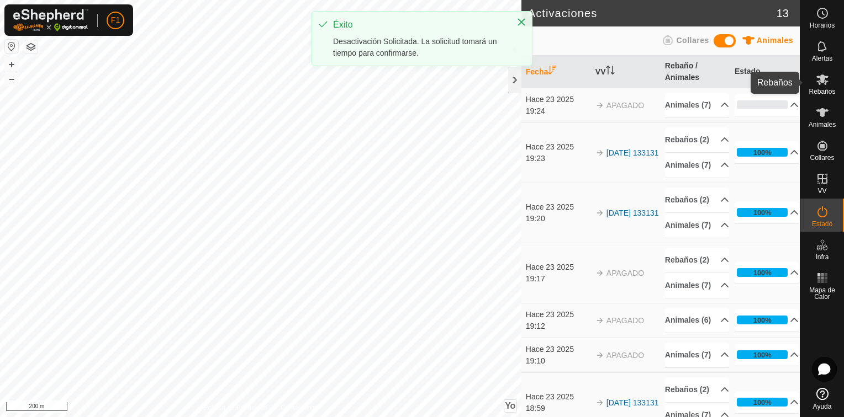
click at [828, 83] on icon at bounding box center [821, 79] width 13 height 13
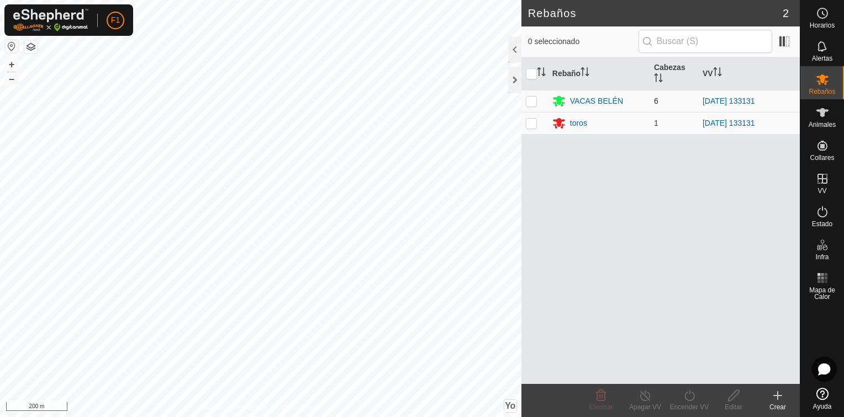
click at [530, 101] on p-checkbox at bounding box center [531, 101] width 11 height 9
checkbox input "true"
click at [532, 124] on p-checkbox at bounding box center [531, 123] width 11 height 9
checkbox input "true"
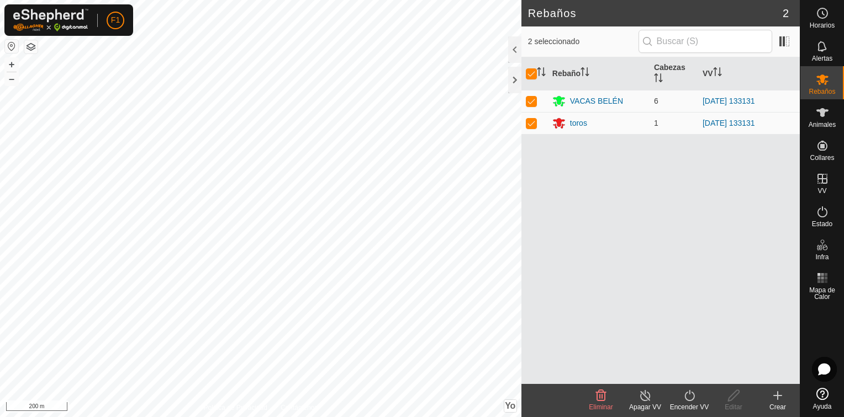
click at [646, 392] on icon at bounding box center [645, 395] width 14 height 13
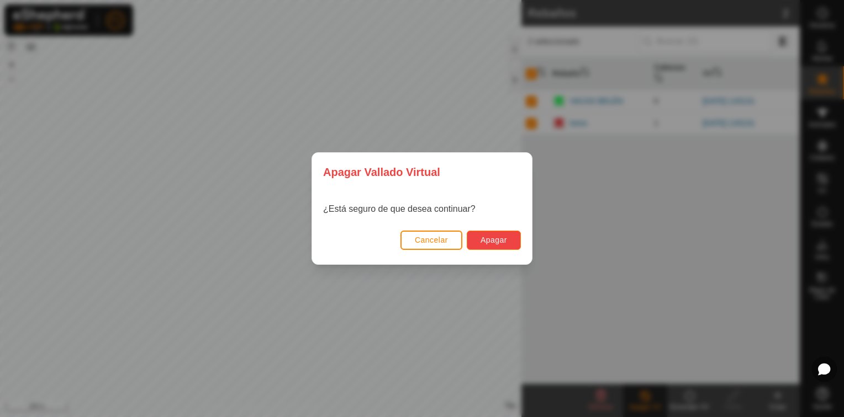
click at [499, 243] on span "Apagar" at bounding box center [493, 240] width 27 height 9
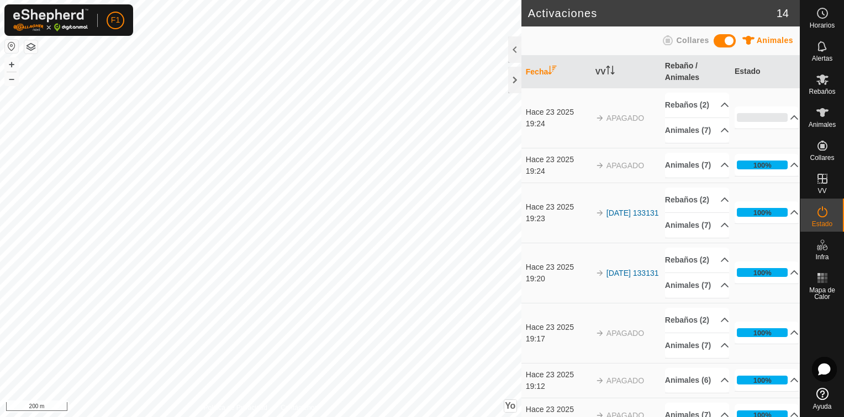
scroll to position [648, 0]
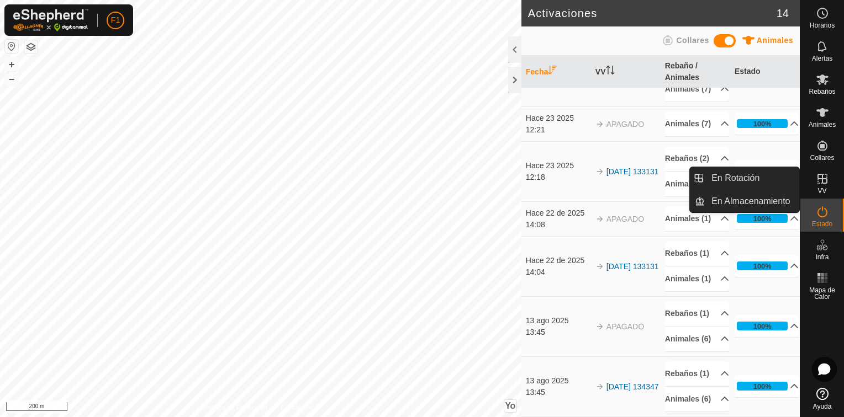
click at [833, 181] on div "VV" at bounding box center [822, 182] width 44 height 33
click at [744, 179] on link "En Rotación" at bounding box center [752, 178] width 94 height 22
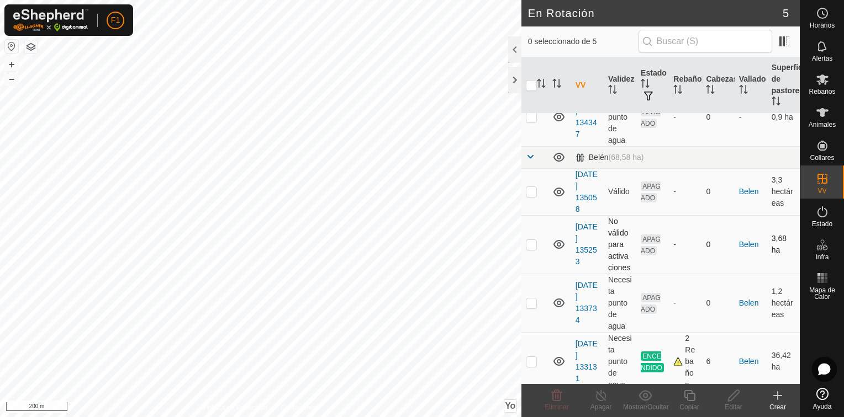
scroll to position [65, 0]
